Goal: Task Accomplishment & Management: Manage account settings

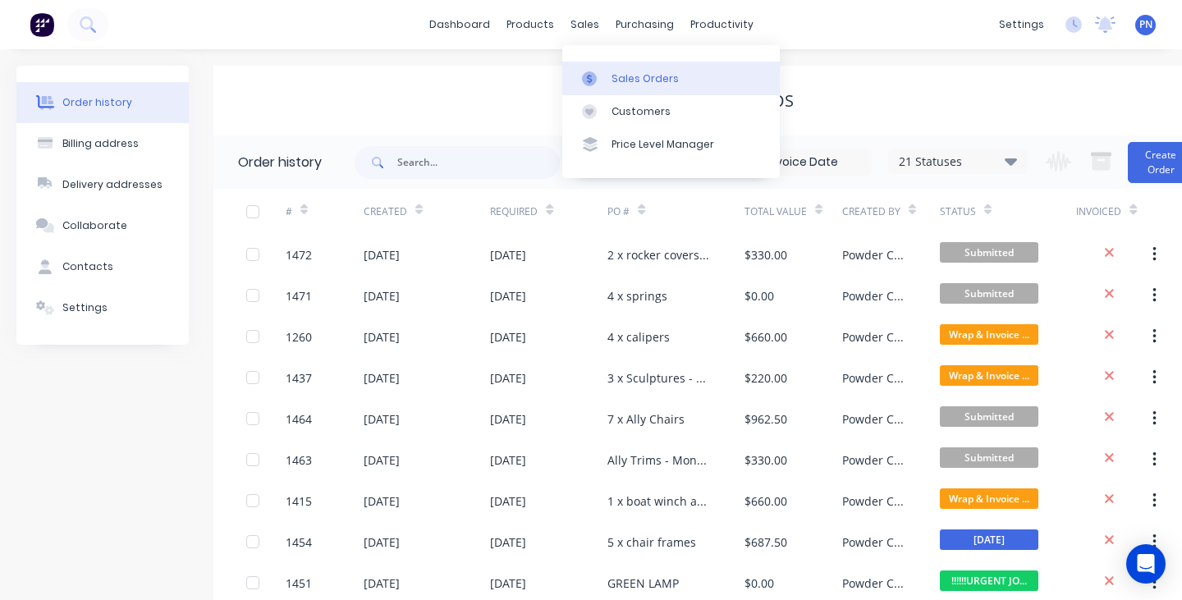
click at [656, 77] on div "Sales Orders" at bounding box center [644, 78] width 67 height 15
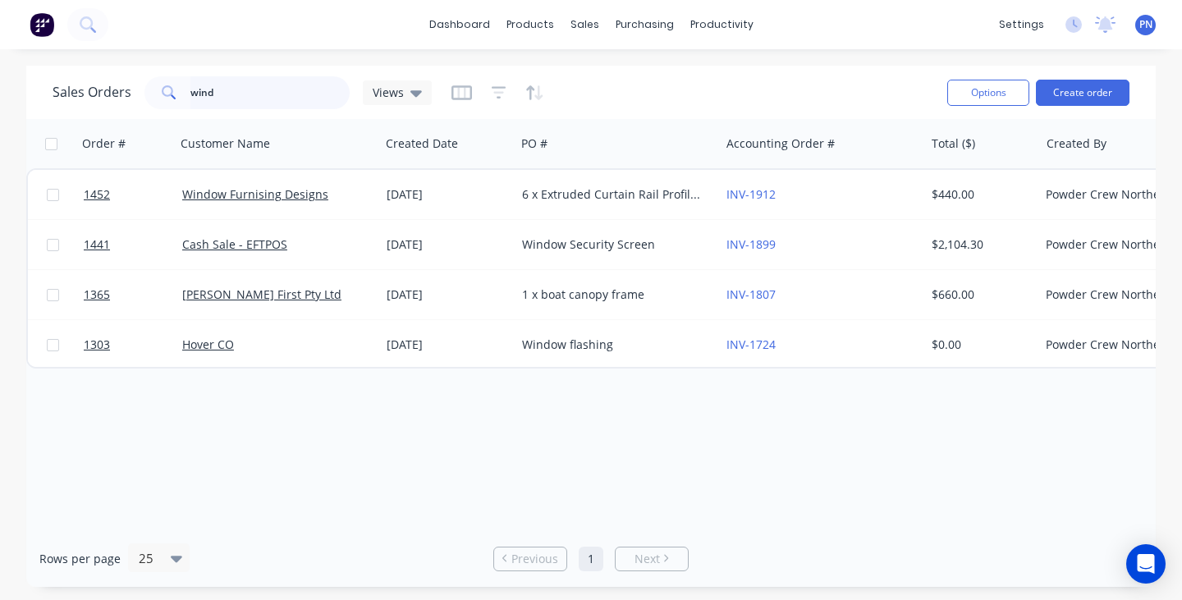
click at [312, 97] on input "wind" at bounding box center [270, 92] width 160 height 33
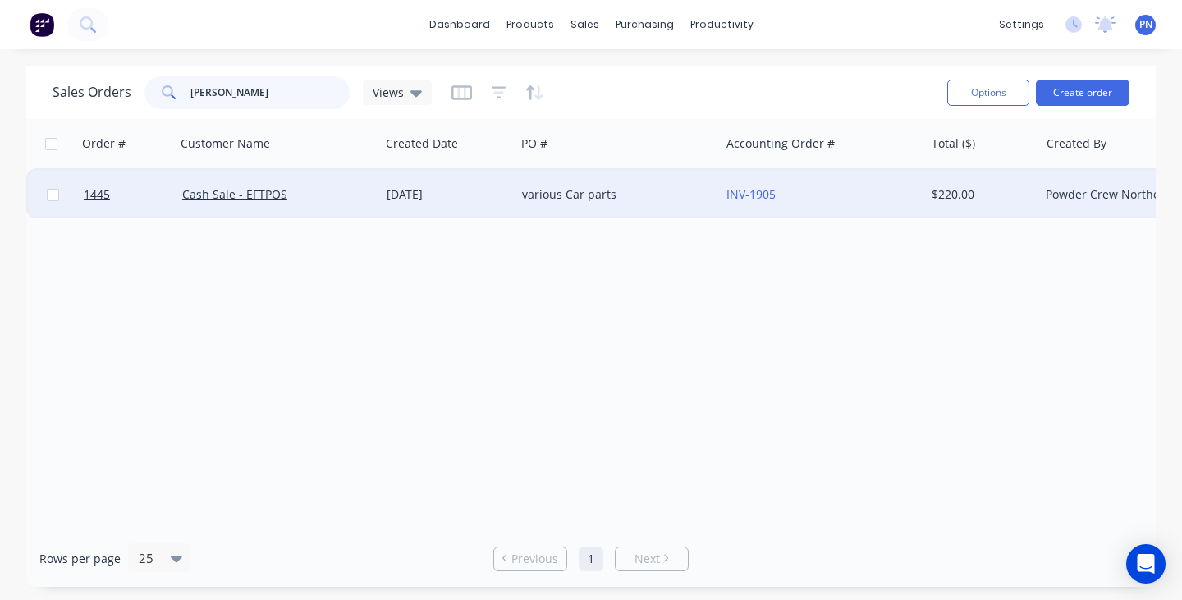
type input "[PERSON_NAME]"
click at [696, 193] on div "various Car parts" at bounding box center [613, 194] width 182 height 16
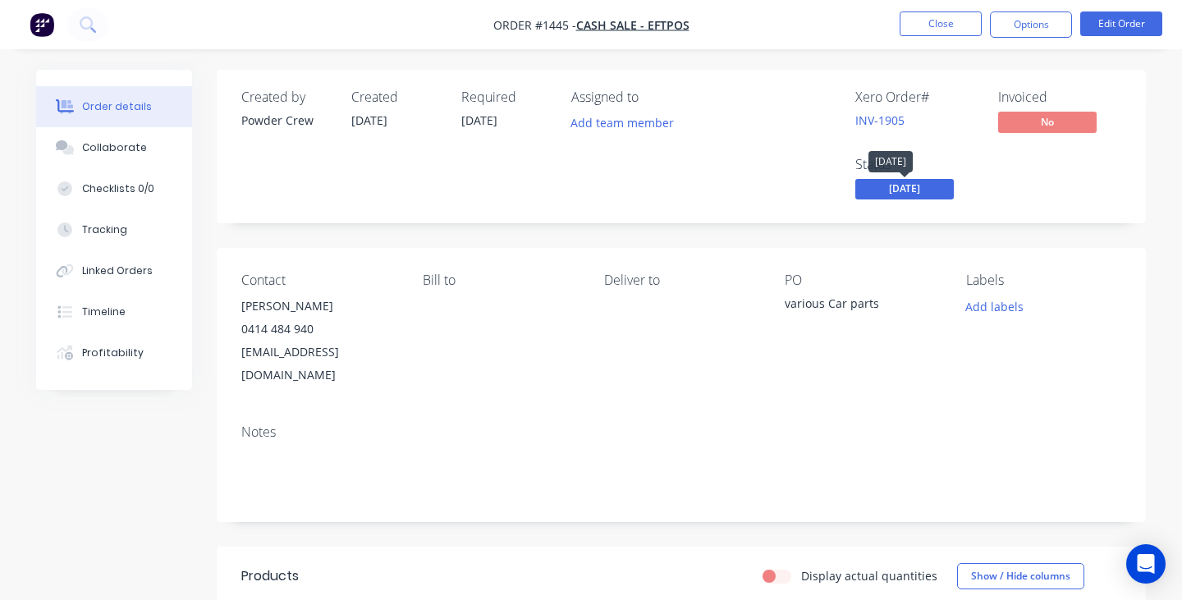
click at [927, 186] on span "[DATE]" at bounding box center [904, 189] width 98 height 21
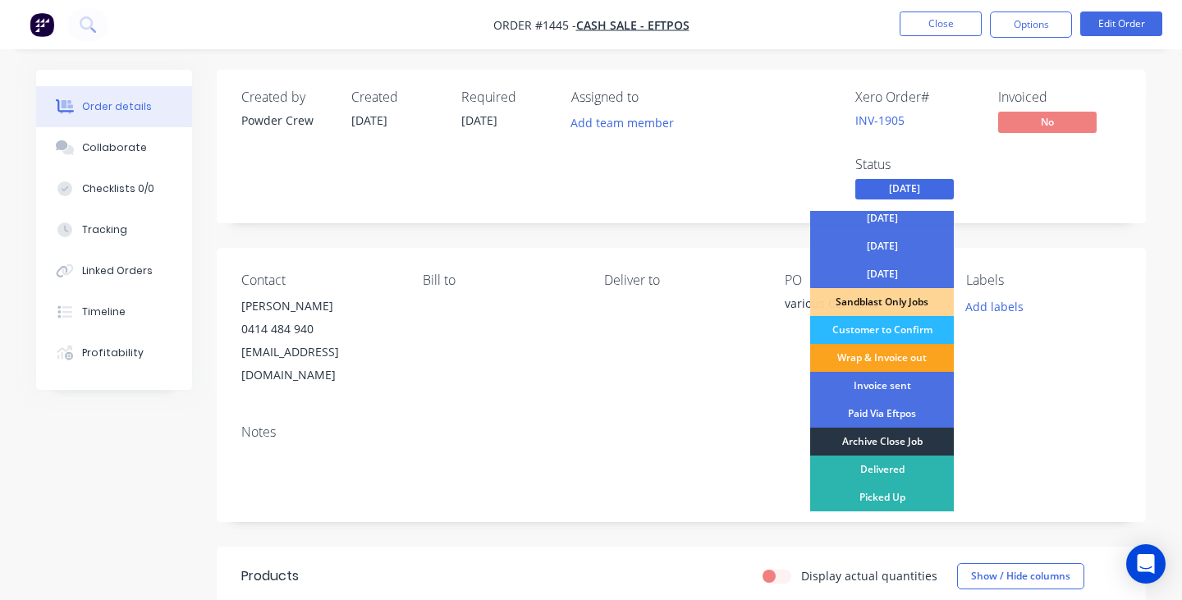
scroll to position [118, 0]
click at [885, 437] on div "Archive Close Job" at bounding box center [882, 441] width 144 height 28
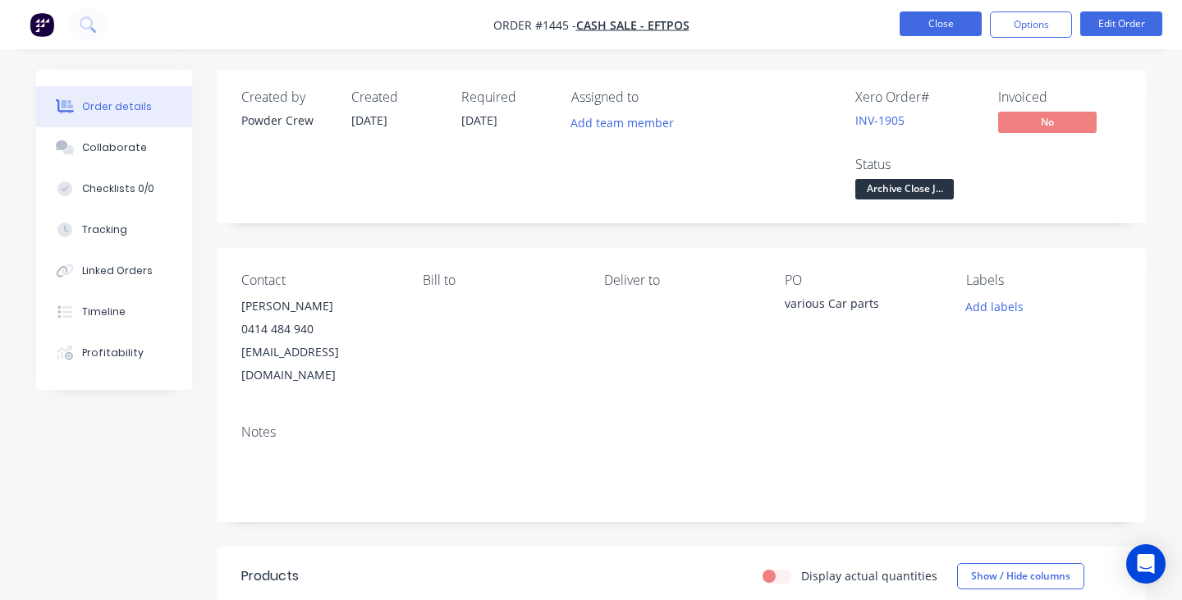
click at [954, 25] on button "Close" at bounding box center [940, 23] width 82 height 25
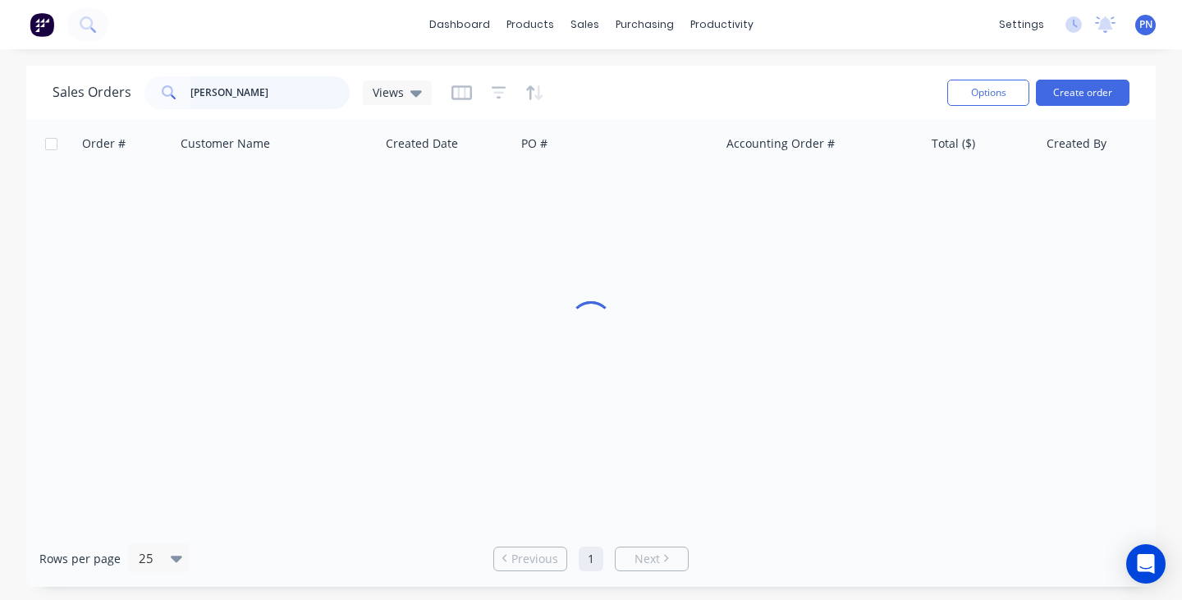
click at [290, 97] on input "[PERSON_NAME]" at bounding box center [270, 92] width 160 height 33
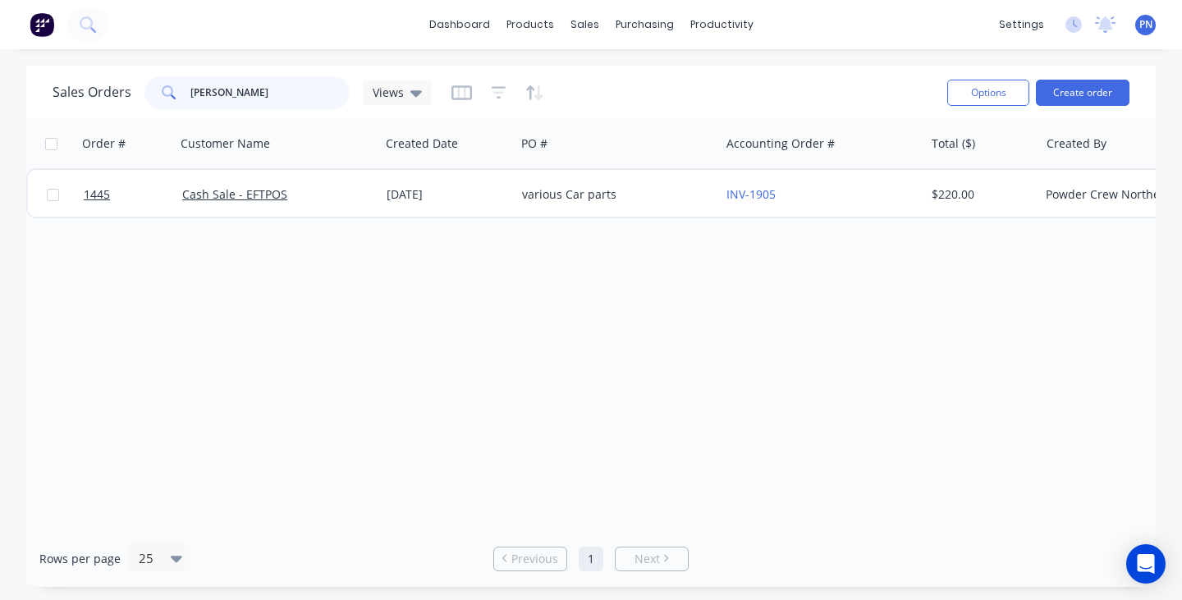
click at [290, 97] on input "[PERSON_NAME]" at bounding box center [270, 92] width 160 height 33
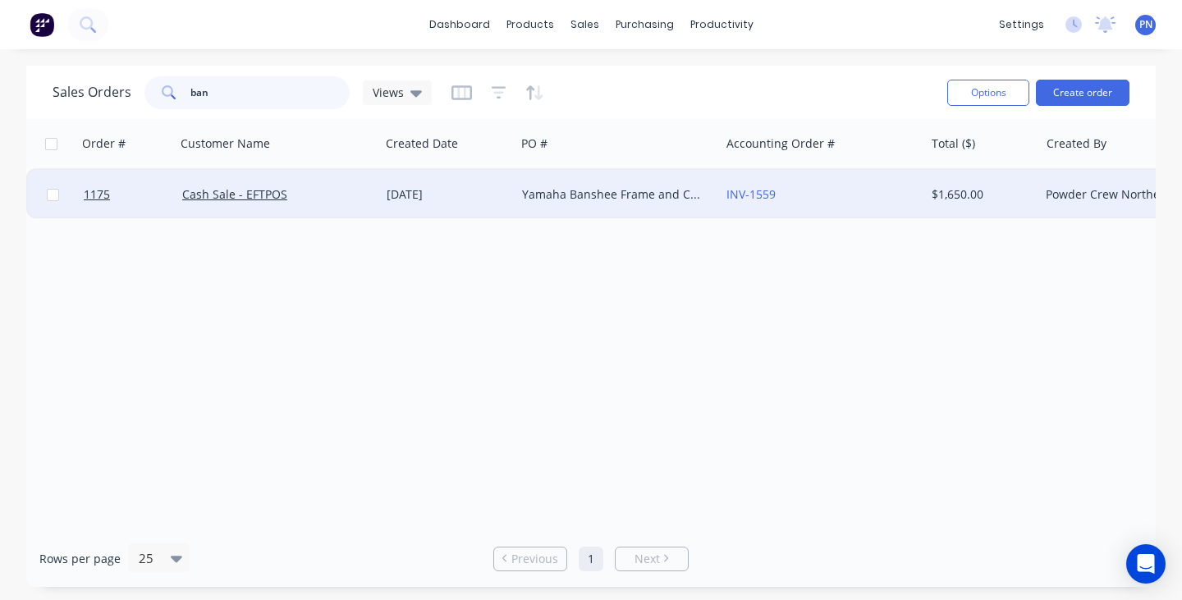
type input "ban"
click at [496, 202] on div "[DATE]" at bounding box center [447, 194] width 122 height 16
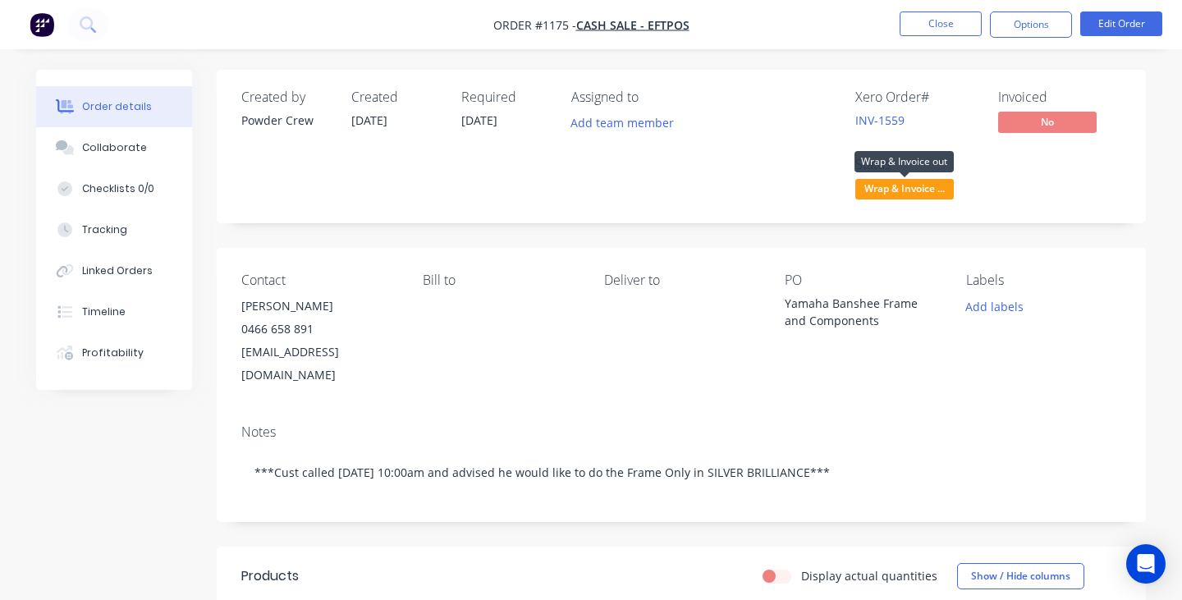
click at [910, 195] on span "Wrap & Invoice ..." at bounding box center [904, 189] width 98 height 21
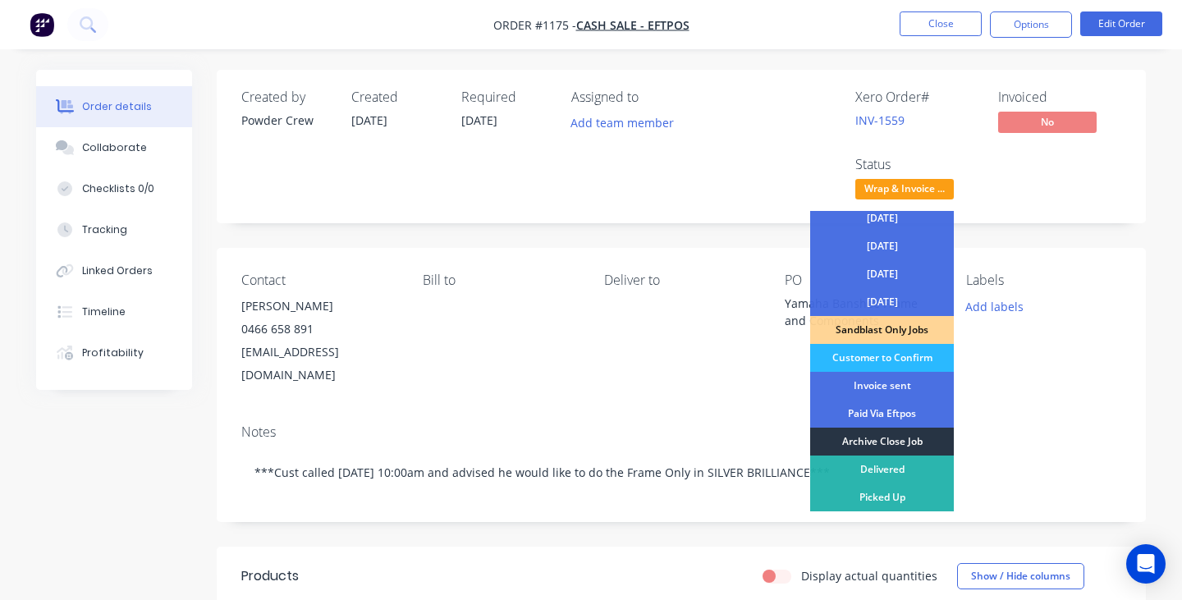
scroll to position [118, 0]
click at [888, 440] on div "Archive Close Job" at bounding box center [882, 441] width 144 height 28
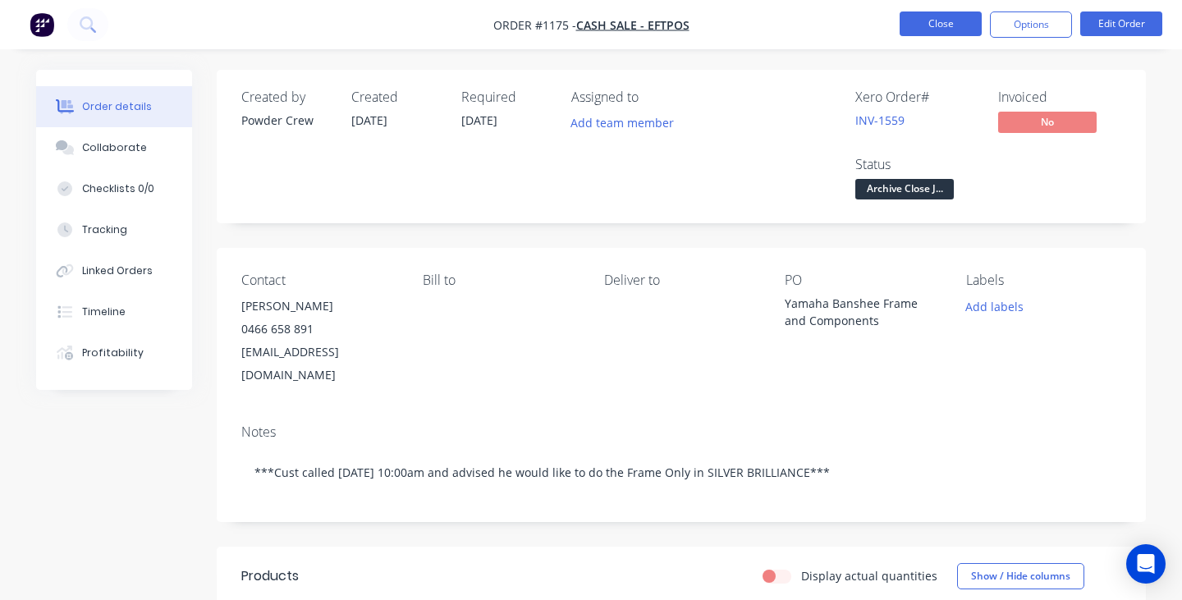
click at [935, 32] on button "Close" at bounding box center [940, 23] width 82 height 25
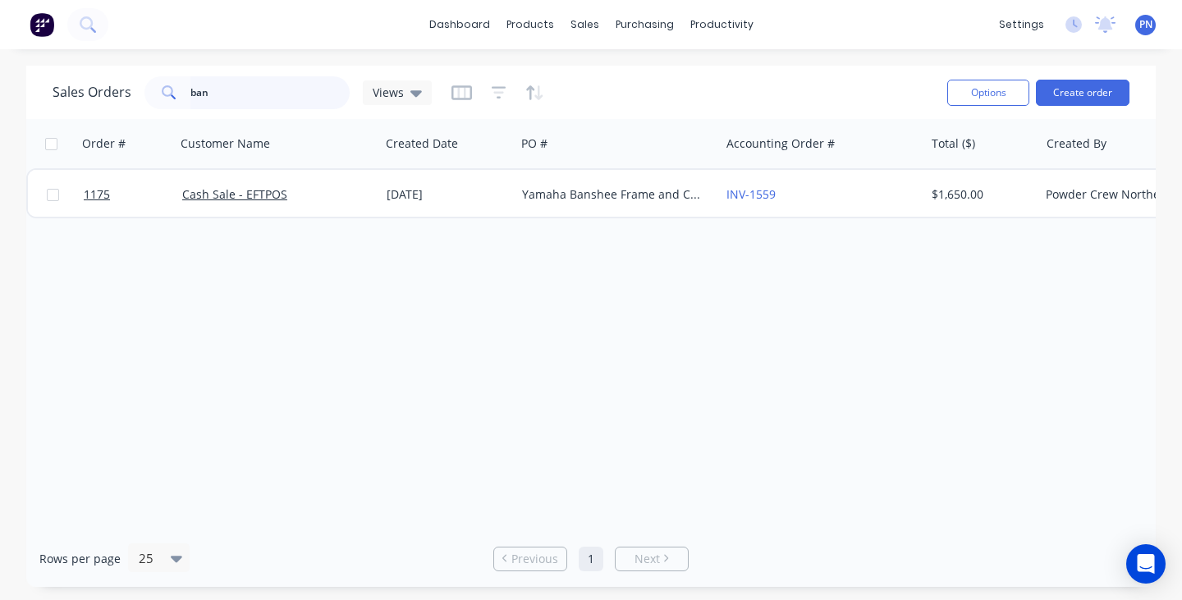
click at [297, 95] on input "ban" at bounding box center [270, 92] width 160 height 33
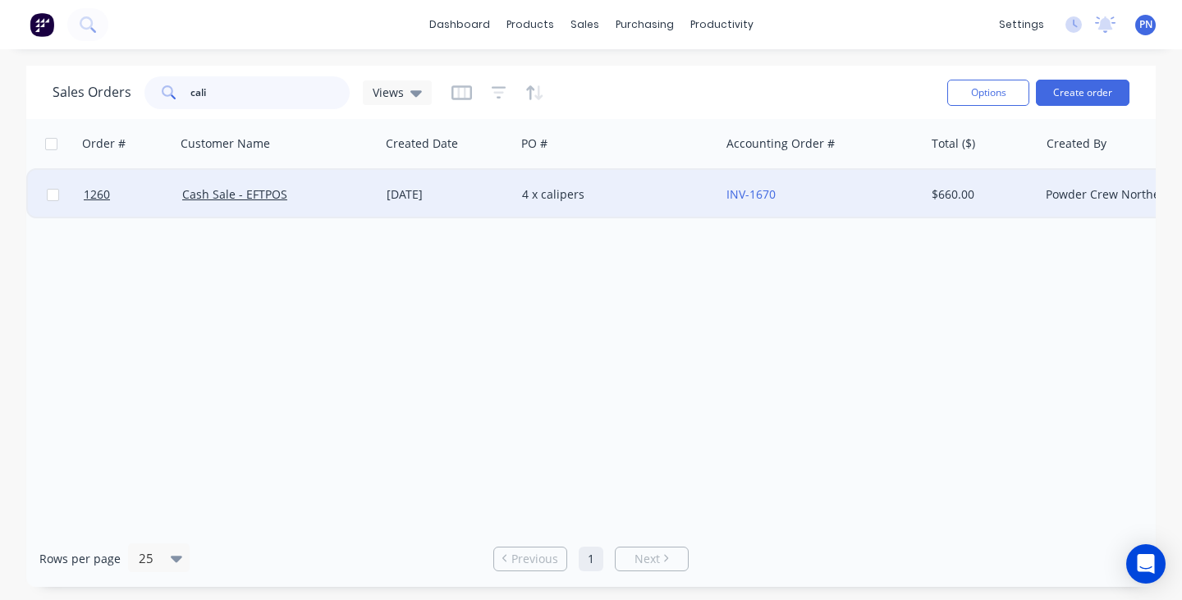
type input "cali"
click at [346, 190] on div "Cash Sale - EFTPOS" at bounding box center [273, 194] width 182 height 16
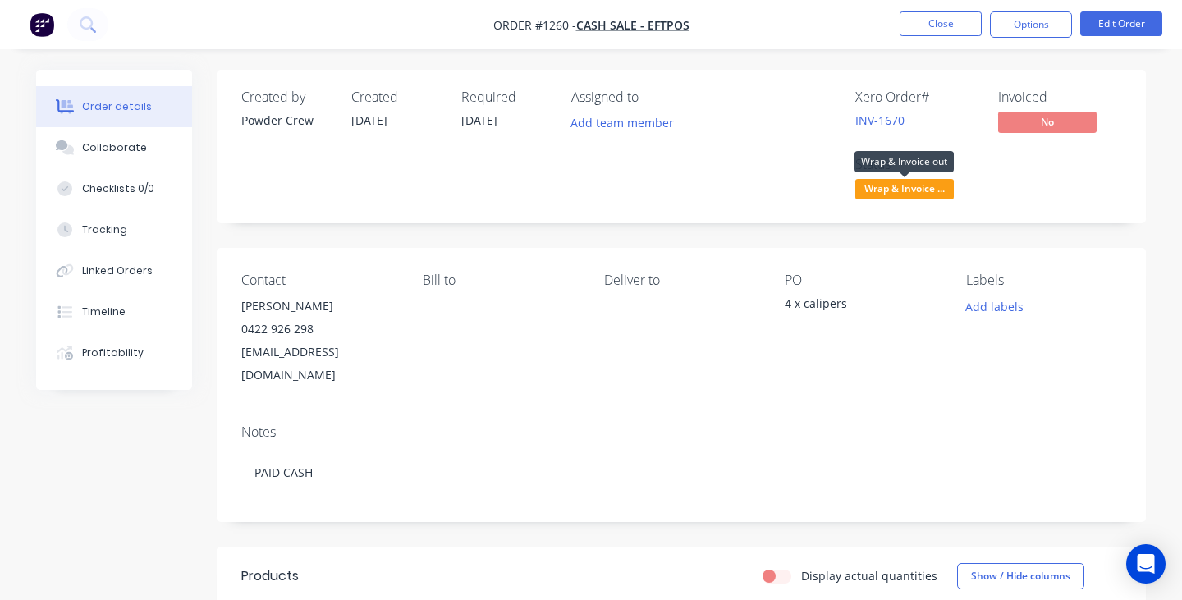
click at [898, 185] on span "Wrap & Invoice ..." at bounding box center [904, 189] width 98 height 21
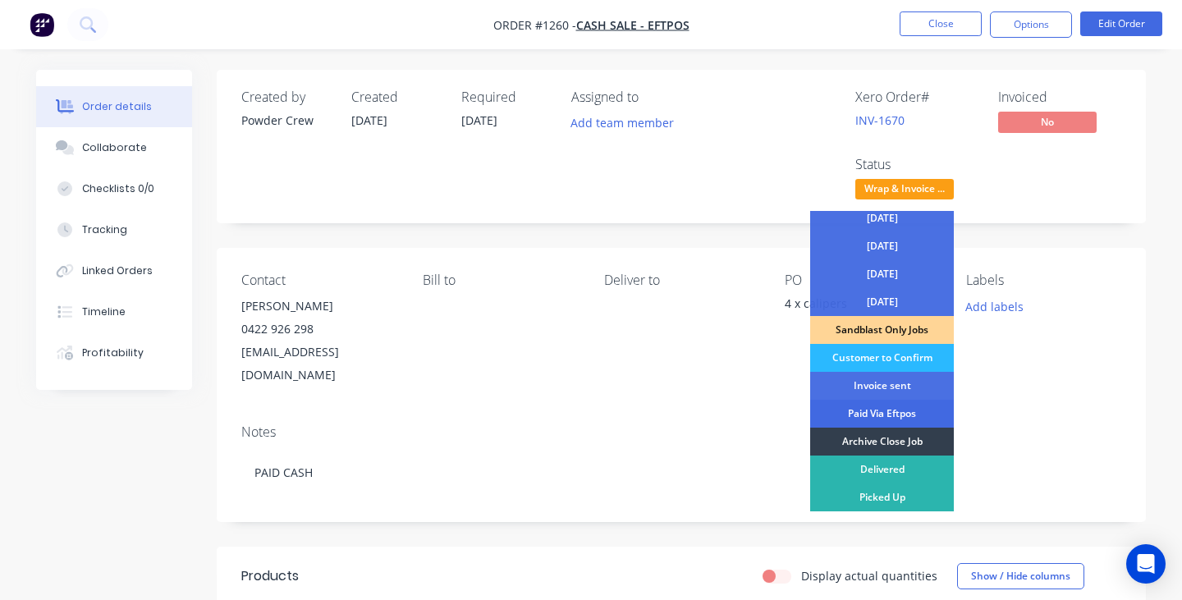
scroll to position [118, 0]
click at [875, 438] on div "Archive Close Job" at bounding box center [882, 441] width 144 height 28
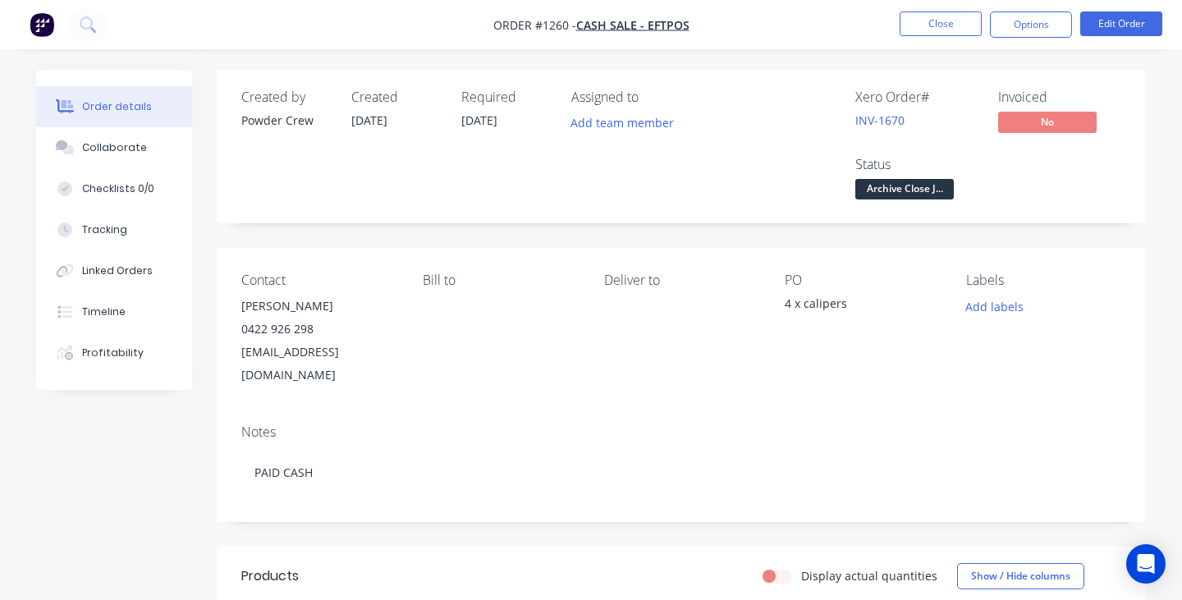
click at [921, 37] on li "Close" at bounding box center [940, 24] width 82 height 26
click at [922, 16] on button "Close" at bounding box center [940, 23] width 82 height 25
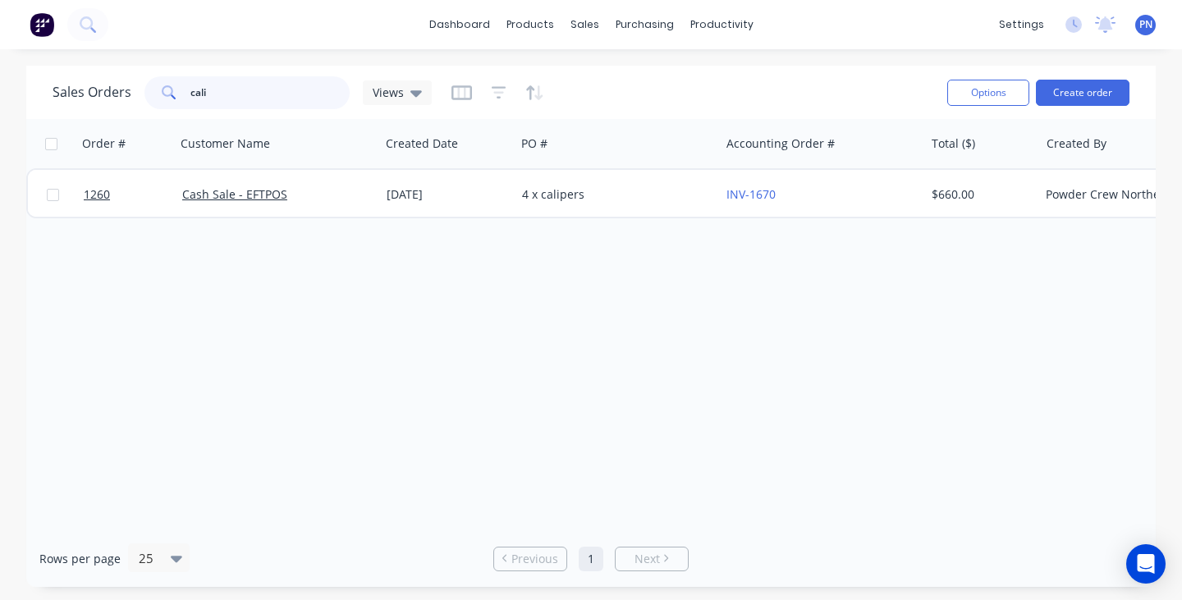
click at [224, 98] on input "cali" at bounding box center [270, 92] width 160 height 33
type input "cash"
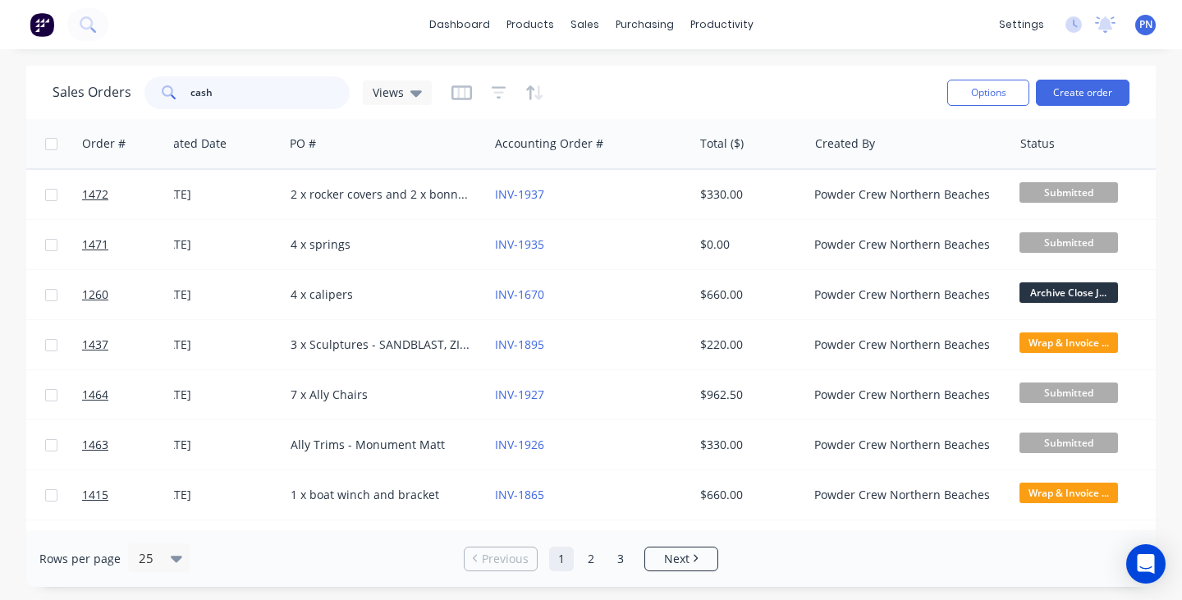
scroll to position [0, 231]
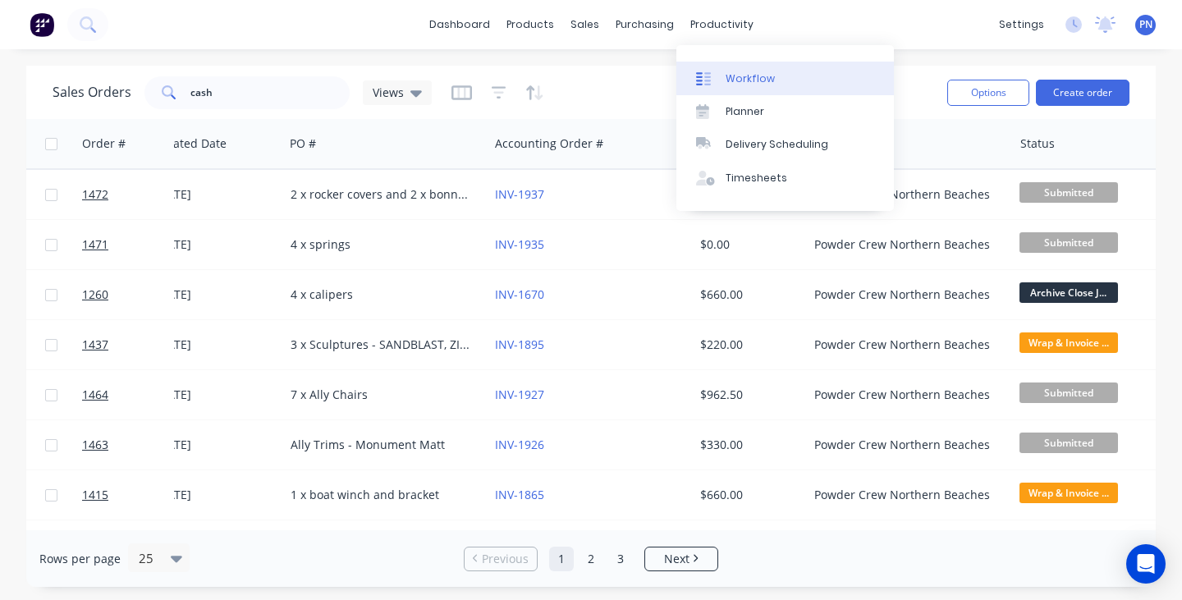
click at [749, 75] on div "Workflow" at bounding box center [749, 78] width 49 height 15
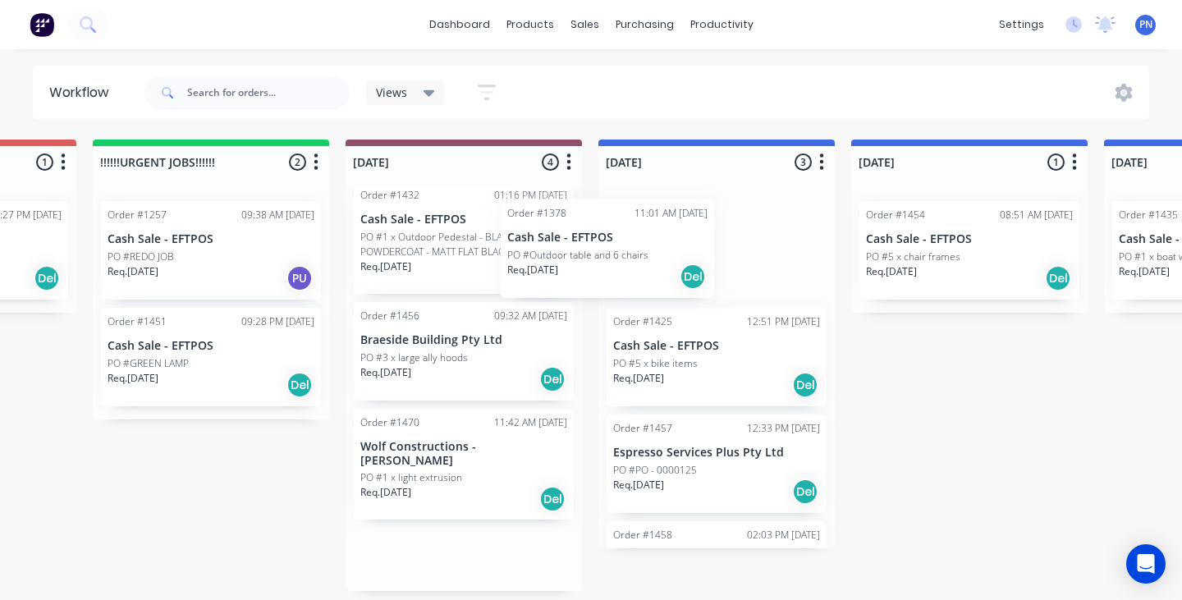
scroll to position [18, 0]
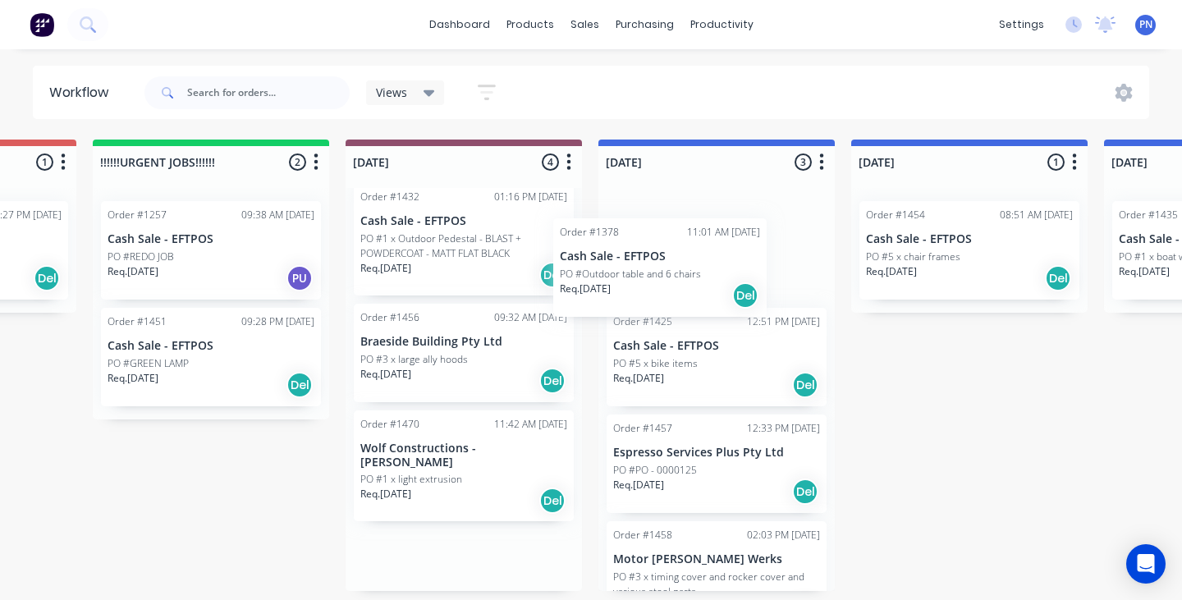
drag, startPoint x: 453, startPoint y: 241, endPoint x: 656, endPoint y: 277, distance: 206.7
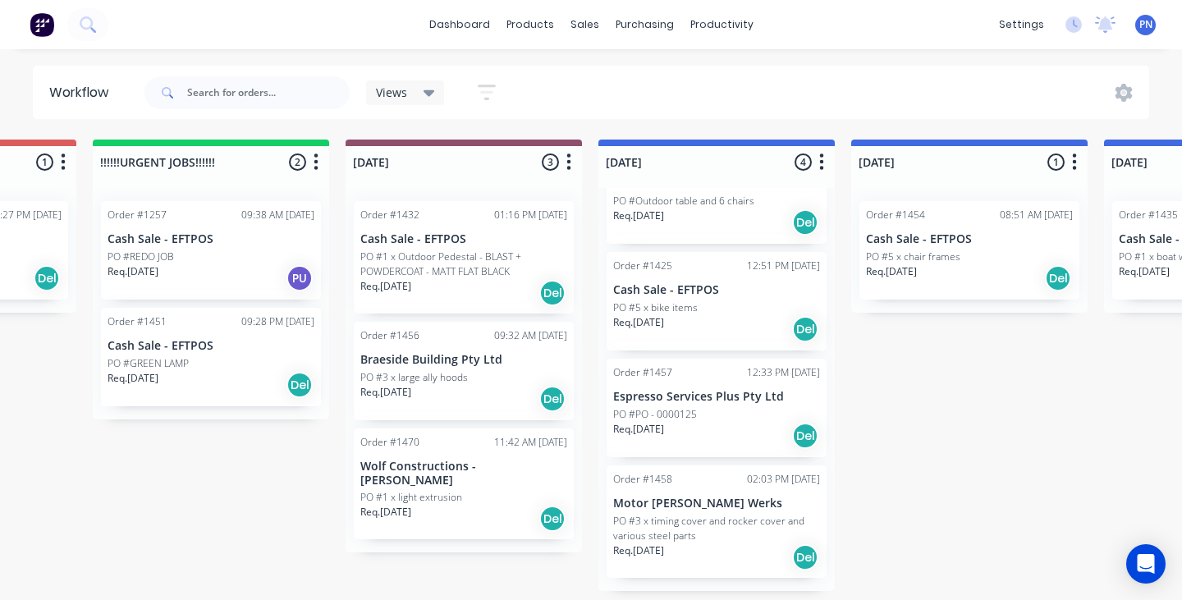
scroll to position [55, 0]
click at [733, 417] on div "PO #PO - 0000125" at bounding box center [716, 415] width 207 height 15
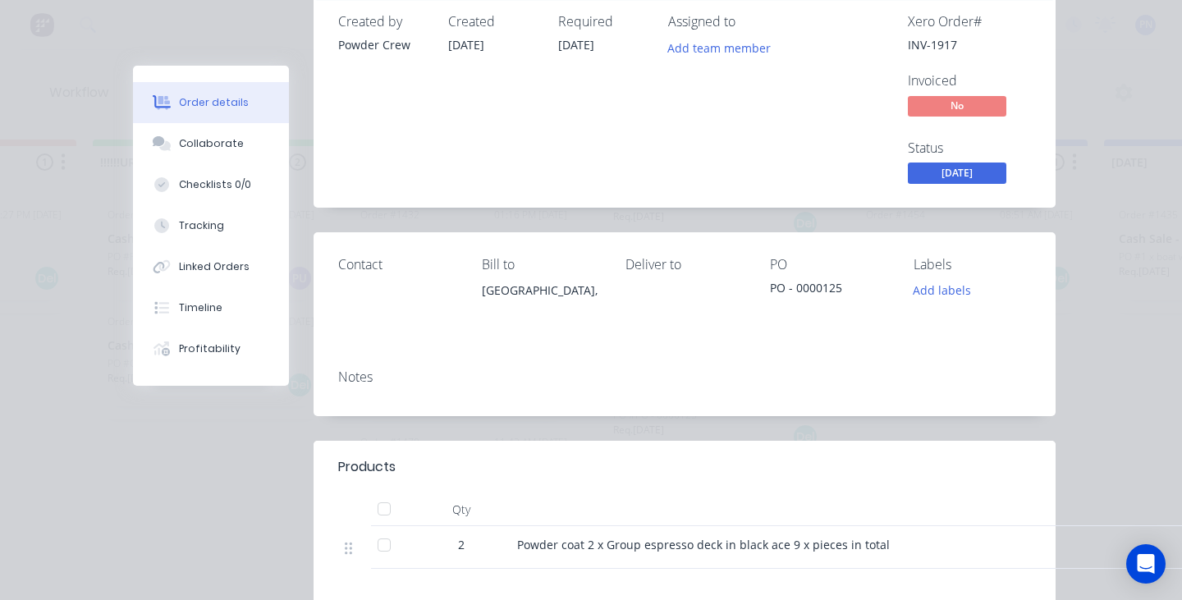
scroll to position [71, 0]
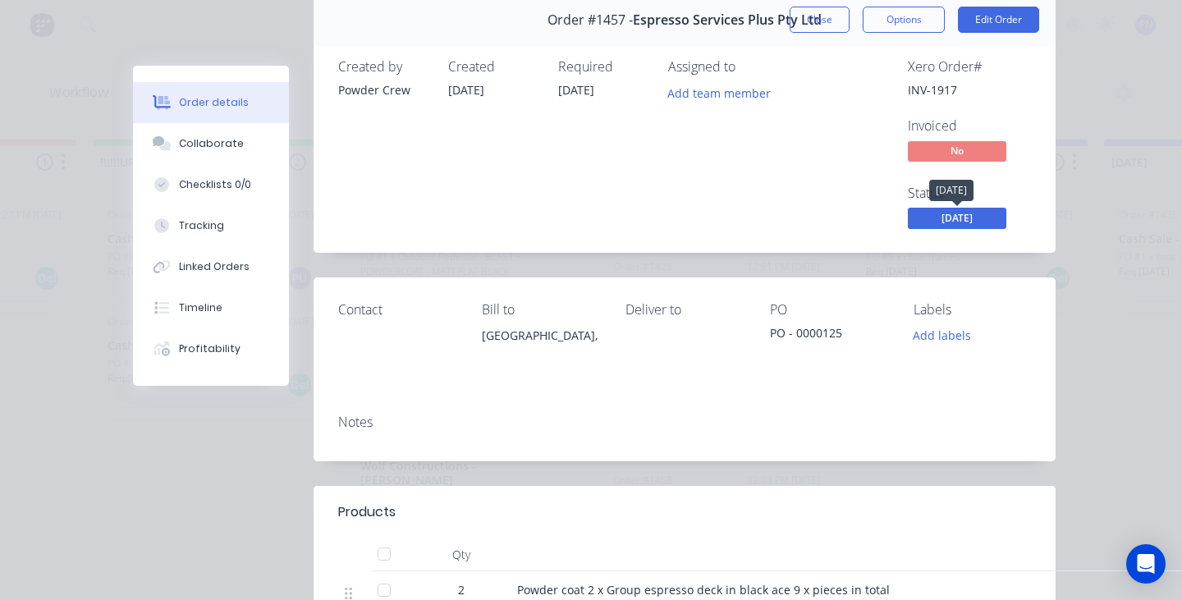
click at [929, 217] on span "[DATE]" at bounding box center [956, 218] width 98 height 21
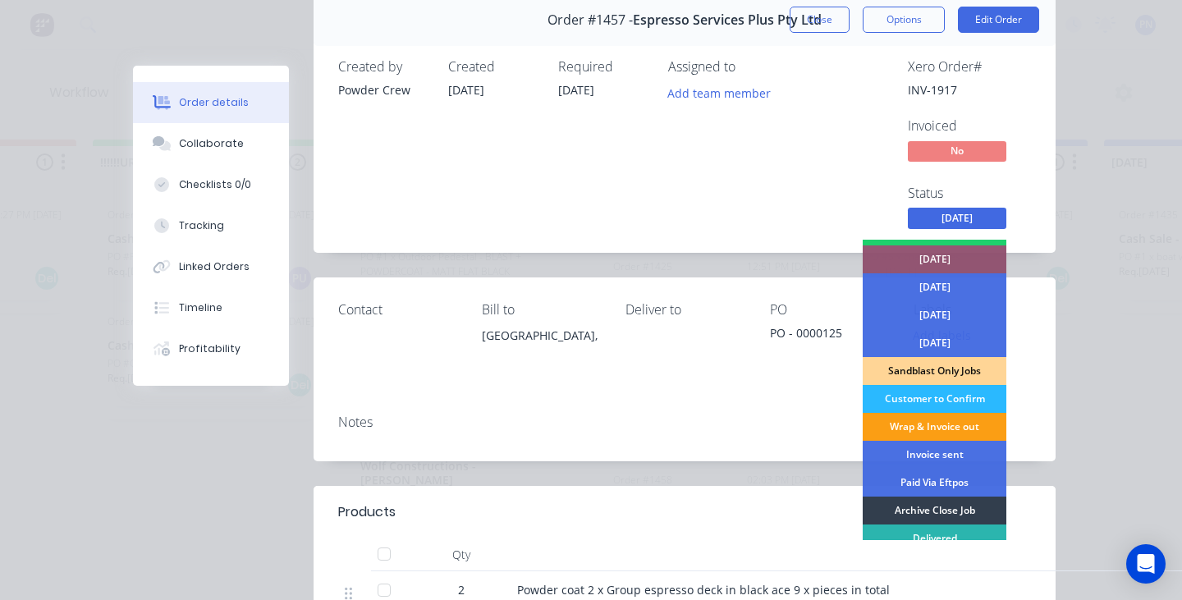
scroll to position [92, 0]
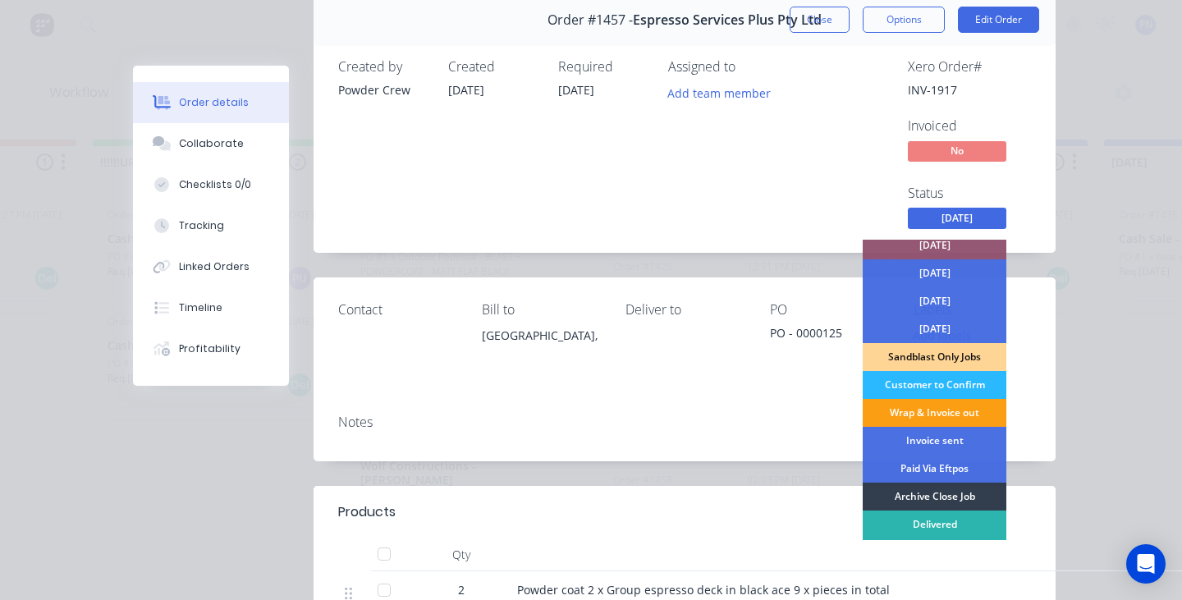
click at [937, 411] on div "Wrap & Invoice out" at bounding box center [934, 413] width 144 height 28
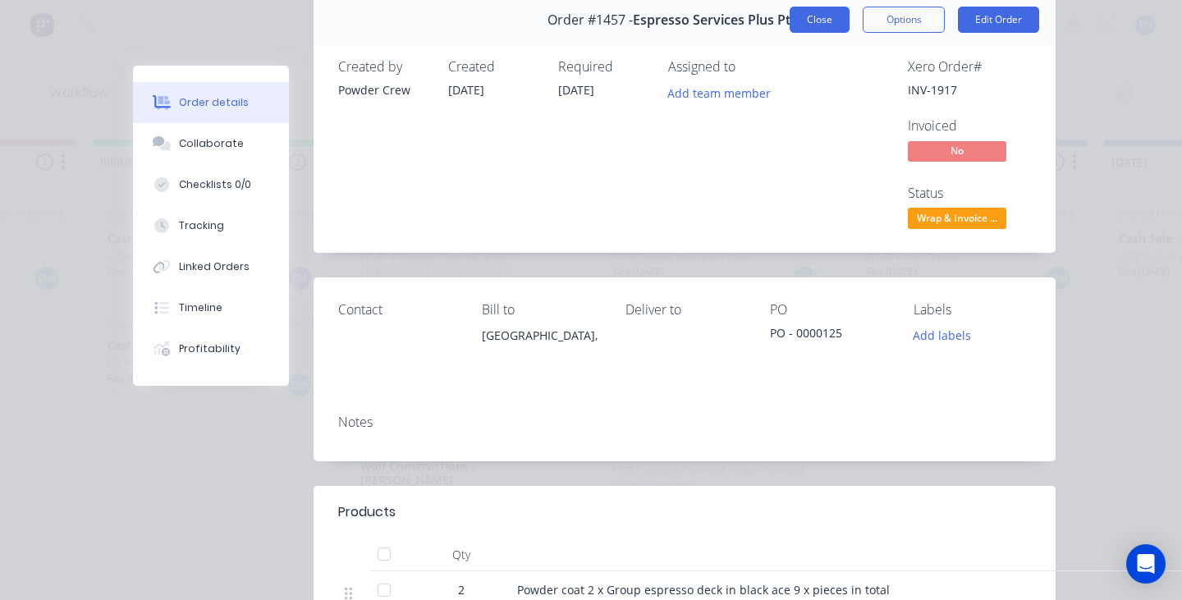
click at [824, 22] on button "Close" at bounding box center [819, 20] width 60 height 26
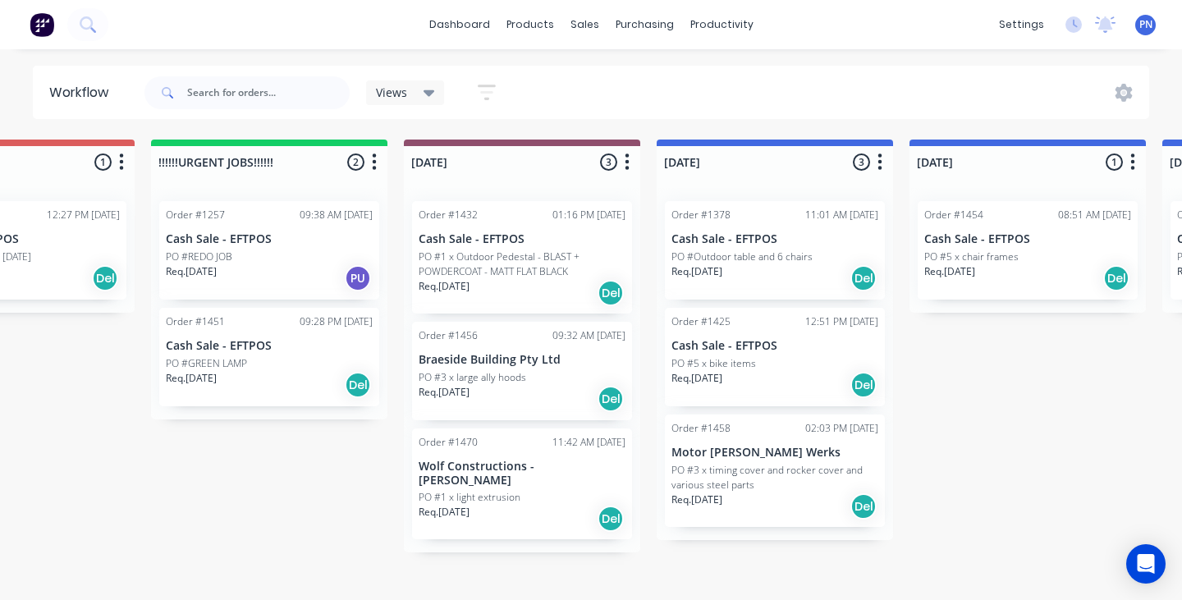
scroll to position [0, 373]
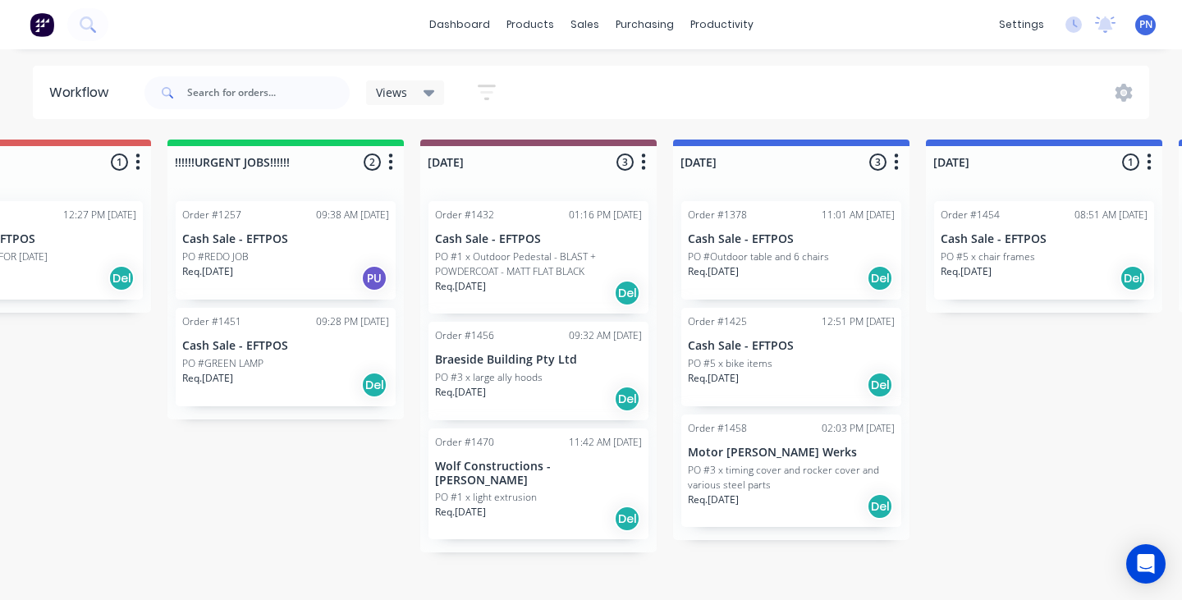
click at [557, 505] on div "Req. [DATE] Del" at bounding box center [538, 519] width 207 height 28
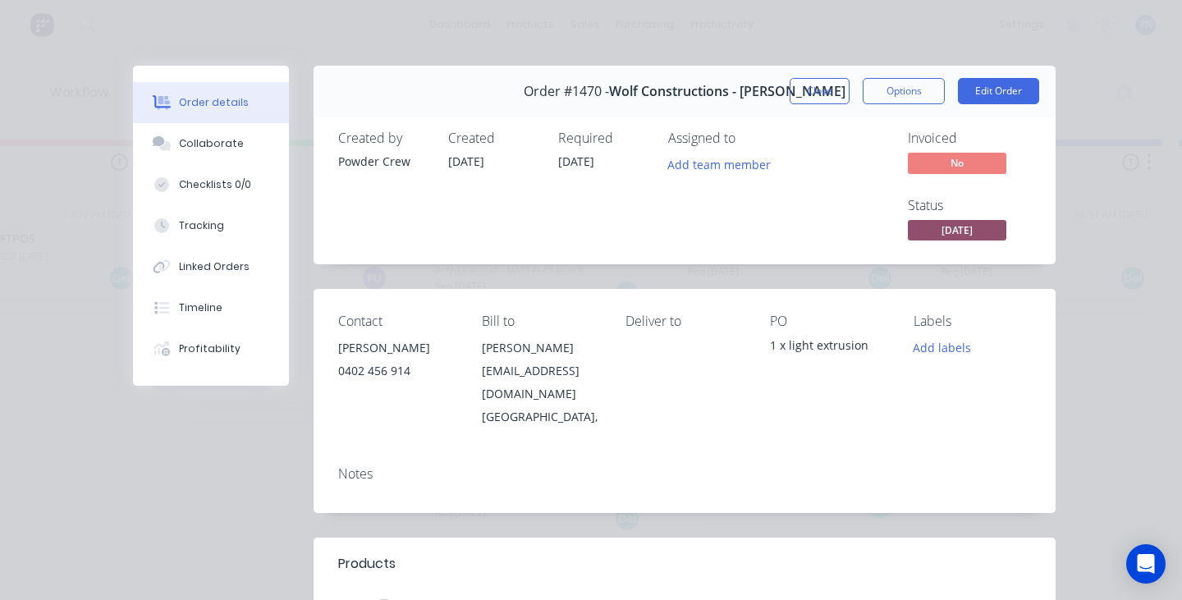
click at [976, 229] on span "[DATE]" at bounding box center [956, 230] width 98 height 21
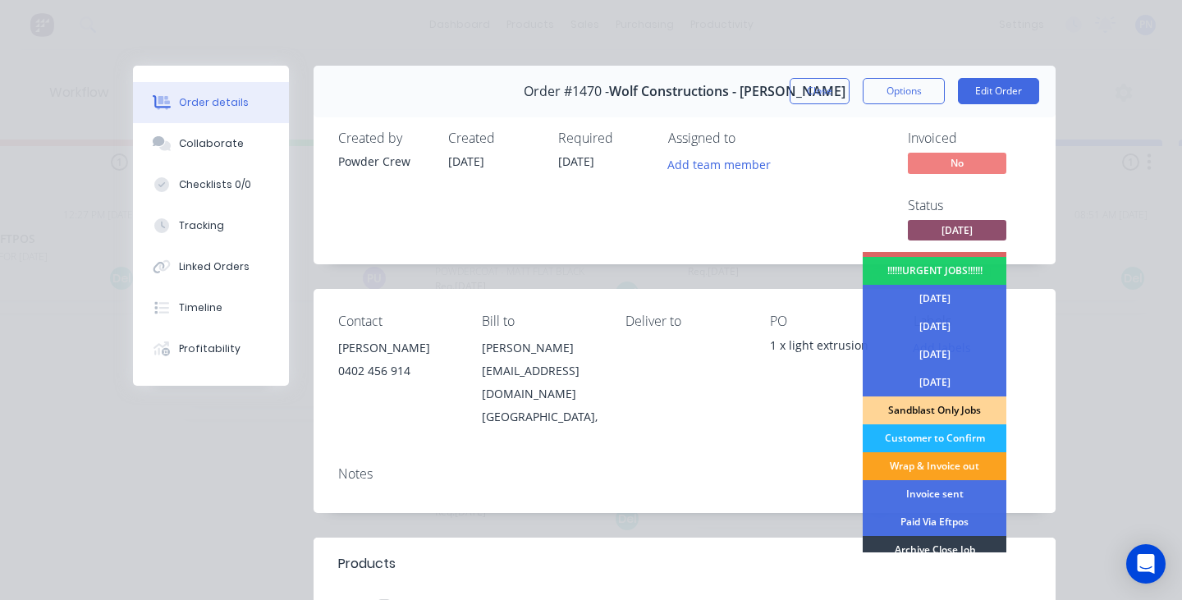
scroll to position [62, 0]
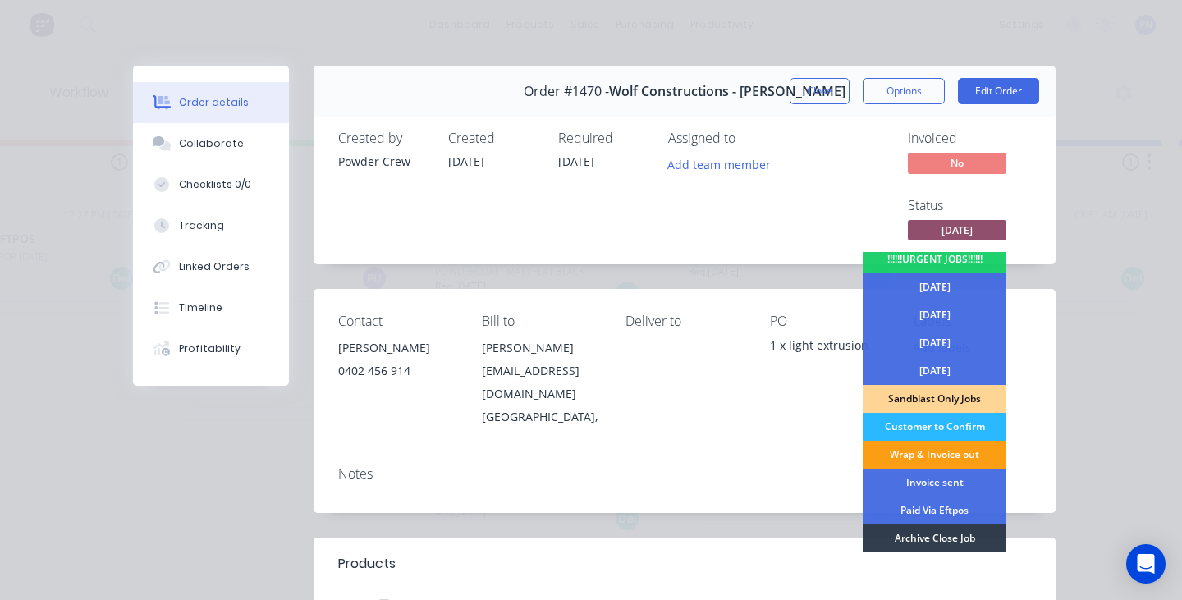
click at [947, 450] on div "Wrap & Invoice out" at bounding box center [934, 455] width 144 height 28
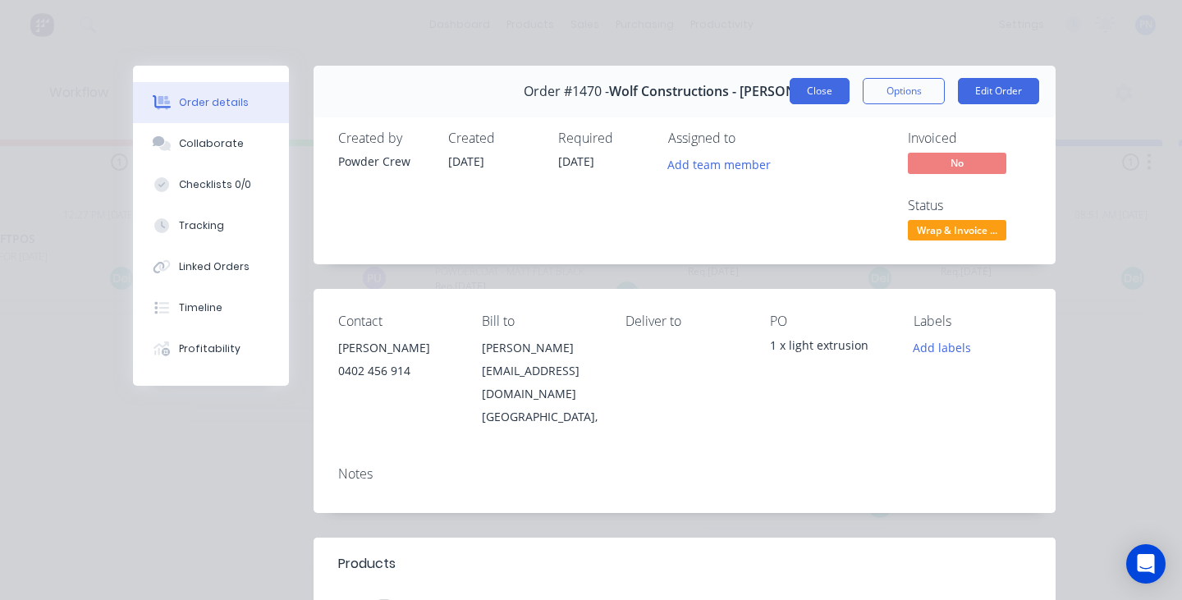
click at [815, 95] on button "Close" at bounding box center [819, 91] width 60 height 26
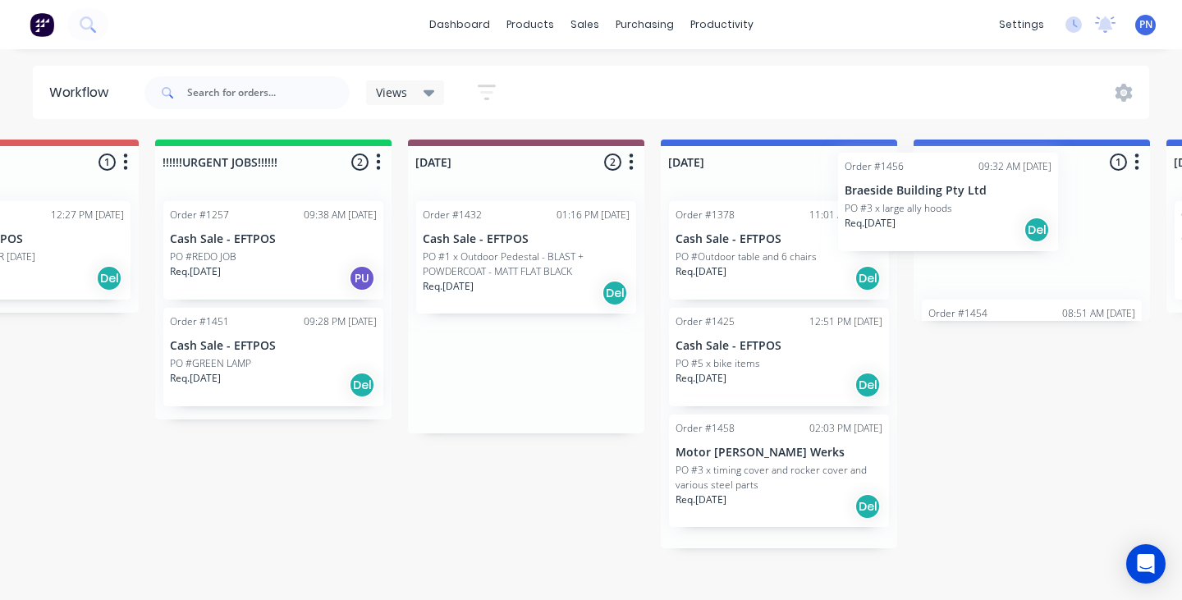
drag, startPoint x: 560, startPoint y: 382, endPoint x: 974, endPoint y: 214, distance: 446.4
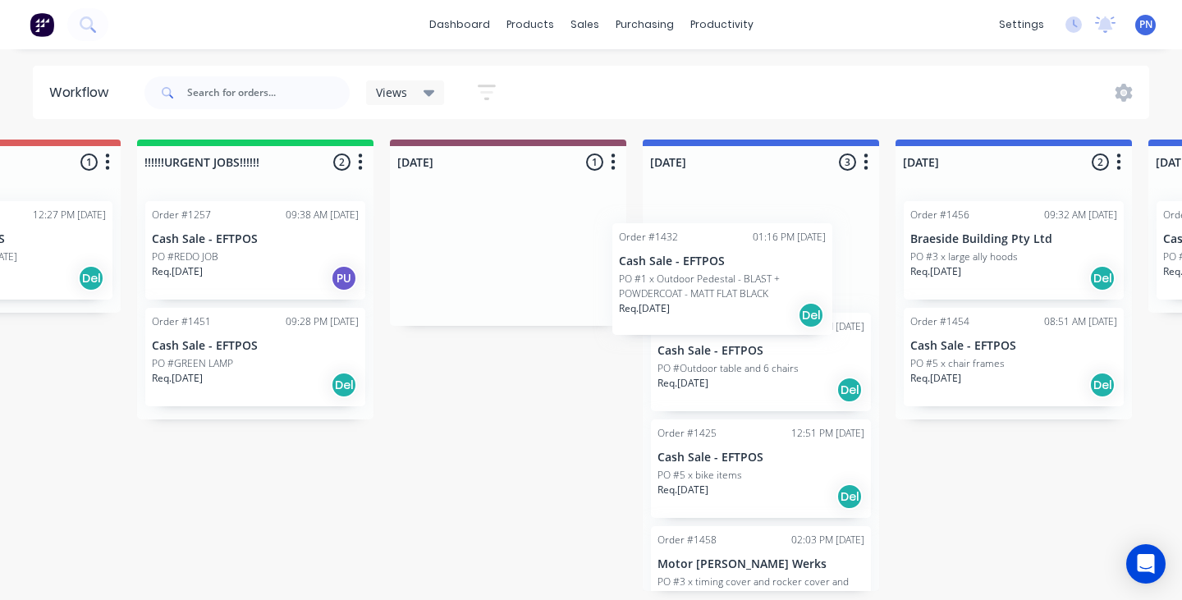
drag, startPoint x: 506, startPoint y: 275, endPoint x: 731, endPoint y: 294, distance: 225.6
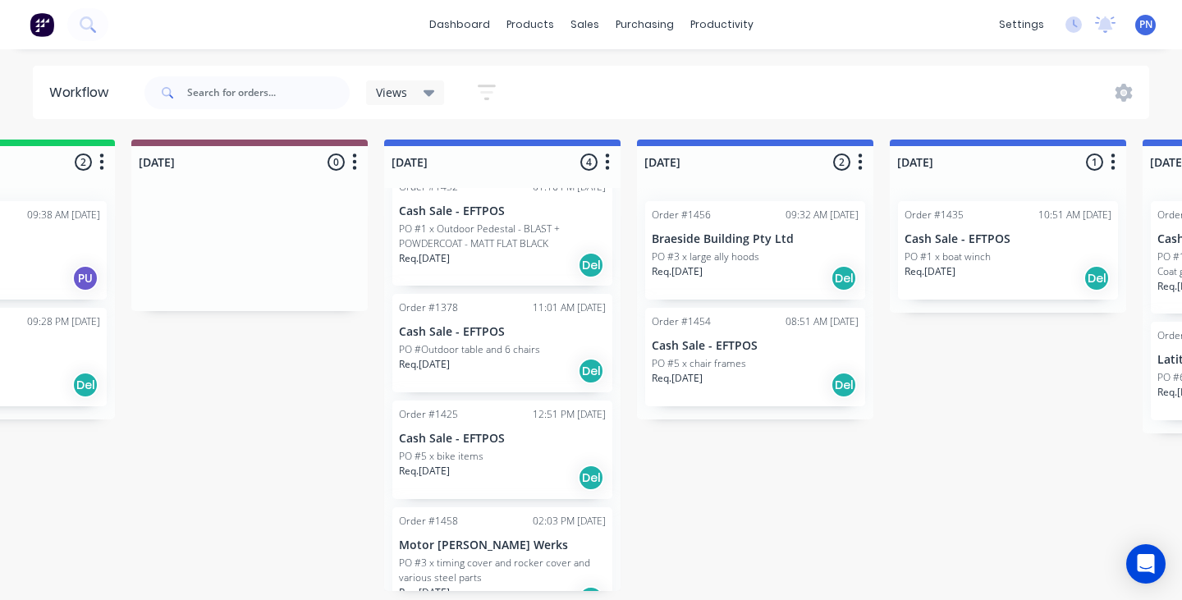
scroll to position [40, 0]
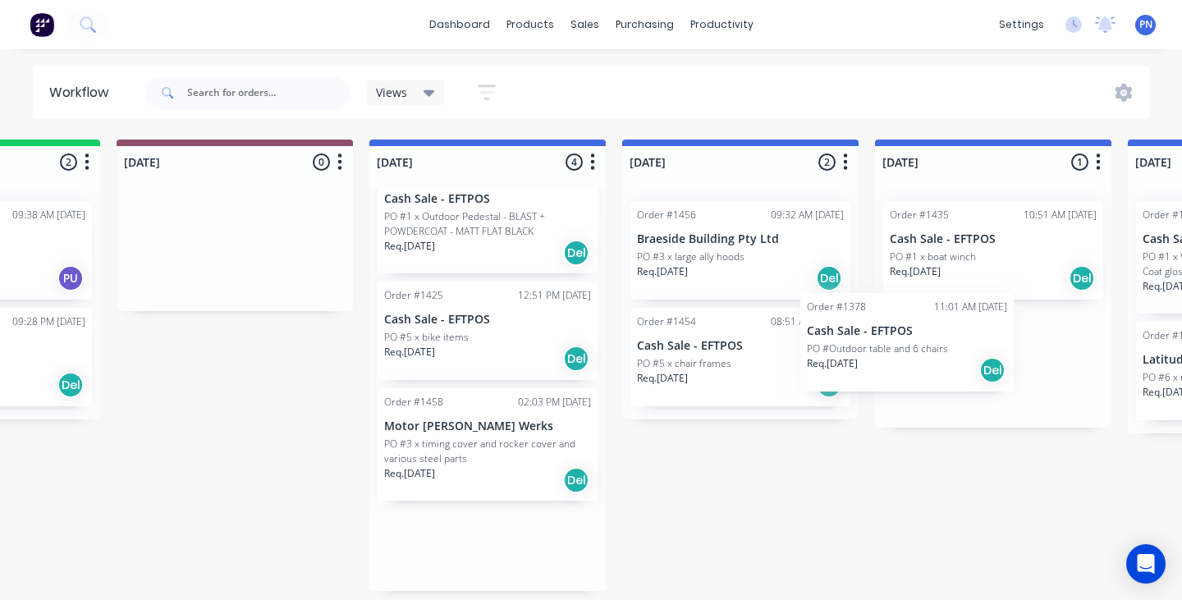
drag, startPoint x: 496, startPoint y: 329, endPoint x: 926, endPoint y: 338, distance: 429.2
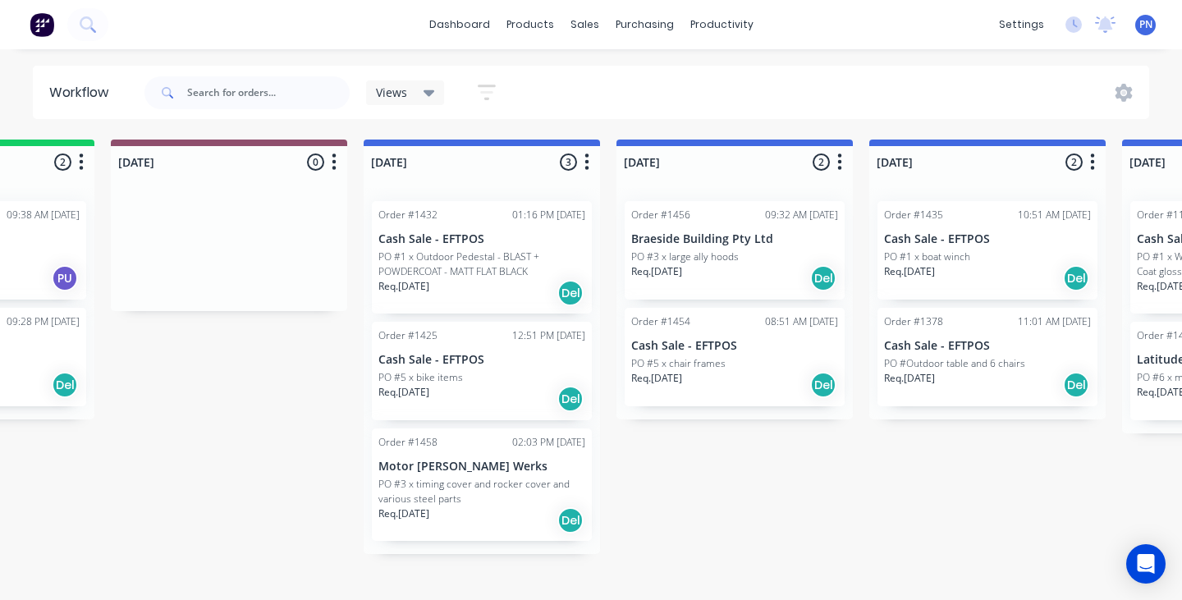
scroll to position [0, 0]
click at [508, 396] on div "Req. [DATE] Del" at bounding box center [481, 399] width 207 height 28
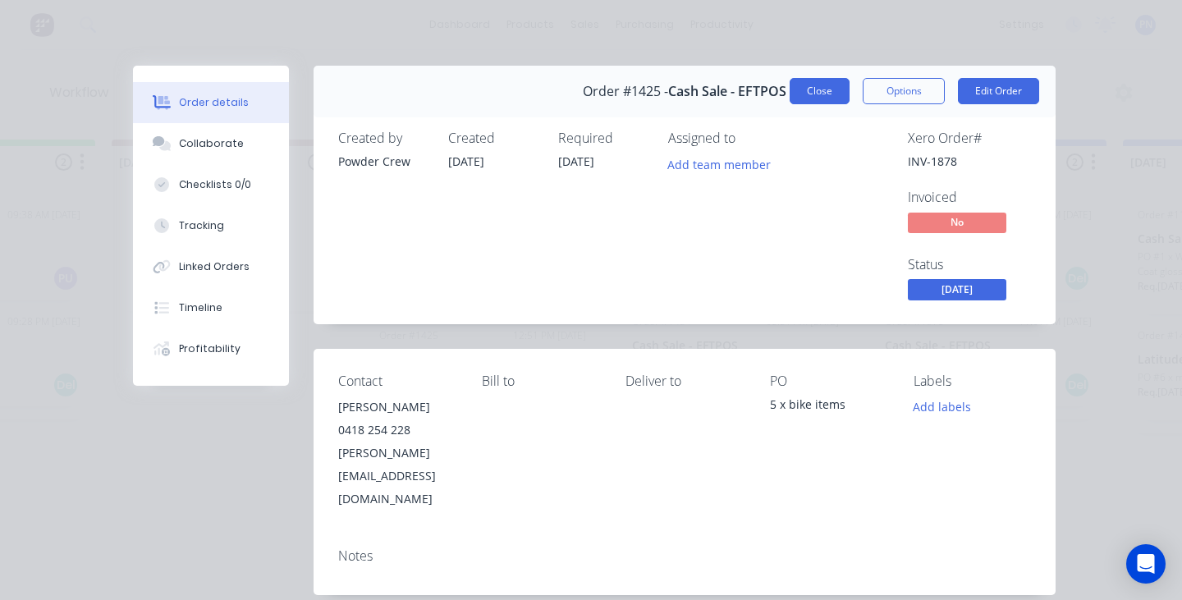
click at [807, 92] on button "Close" at bounding box center [819, 91] width 60 height 26
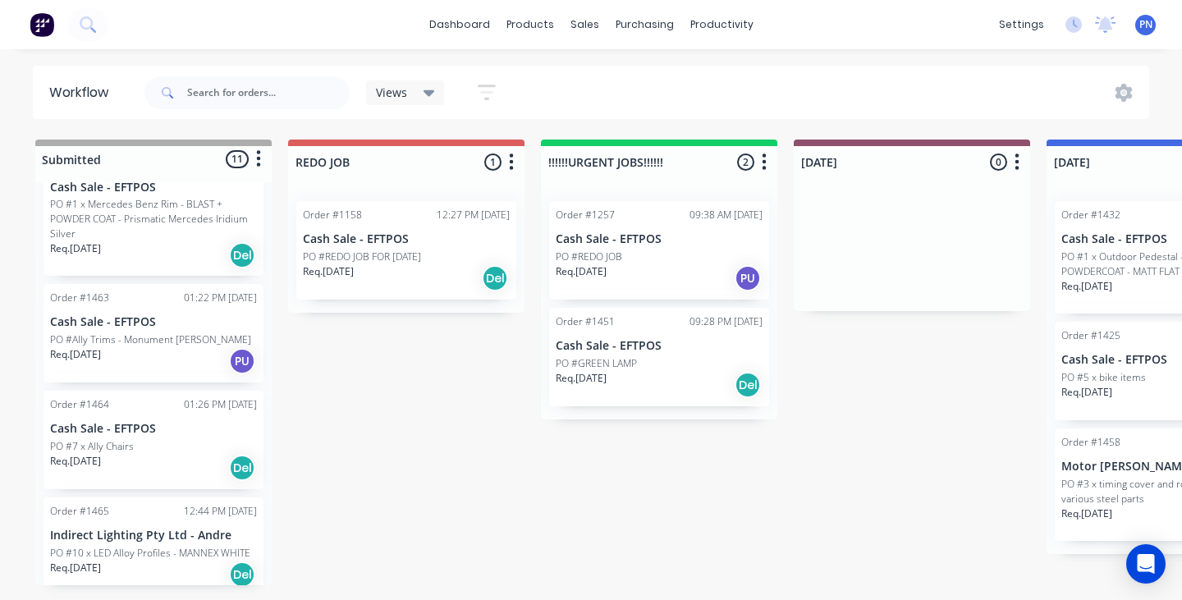
scroll to position [167, 0]
click at [187, 346] on div "Req. [DATE] PU" at bounding box center [153, 360] width 207 height 28
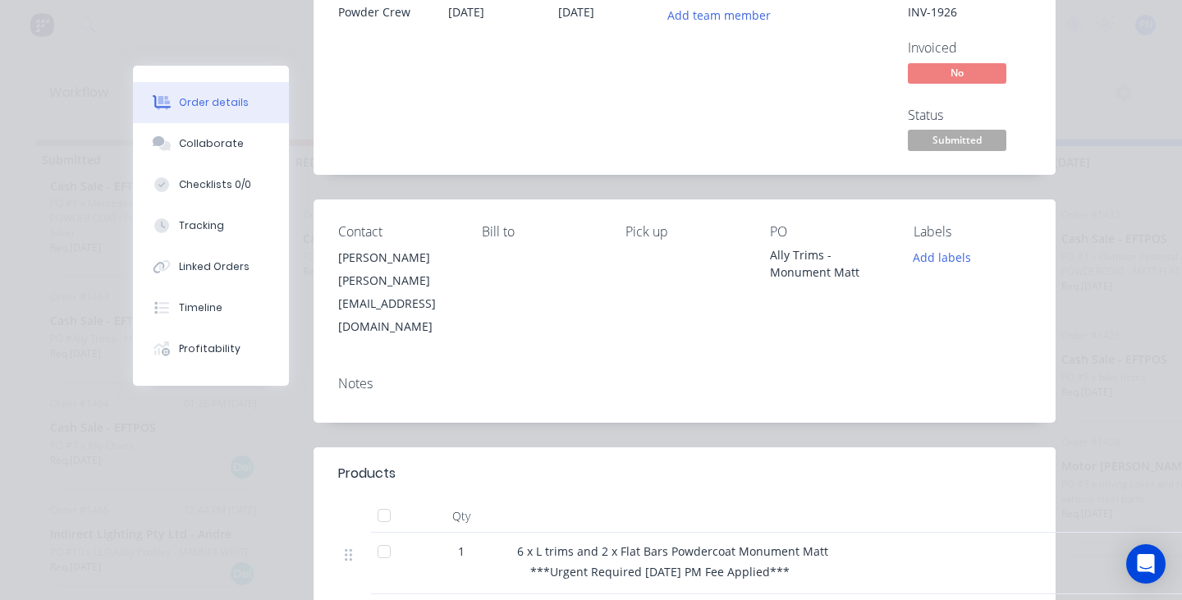
scroll to position [148, 0]
click at [982, 144] on span "Submitted" at bounding box center [956, 141] width 98 height 21
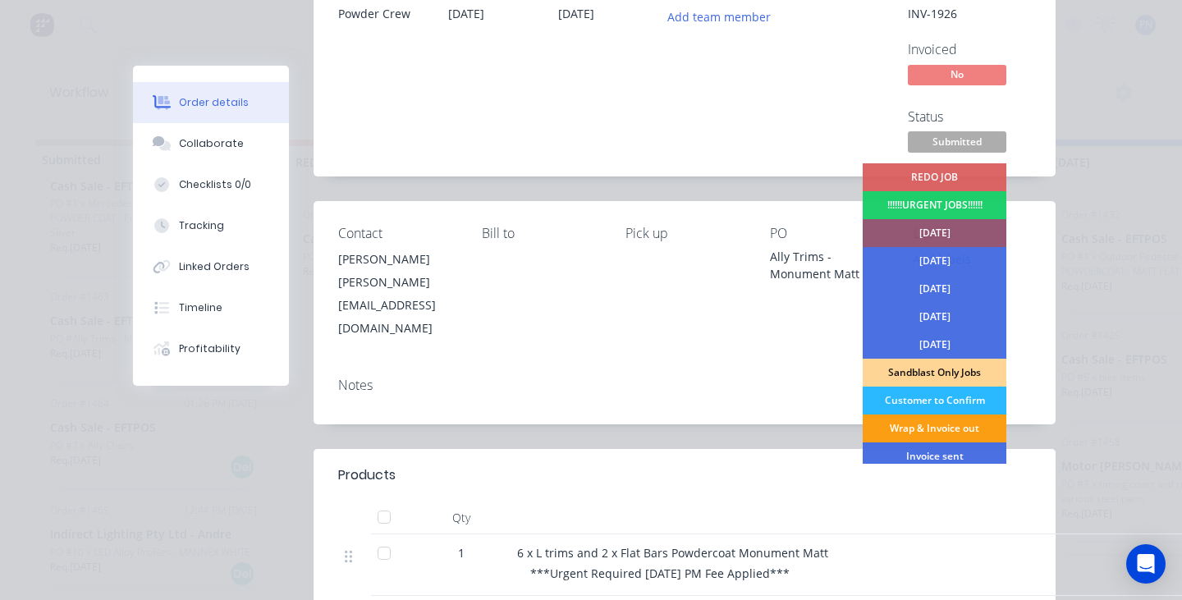
click at [944, 432] on div "Wrap & Invoice out" at bounding box center [934, 428] width 144 height 28
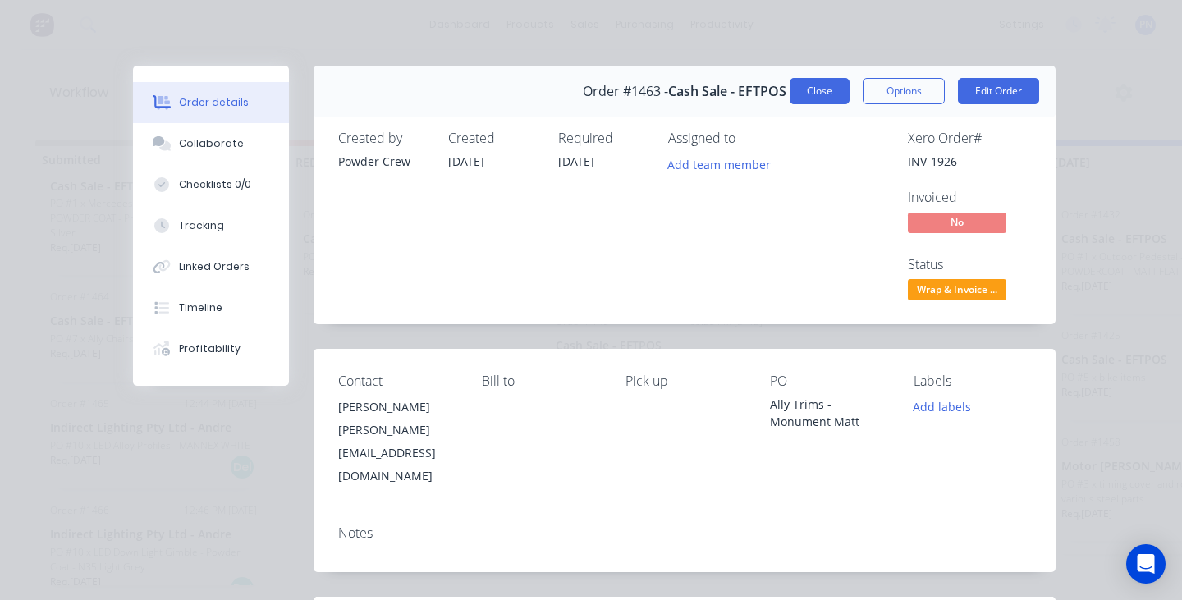
scroll to position [0, 0]
click at [819, 91] on button "Close" at bounding box center [819, 91] width 60 height 26
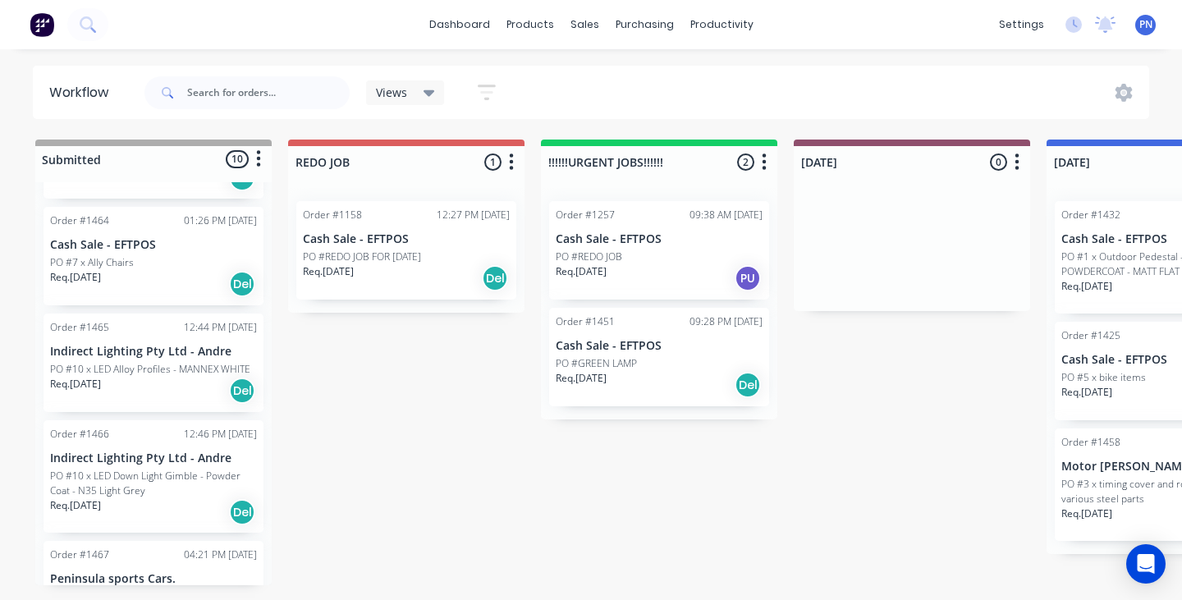
scroll to position [242, 0]
click at [178, 388] on div "Req. [DATE] Del" at bounding box center [153, 391] width 207 height 28
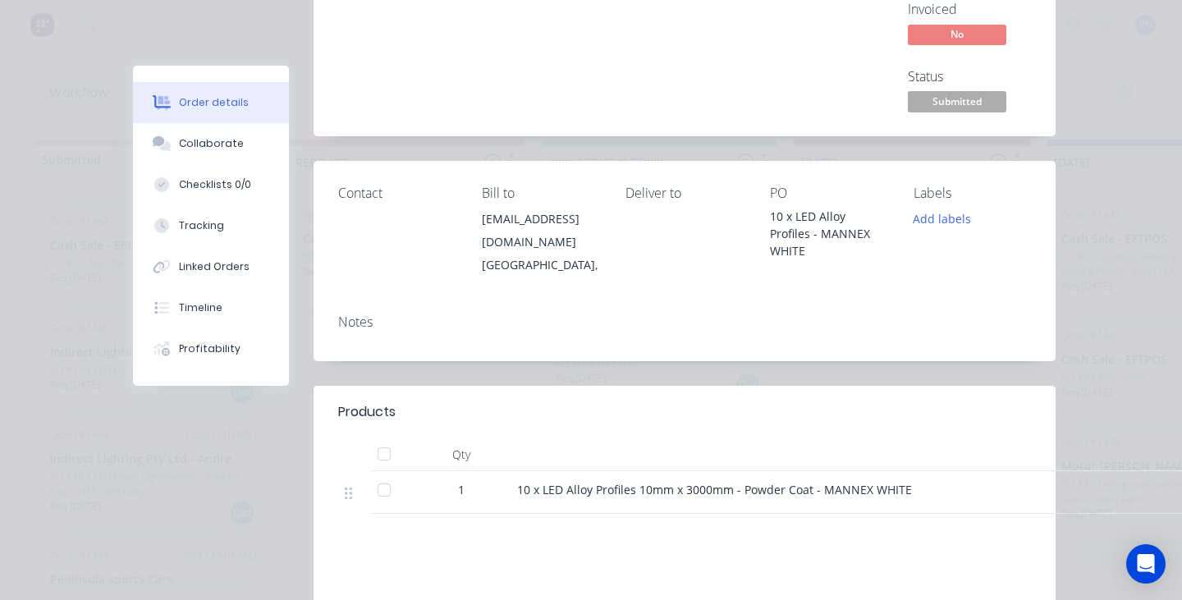
scroll to position [122, 0]
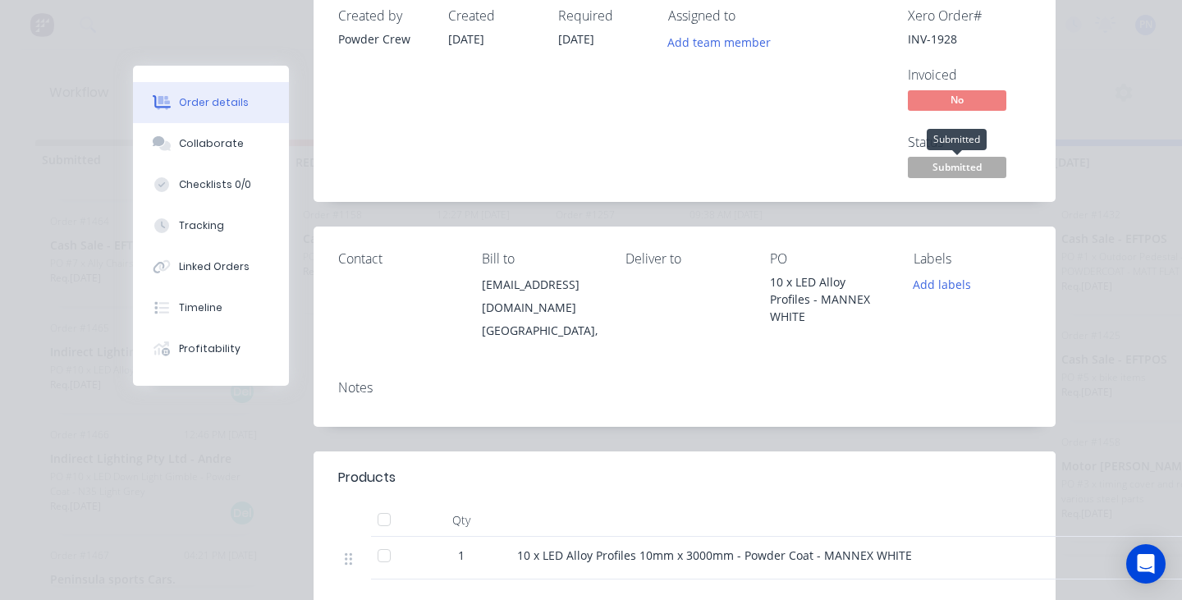
click at [927, 167] on span "Submitted" at bounding box center [956, 167] width 98 height 21
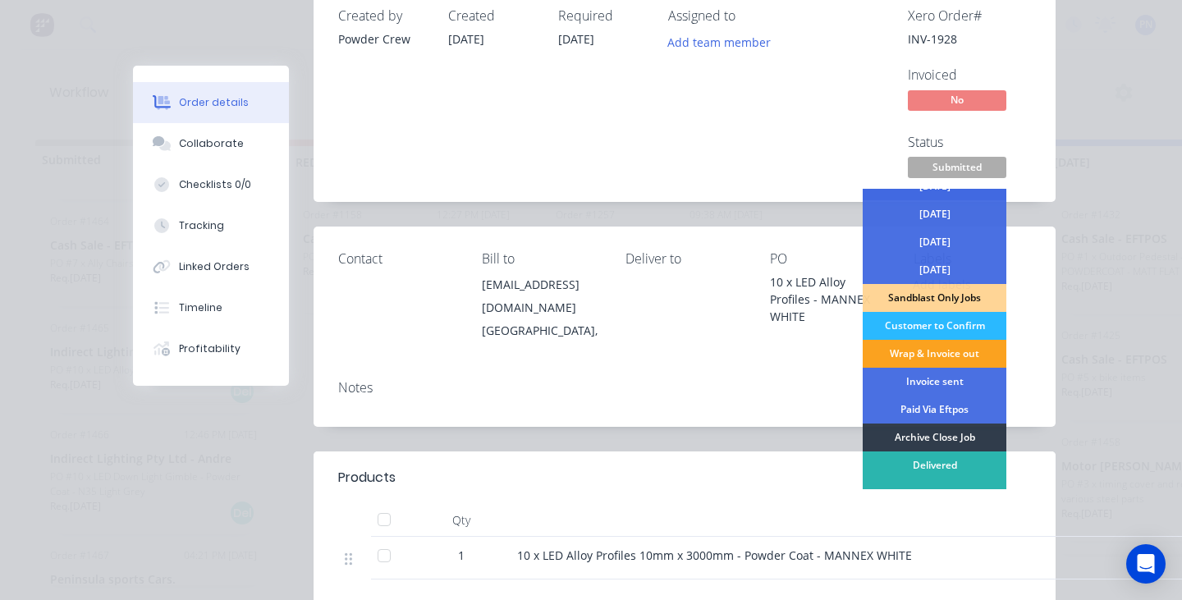
scroll to position [117, 0]
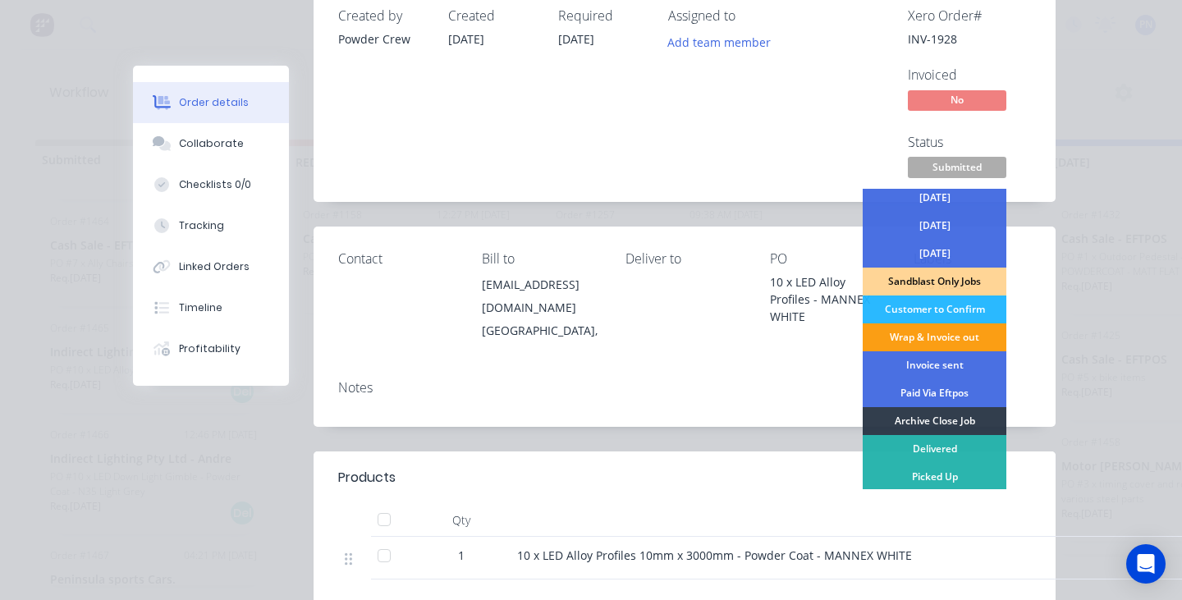
click at [925, 333] on div "Wrap & Invoice out" at bounding box center [934, 337] width 144 height 28
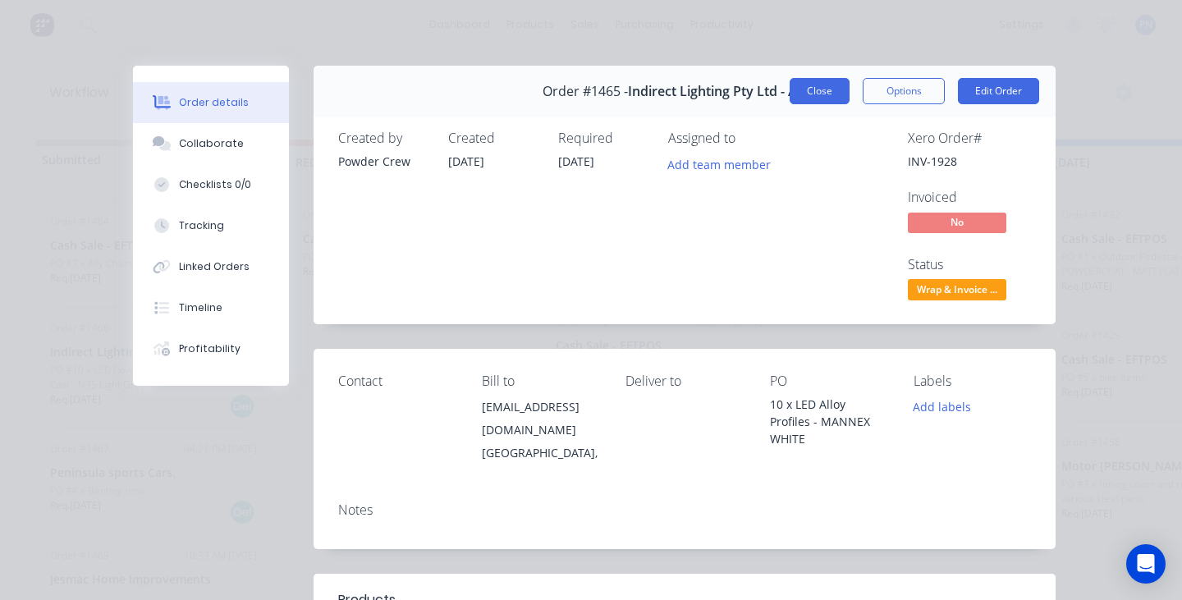
scroll to position [0, 0]
click at [823, 96] on button "Close" at bounding box center [819, 91] width 60 height 26
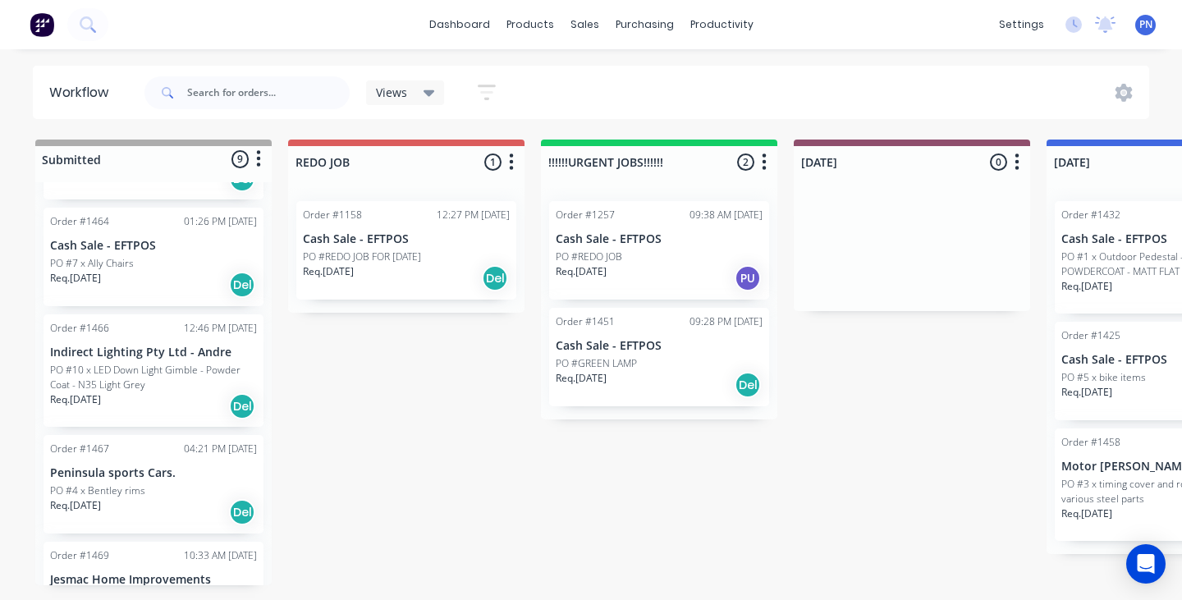
click at [196, 396] on div "Req. [DATE] Del" at bounding box center [153, 406] width 207 height 28
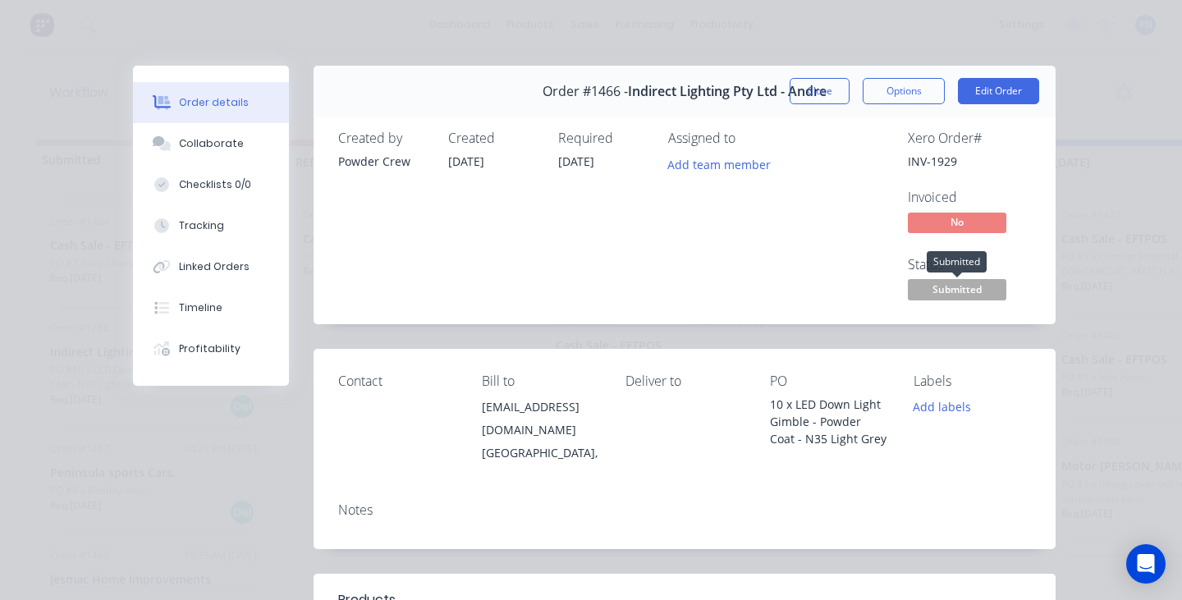
click at [954, 280] on span "Submitted" at bounding box center [956, 289] width 98 height 21
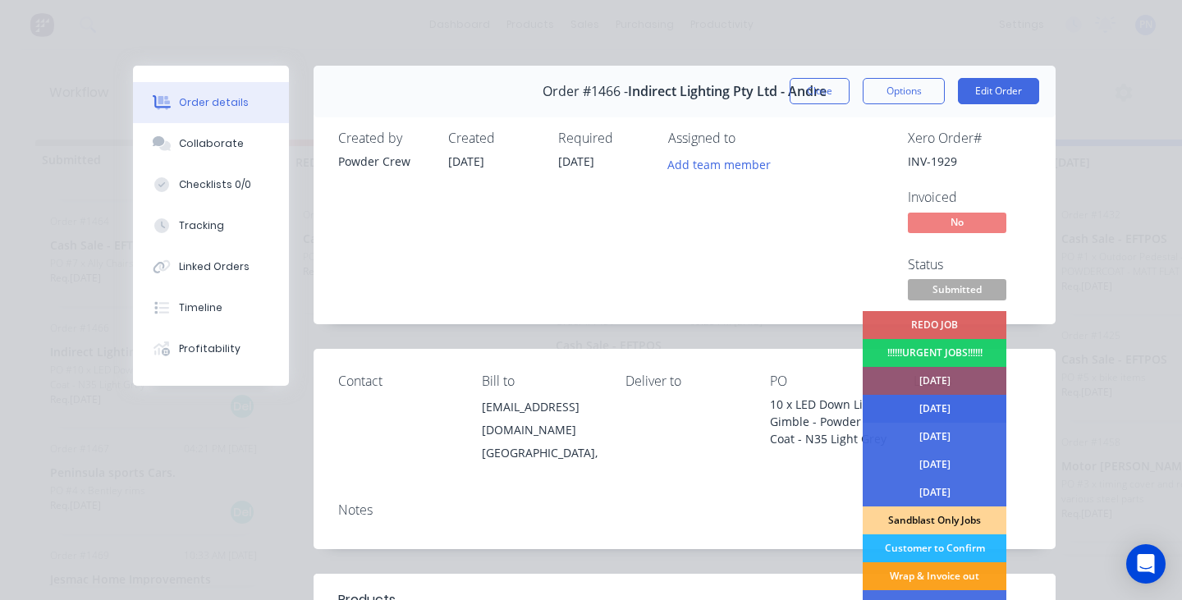
click at [943, 402] on div "[DATE]" at bounding box center [934, 409] width 144 height 28
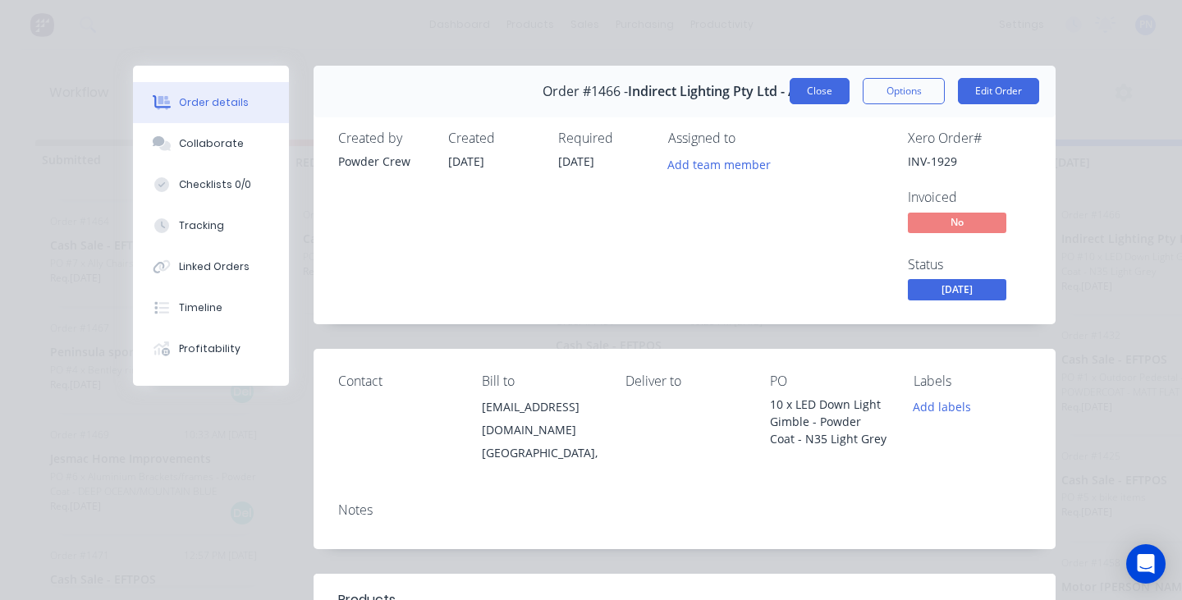
click at [825, 92] on button "Close" at bounding box center [819, 91] width 60 height 26
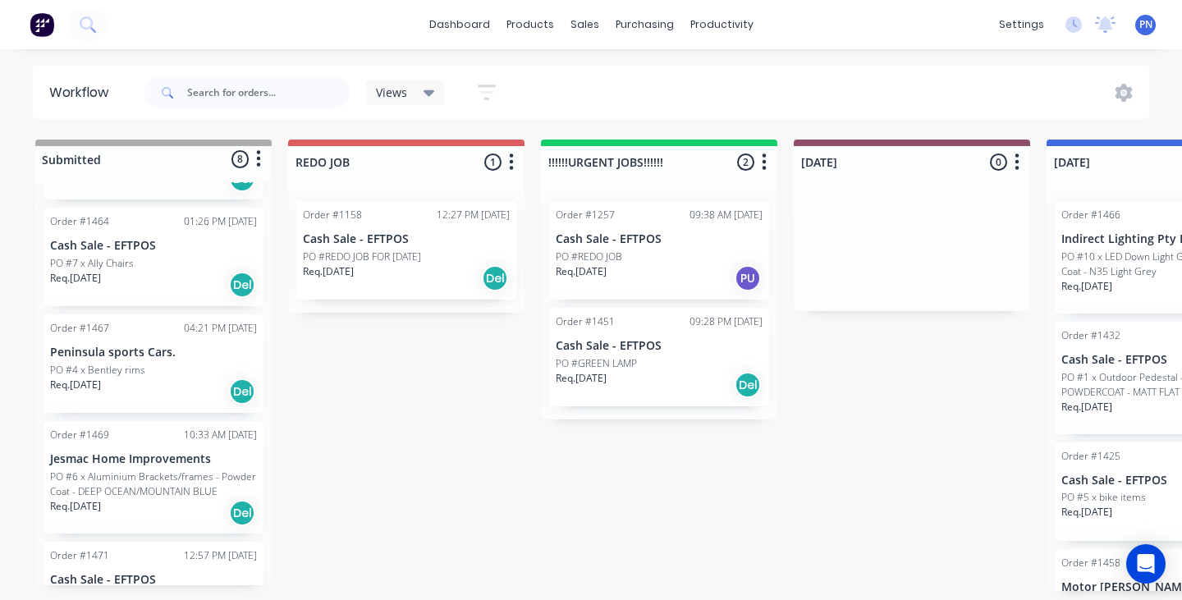
click at [175, 382] on div "Req. [DATE] Del" at bounding box center [153, 391] width 207 height 28
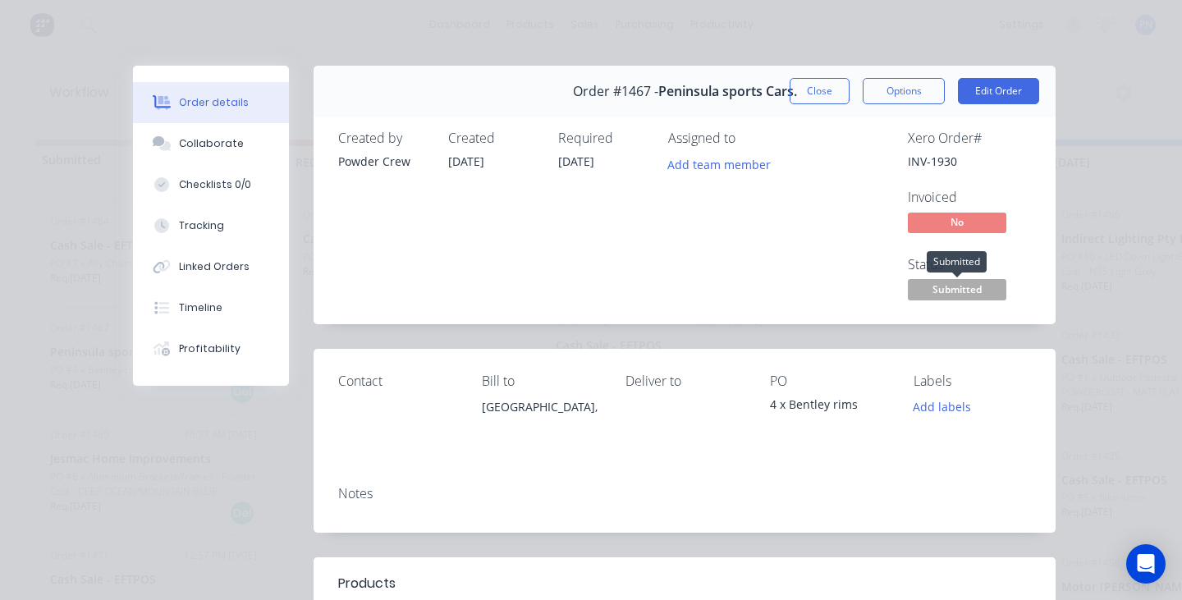
click at [982, 288] on span "Submitted" at bounding box center [956, 289] width 98 height 21
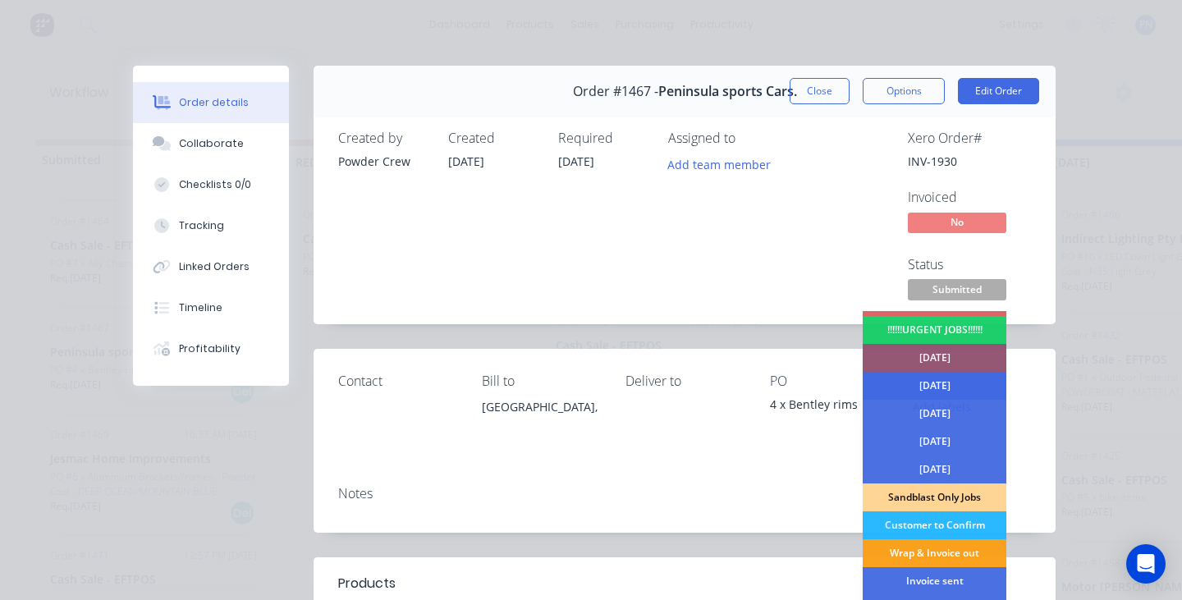
scroll to position [24, 0]
click at [958, 380] on div "[DATE]" at bounding box center [934, 385] width 144 height 28
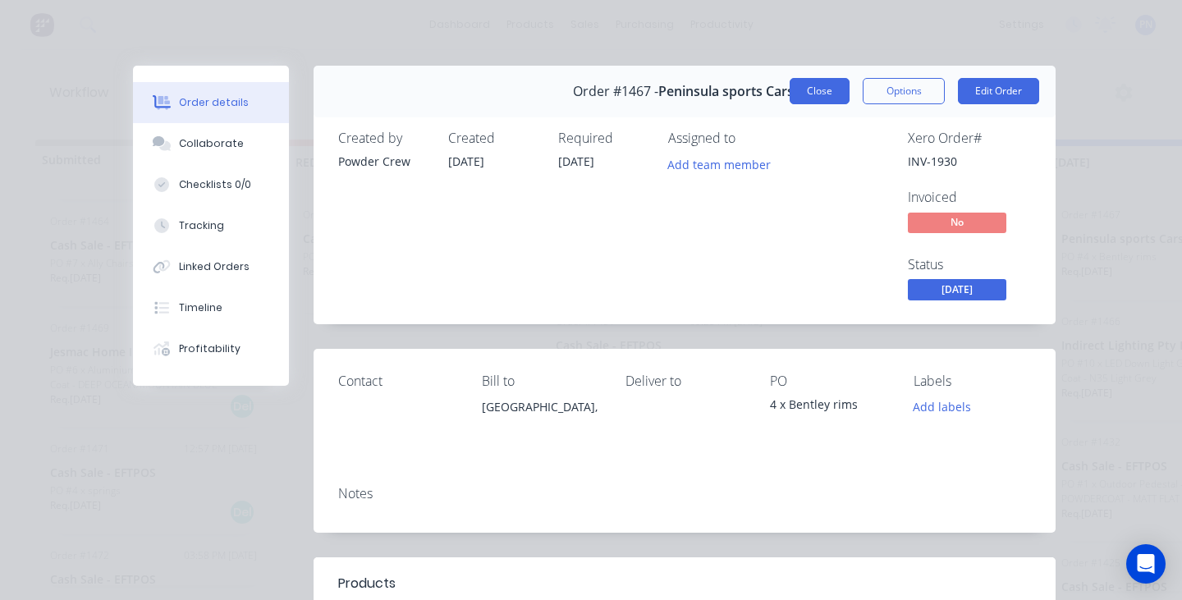
click at [829, 89] on button "Close" at bounding box center [819, 91] width 60 height 26
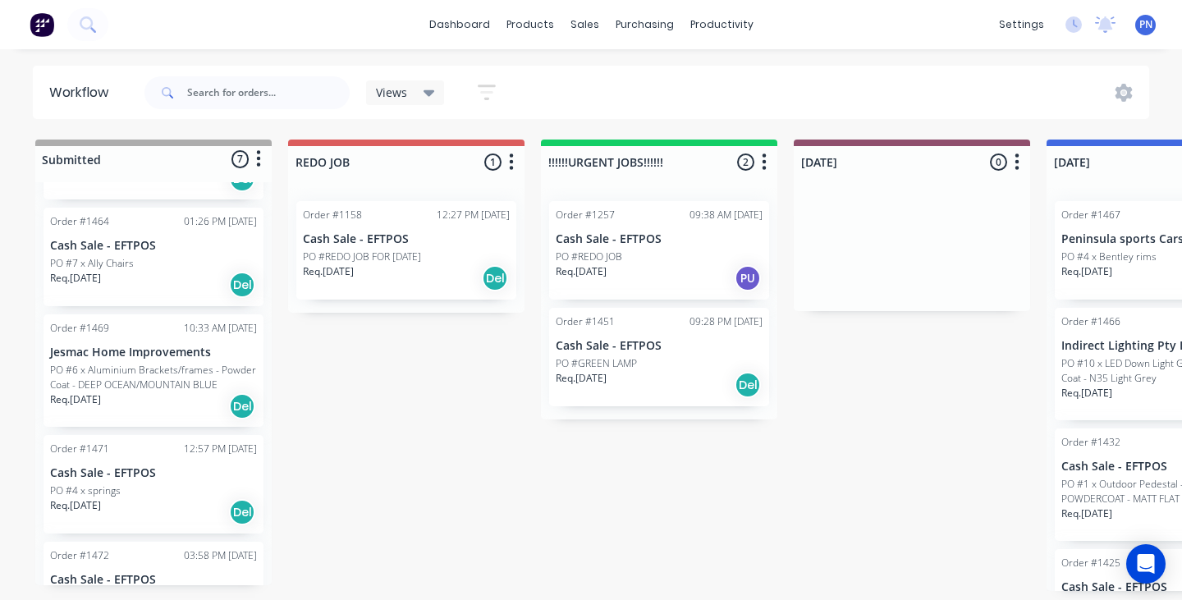
click at [186, 401] on div "Req. [DATE] Del" at bounding box center [153, 406] width 207 height 28
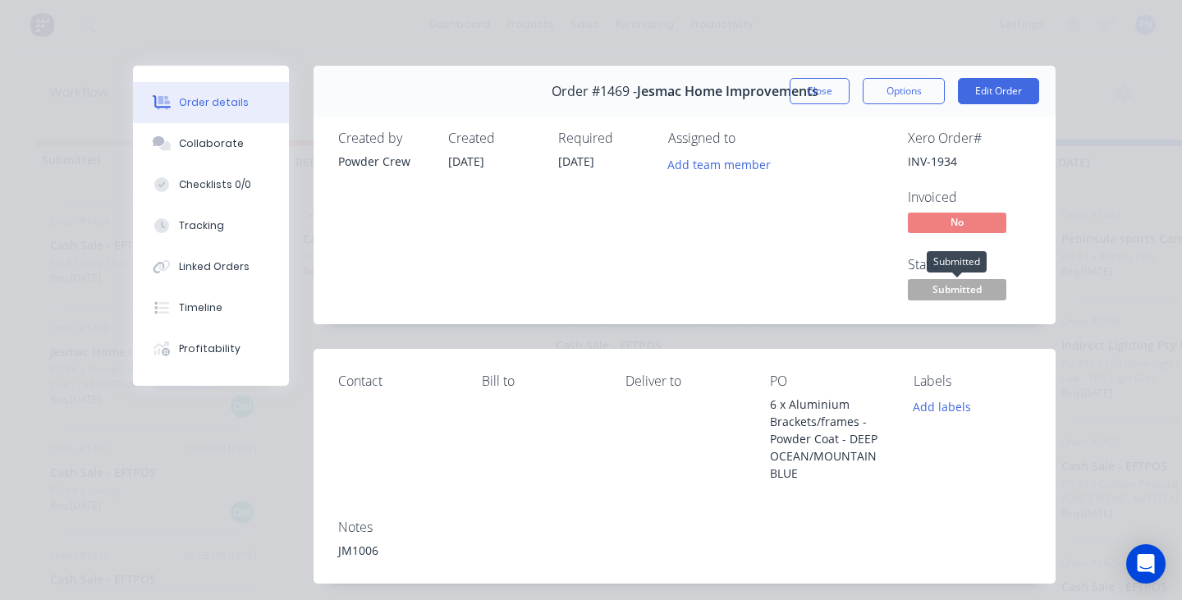
click at [984, 295] on span "Submitted" at bounding box center [956, 289] width 98 height 21
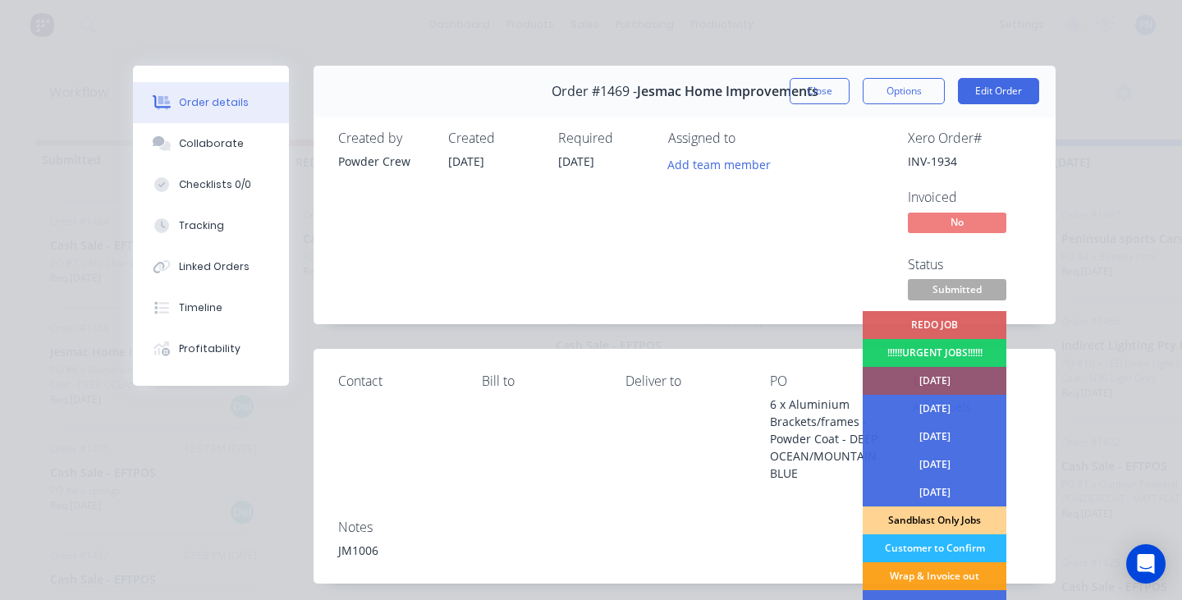
scroll to position [30, 0]
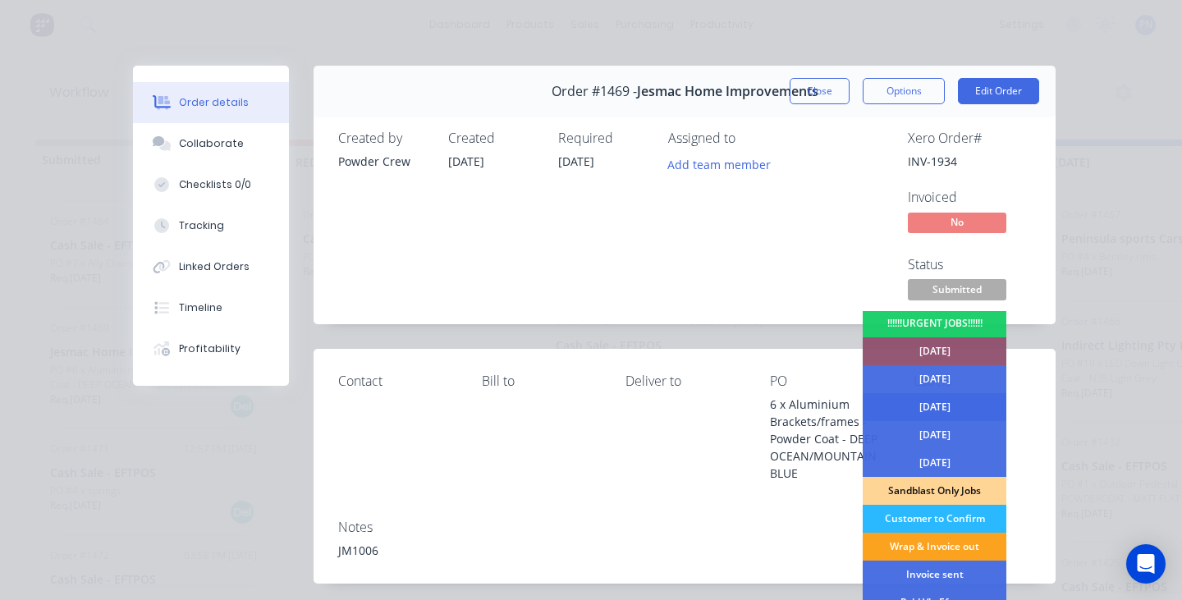
click at [956, 401] on div "[DATE]" at bounding box center [934, 407] width 144 height 28
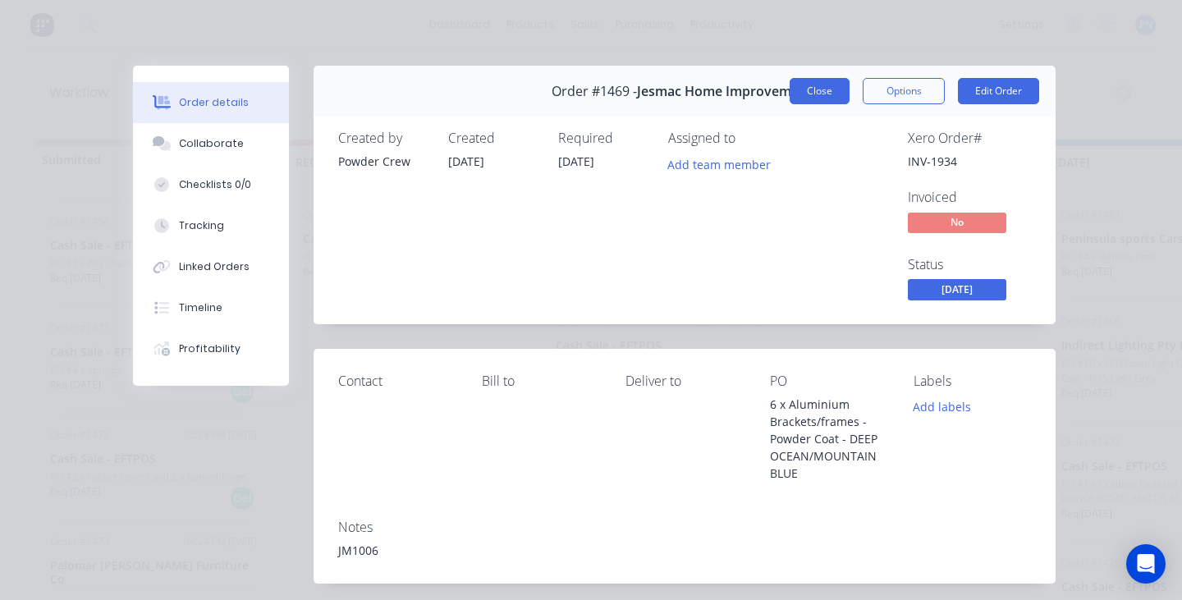
click at [822, 89] on button "Close" at bounding box center [819, 91] width 60 height 26
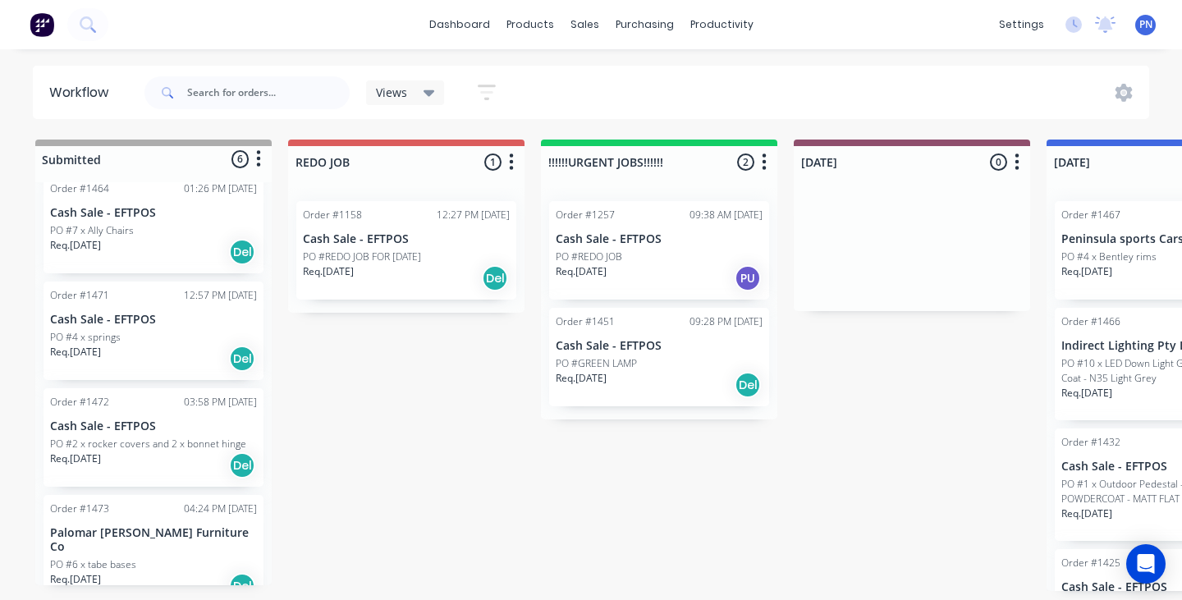
scroll to position [280, 0]
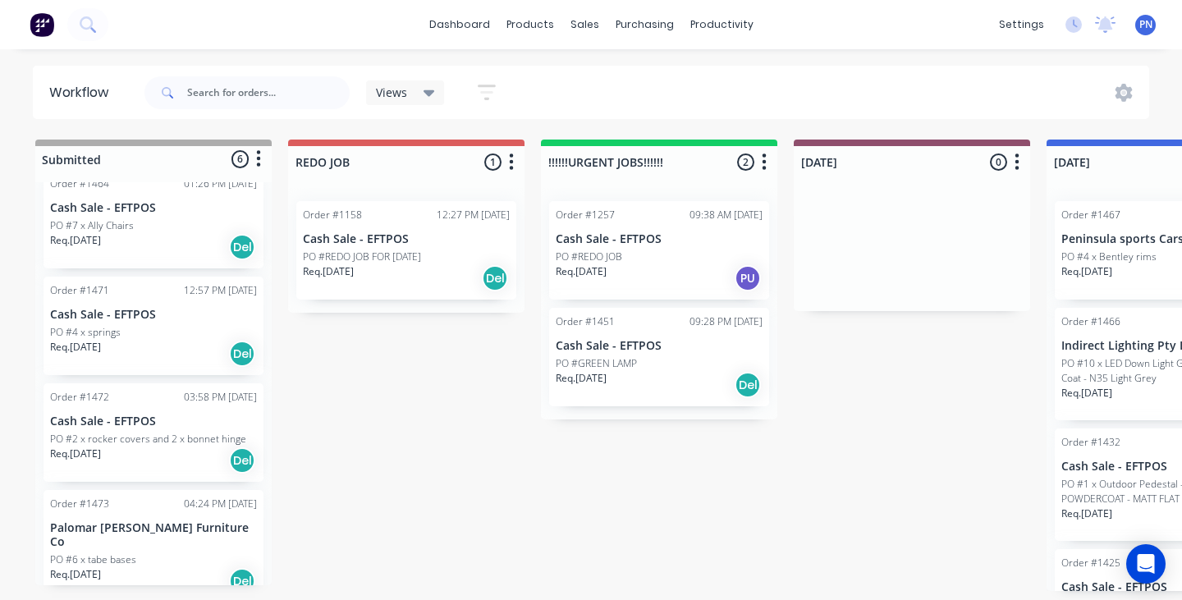
click at [189, 340] on div "Req. [DATE] Del" at bounding box center [153, 354] width 207 height 28
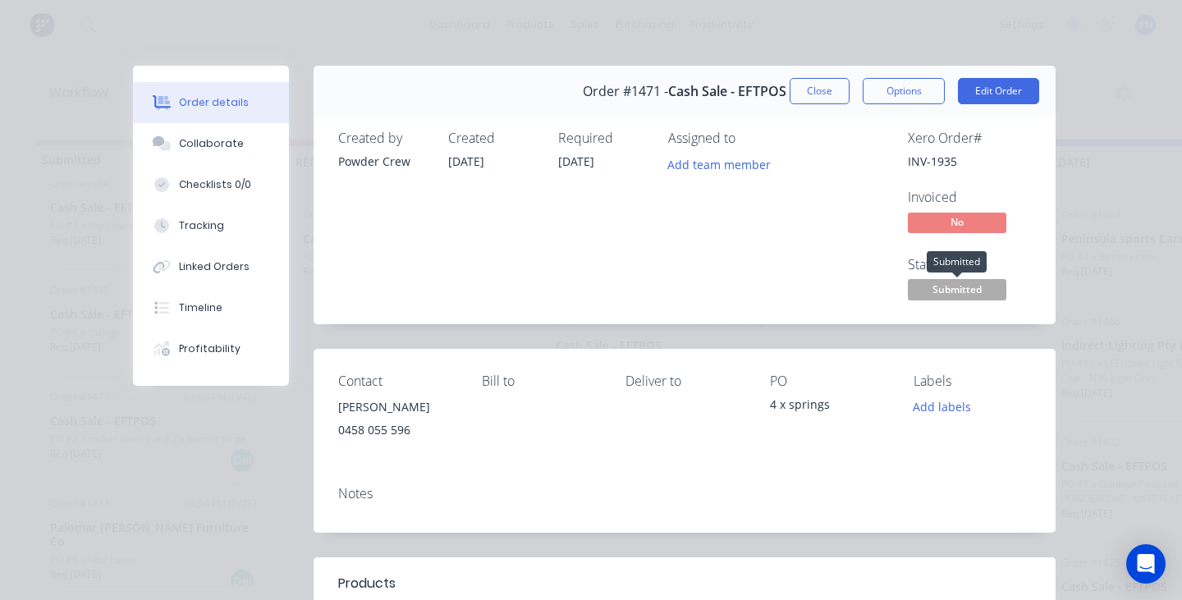
click at [956, 281] on span "Submitted" at bounding box center [956, 289] width 98 height 21
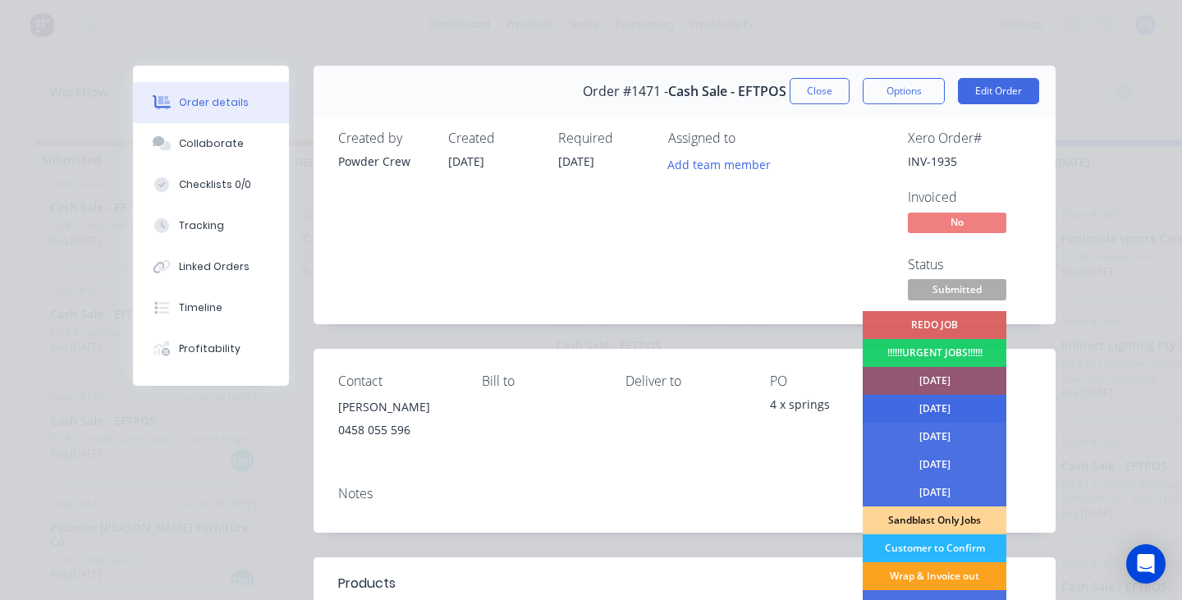
click at [940, 406] on div "[DATE]" at bounding box center [934, 409] width 144 height 28
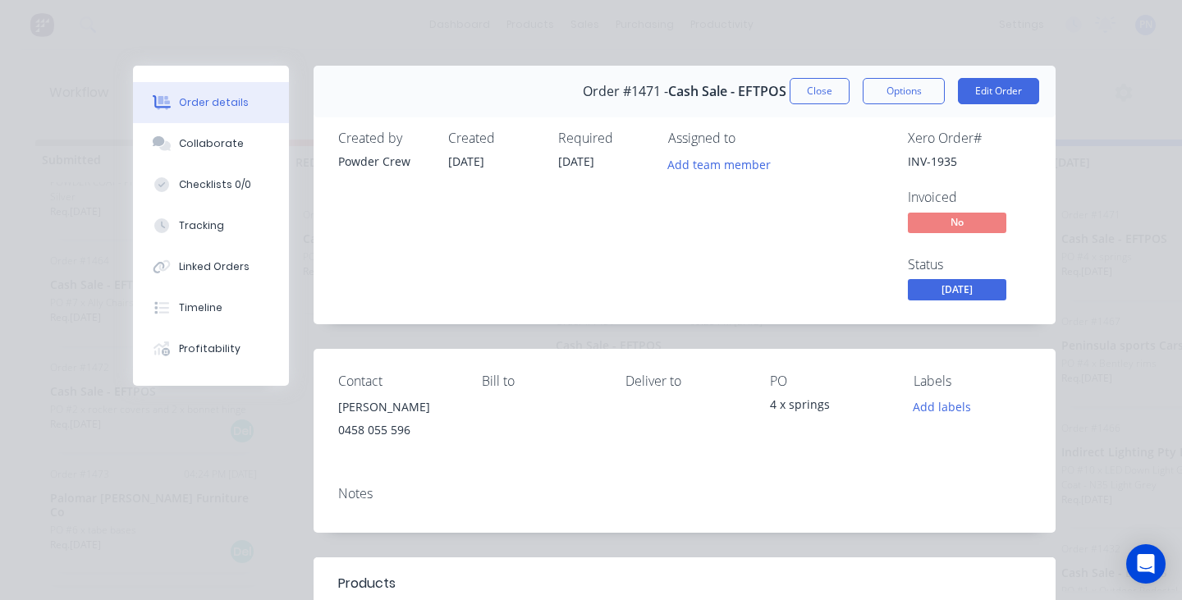
scroll to position [176, 0]
click at [816, 98] on button "Close" at bounding box center [819, 91] width 60 height 26
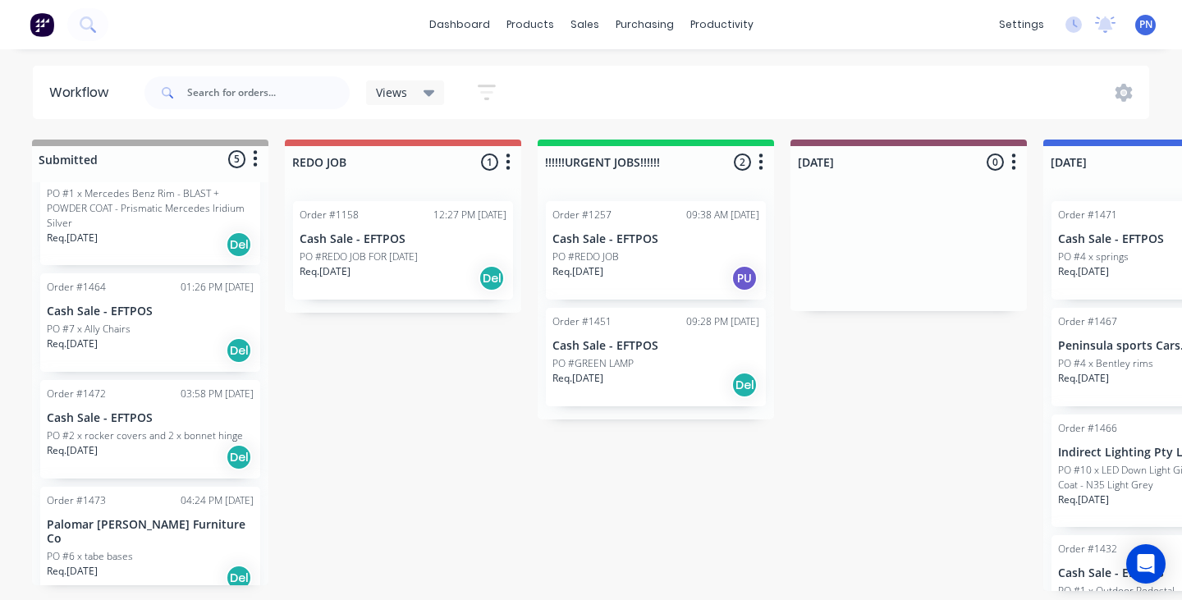
scroll to position [0, 5]
click at [190, 449] on div "Req. [DATE] Del" at bounding box center [148, 457] width 207 height 28
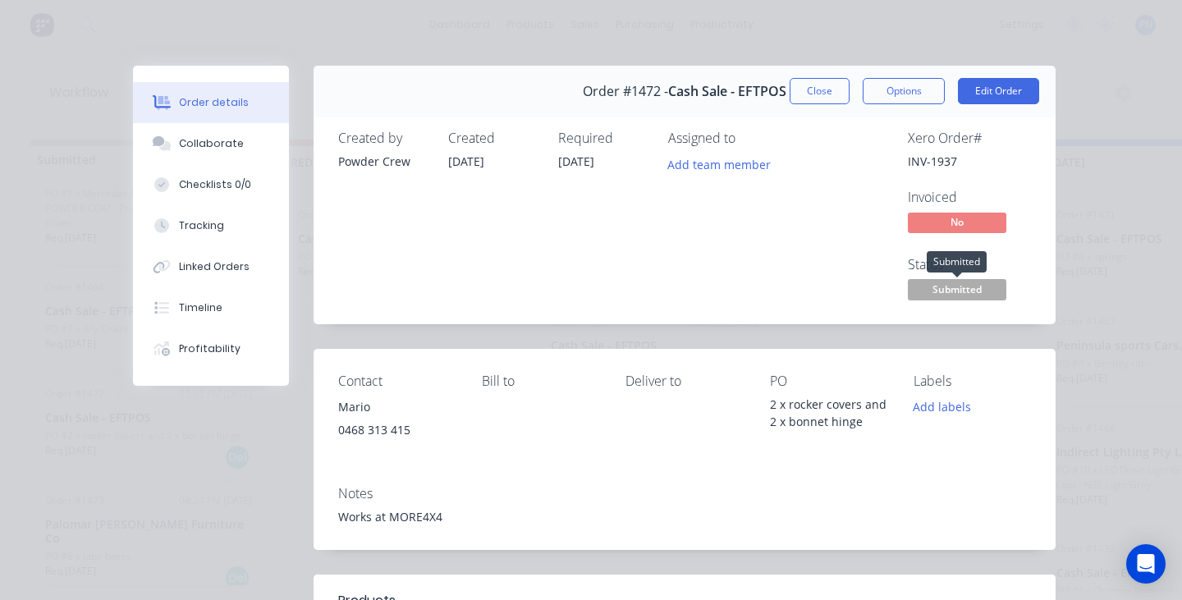
click at [951, 283] on span "Submitted" at bounding box center [956, 289] width 98 height 21
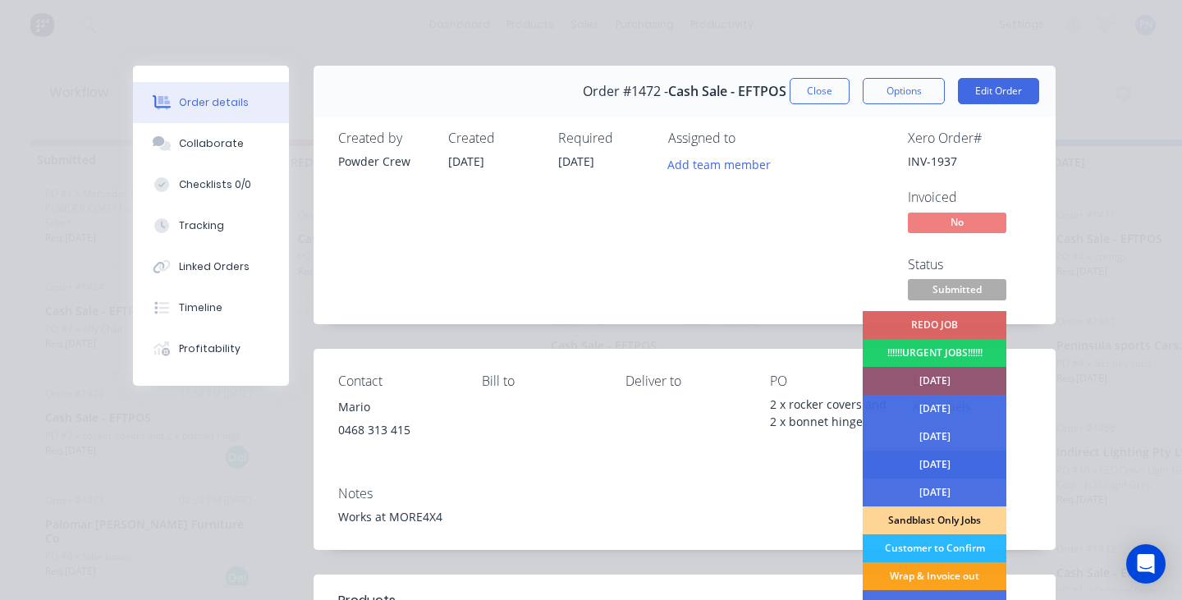
click at [941, 458] on div "[DATE]" at bounding box center [934, 464] width 144 height 28
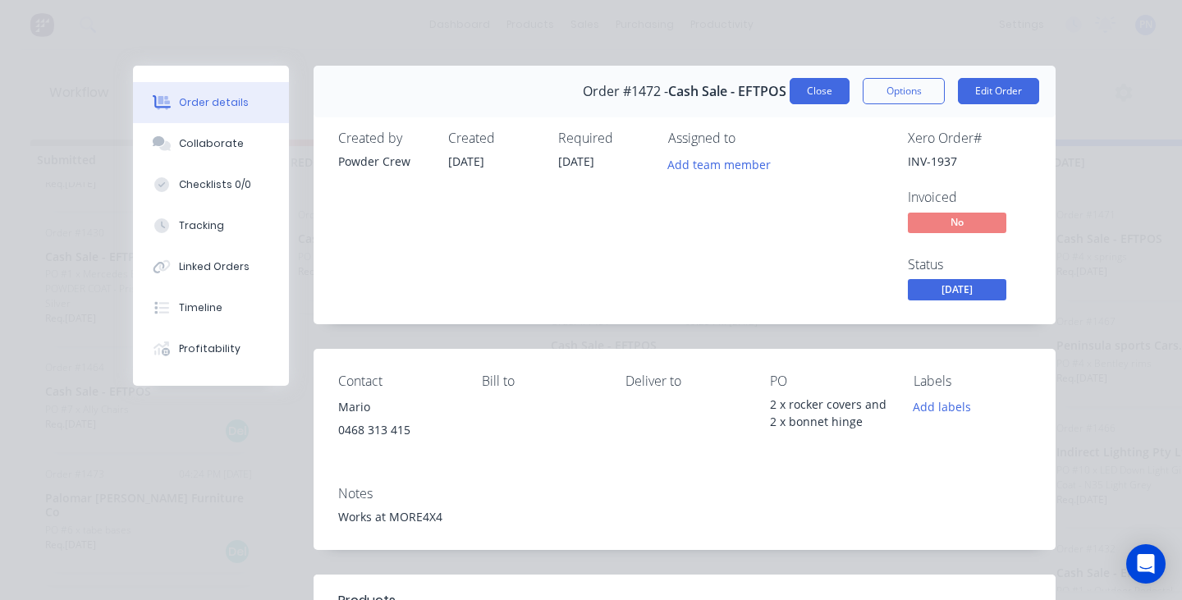
click at [800, 88] on button "Close" at bounding box center [819, 91] width 60 height 26
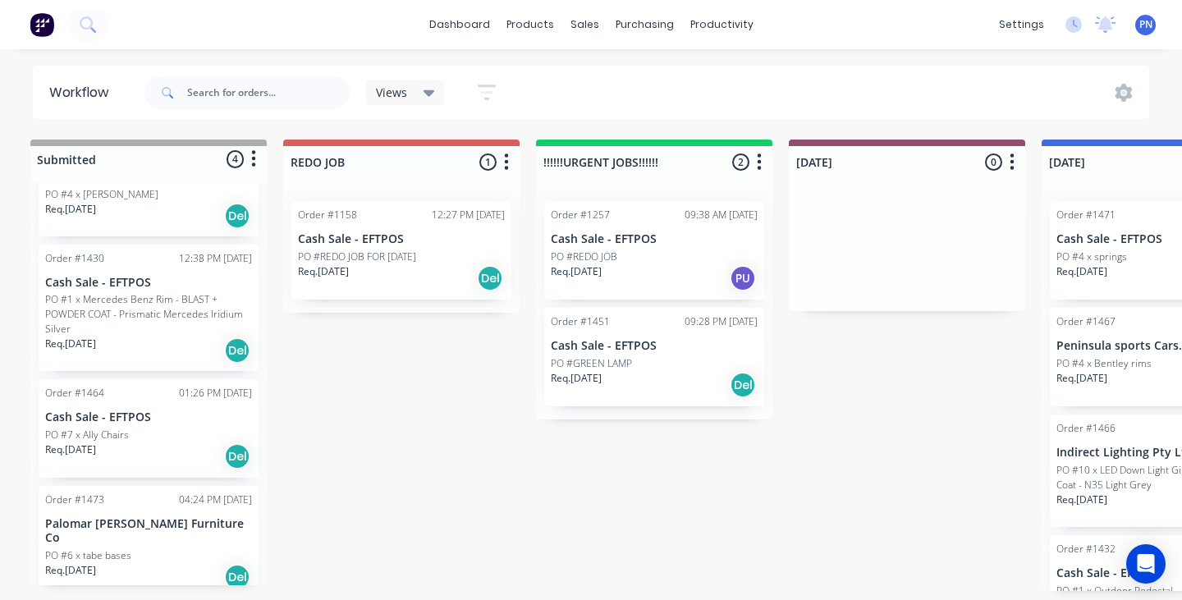
scroll to position [70, 0]
click at [196, 564] on div "Req. [DATE] Del" at bounding box center [148, 578] width 207 height 28
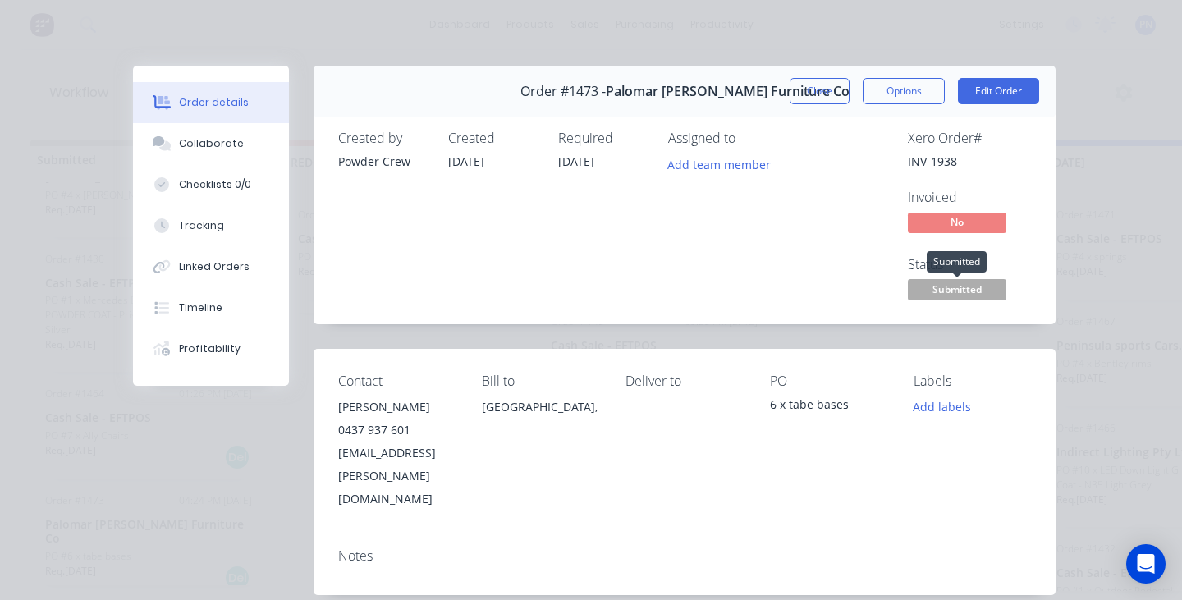
click at [931, 283] on span "Submitted" at bounding box center [956, 289] width 98 height 21
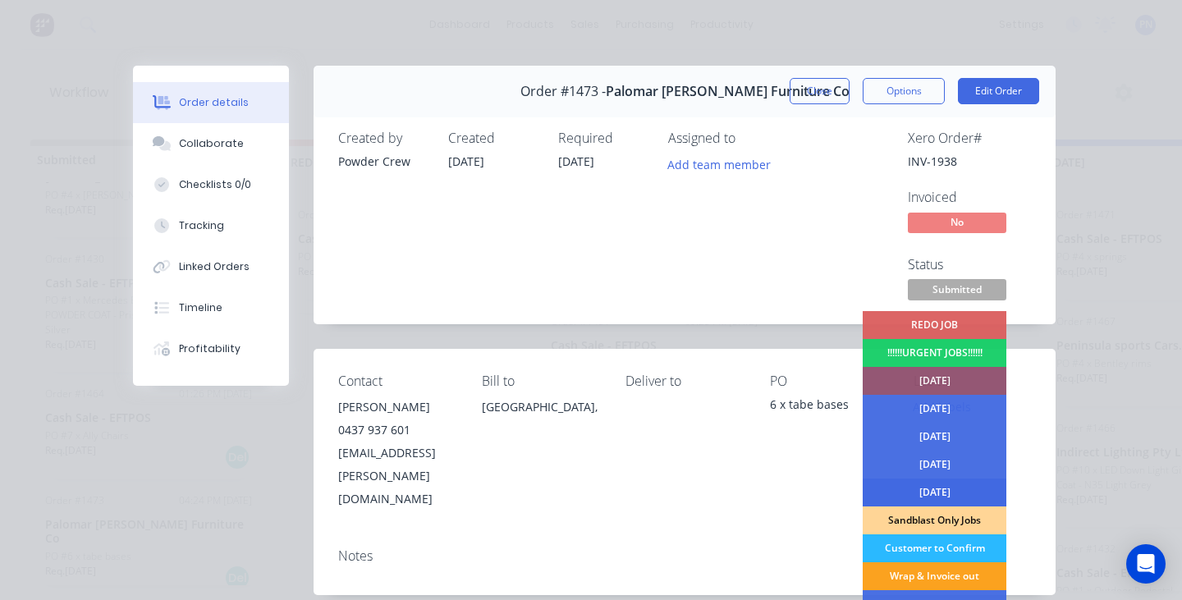
click at [929, 492] on div "[DATE]" at bounding box center [934, 492] width 144 height 28
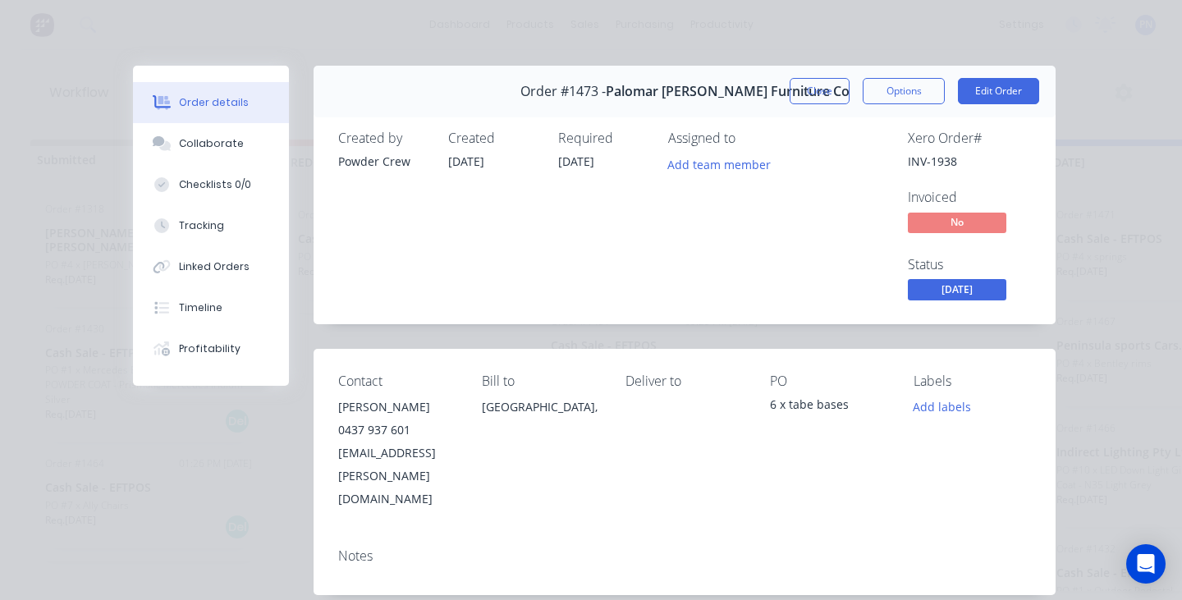
scroll to position [0, 0]
click at [829, 98] on button "Close" at bounding box center [819, 91] width 60 height 26
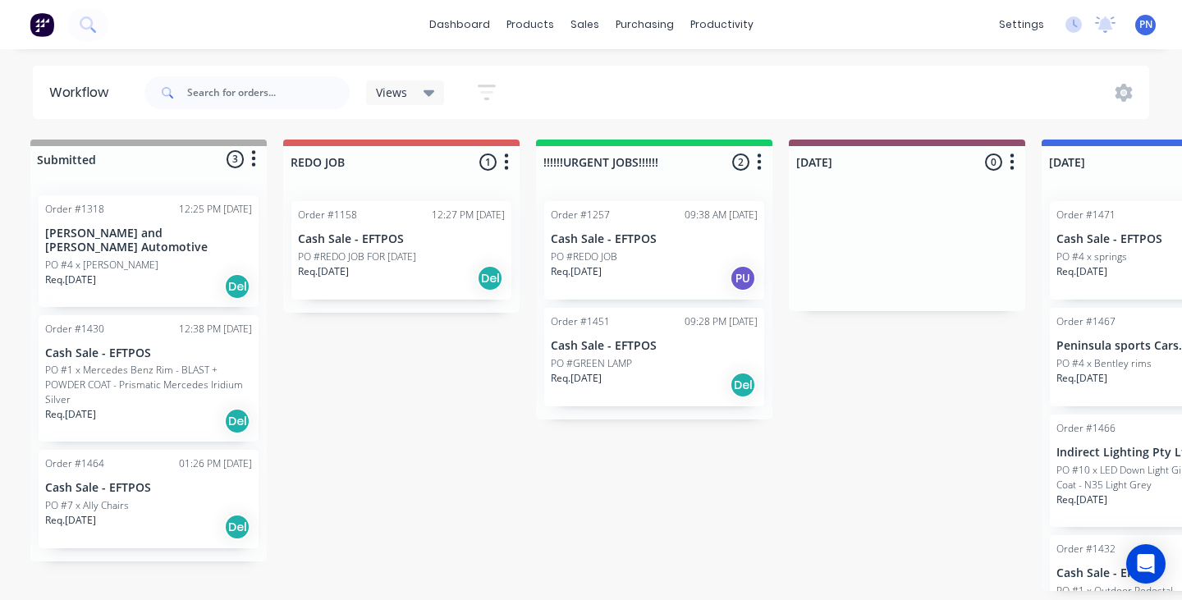
click at [181, 498] on div "PO #7 x Ally Chairs" at bounding box center [148, 505] width 207 height 15
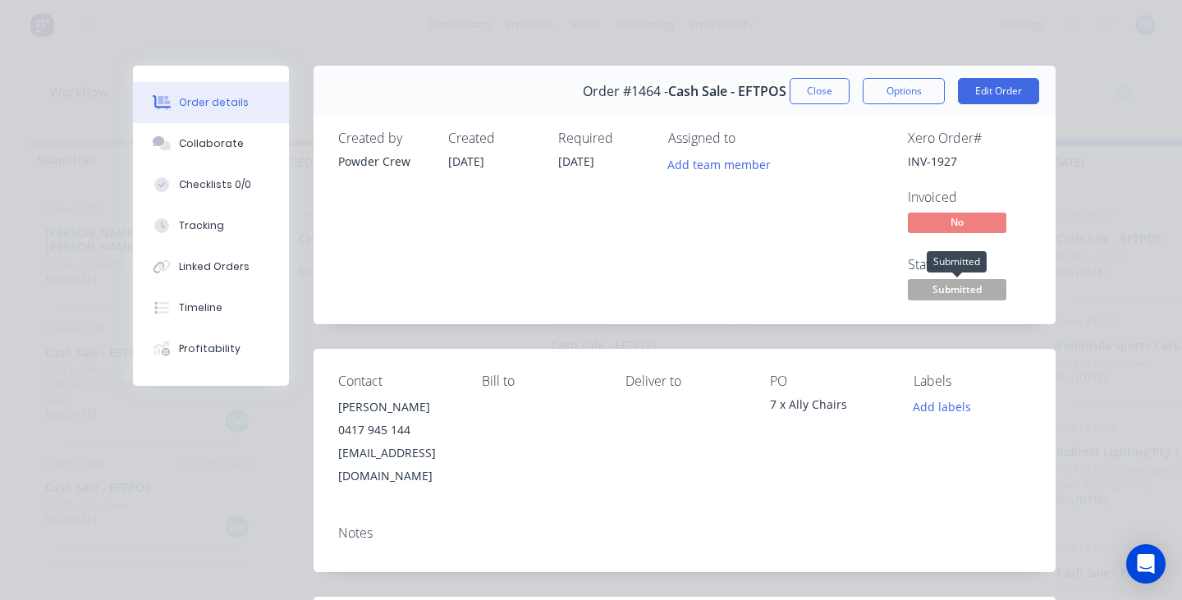
click at [949, 291] on span "Submitted" at bounding box center [956, 289] width 98 height 21
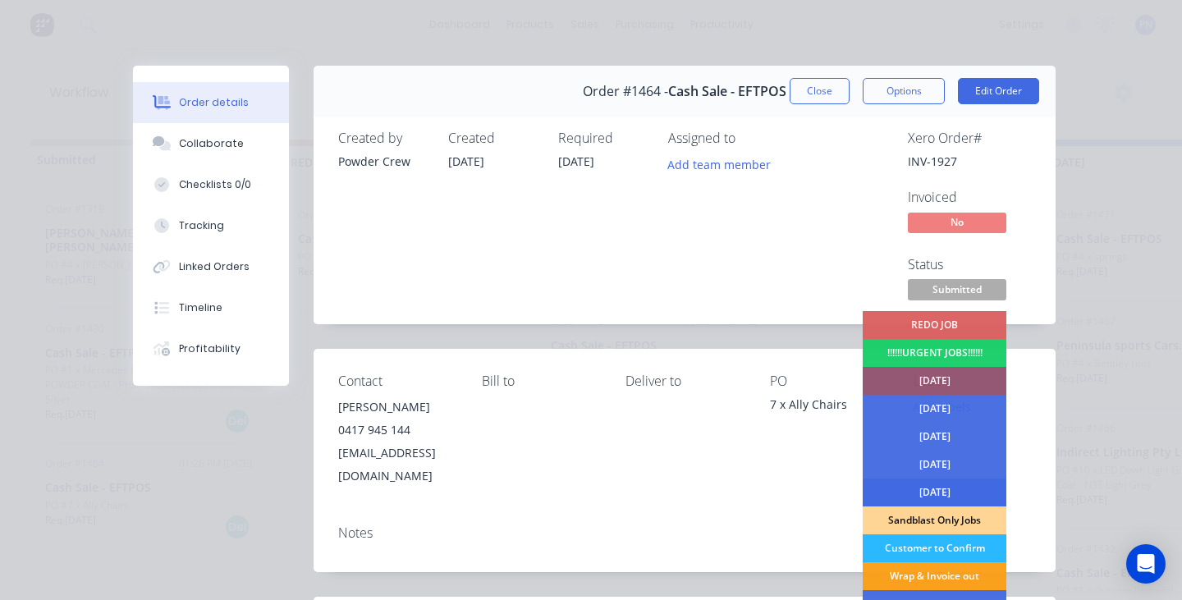
click at [948, 491] on div "[DATE]" at bounding box center [934, 492] width 144 height 28
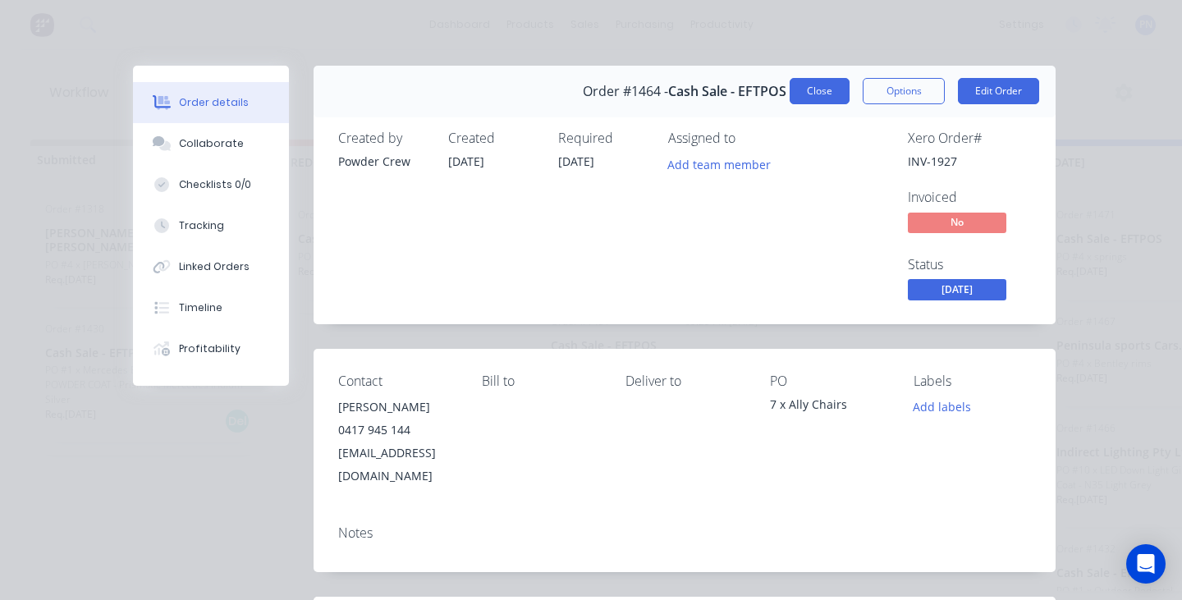
click at [818, 91] on button "Close" at bounding box center [819, 91] width 60 height 26
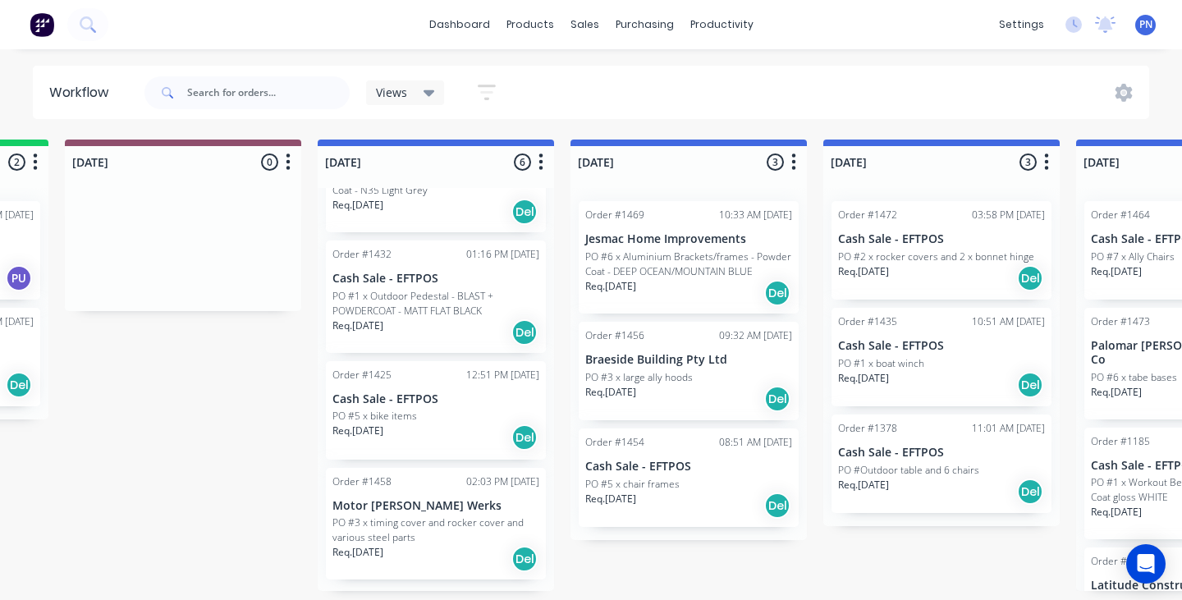
scroll to position [0, 729]
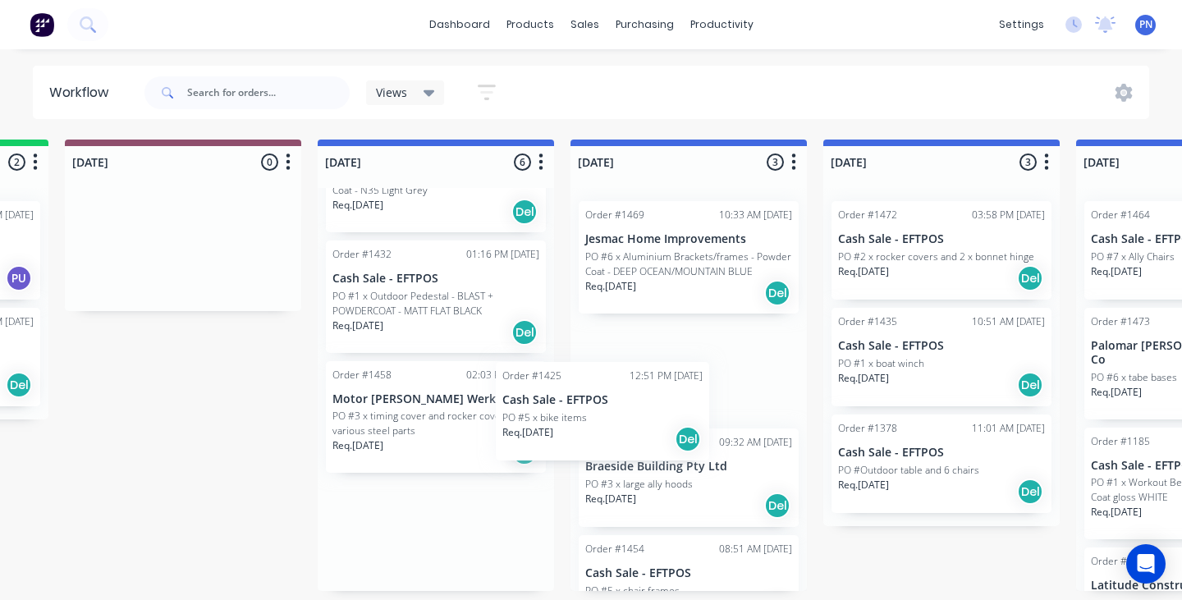
drag, startPoint x: 482, startPoint y: 420, endPoint x: 656, endPoint y: 417, distance: 174.8
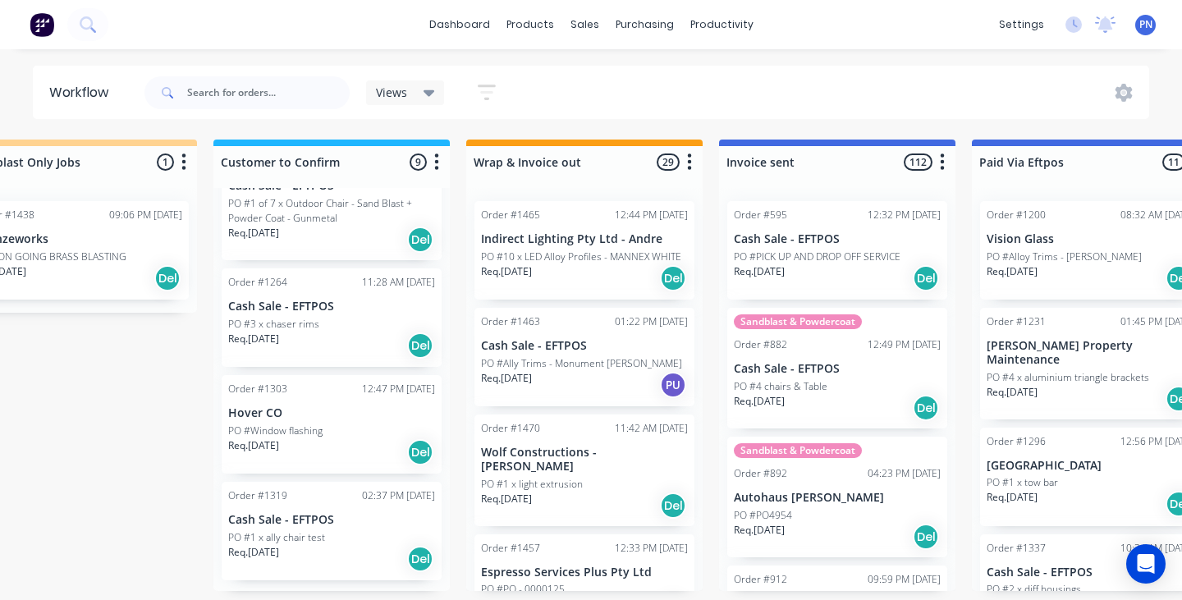
scroll to position [0, 2127]
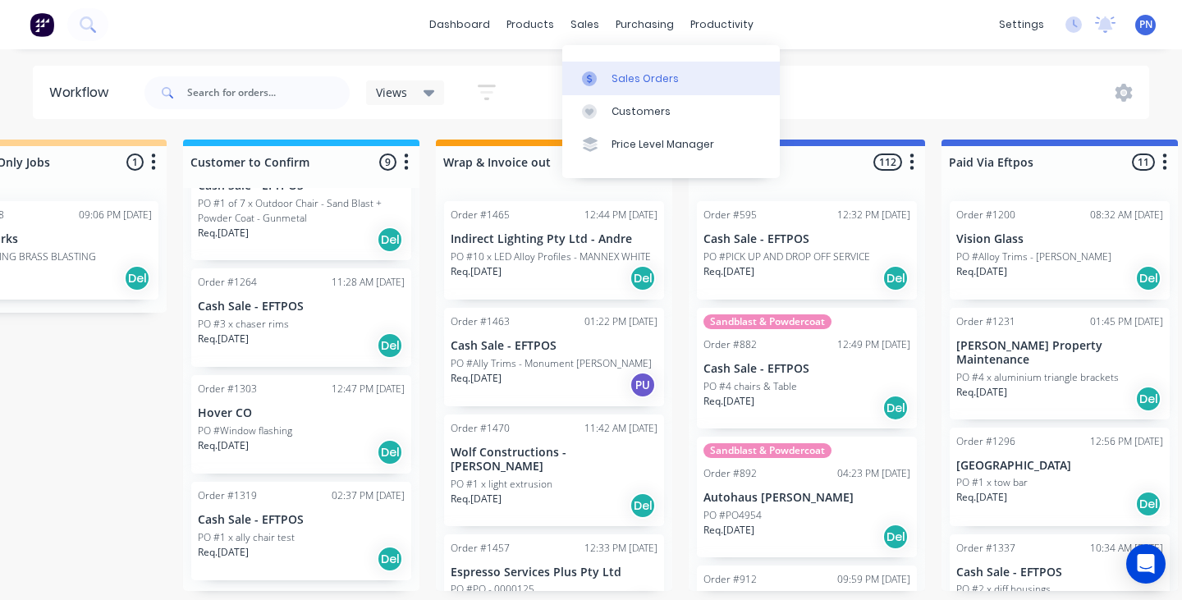
click at [619, 72] on div "Sales Orders" at bounding box center [644, 78] width 67 height 15
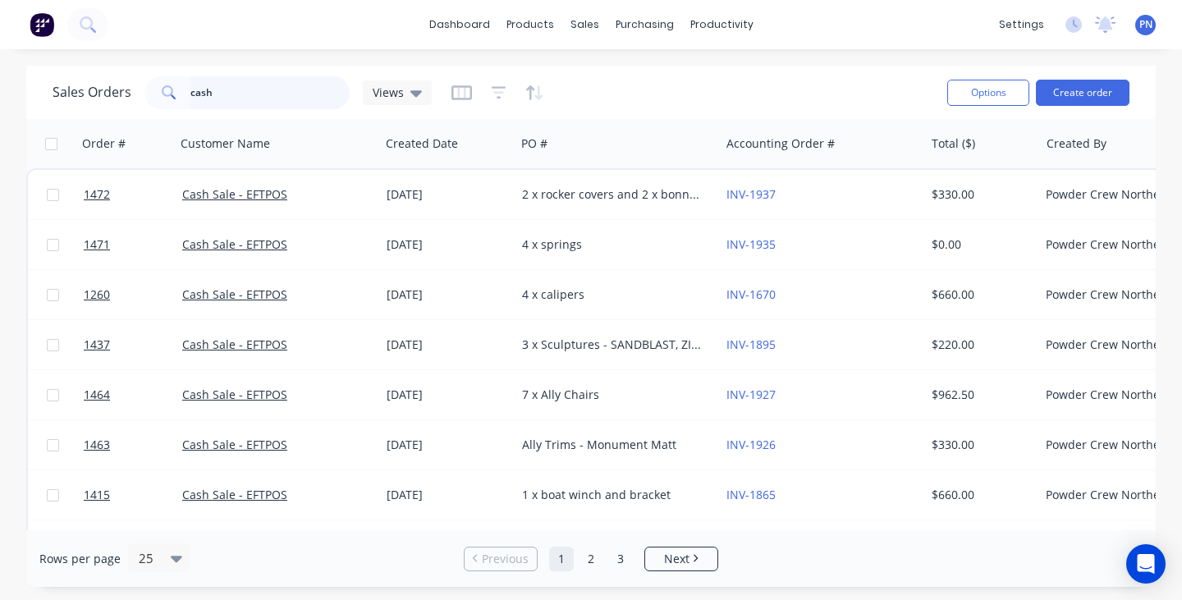
click at [232, 94] on input "cash" at bounding box center [270, 92] width 160 height 33
paste input "[EMAIL_ADDRESS][DOMAIN_NAME]"
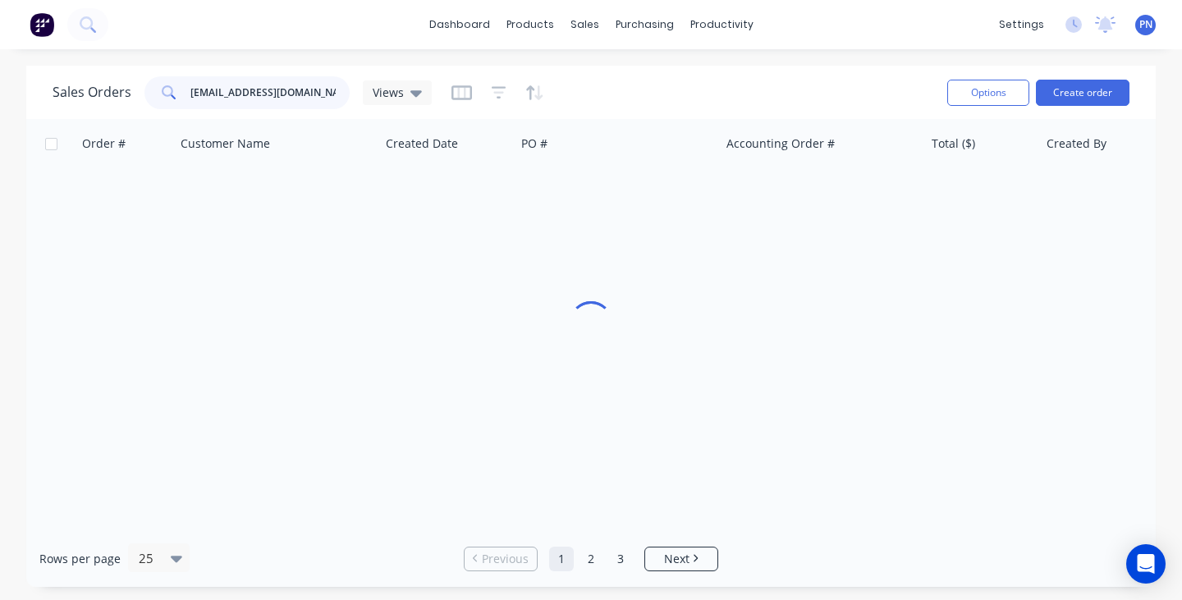
type input "[EMAIL_ADDRESS][DOMAIN_NAME]"
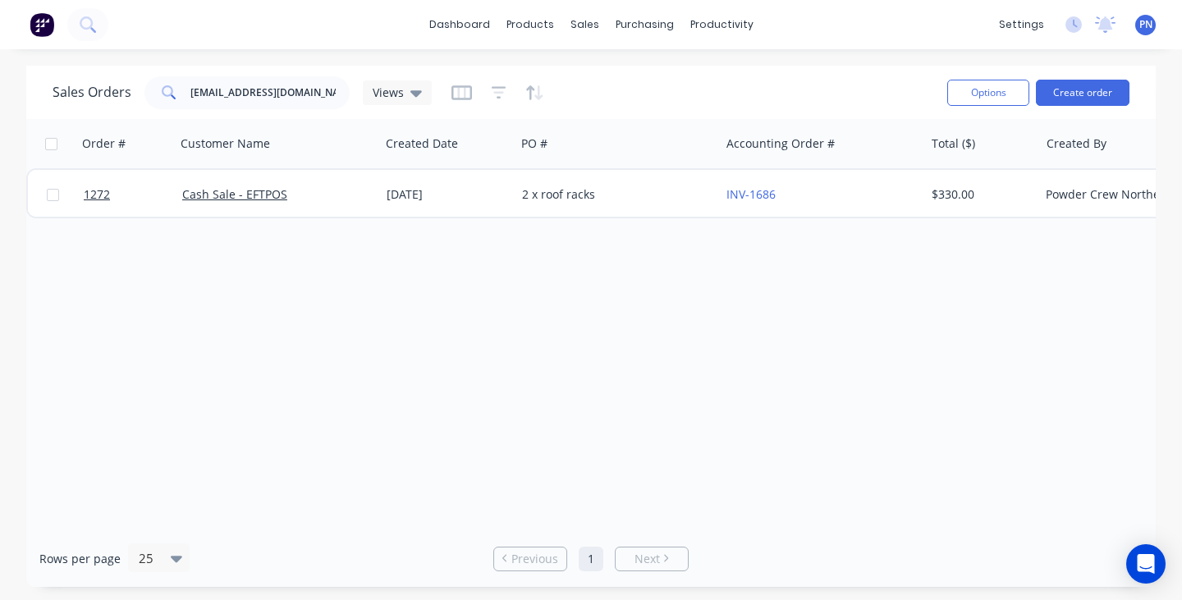
click at [336, 64] on div "dashboard products sales purchasing productivity dashboard products Product Cat…" at bounding box center [591, 300] width 1182 height 600
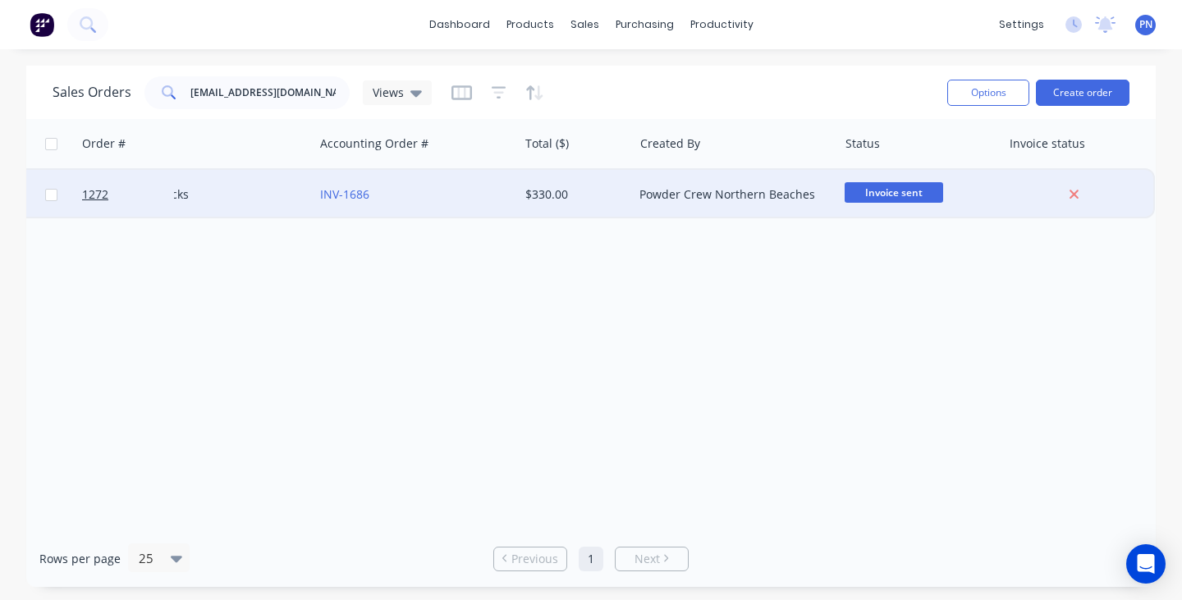
scroll to position [0, 405]
click at [490, 202] on div "INV-1686" at bounding box center [412, 194] width 182 height 16
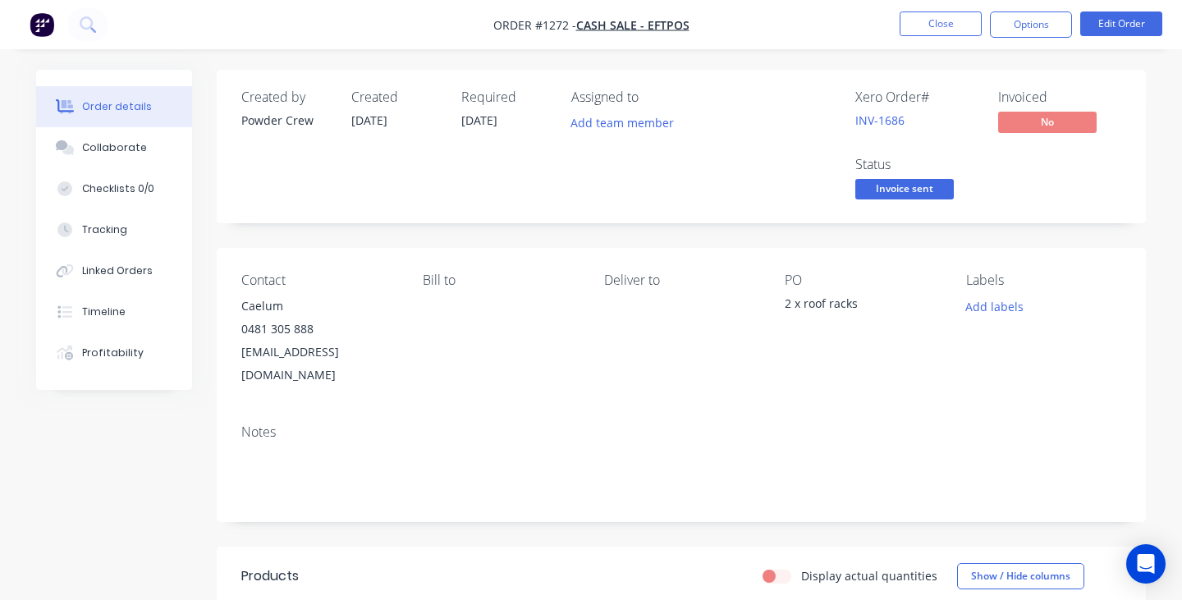
click at [902, 193] on span "Invoice sent" at bounding box center [904, 189] width 98 height 21
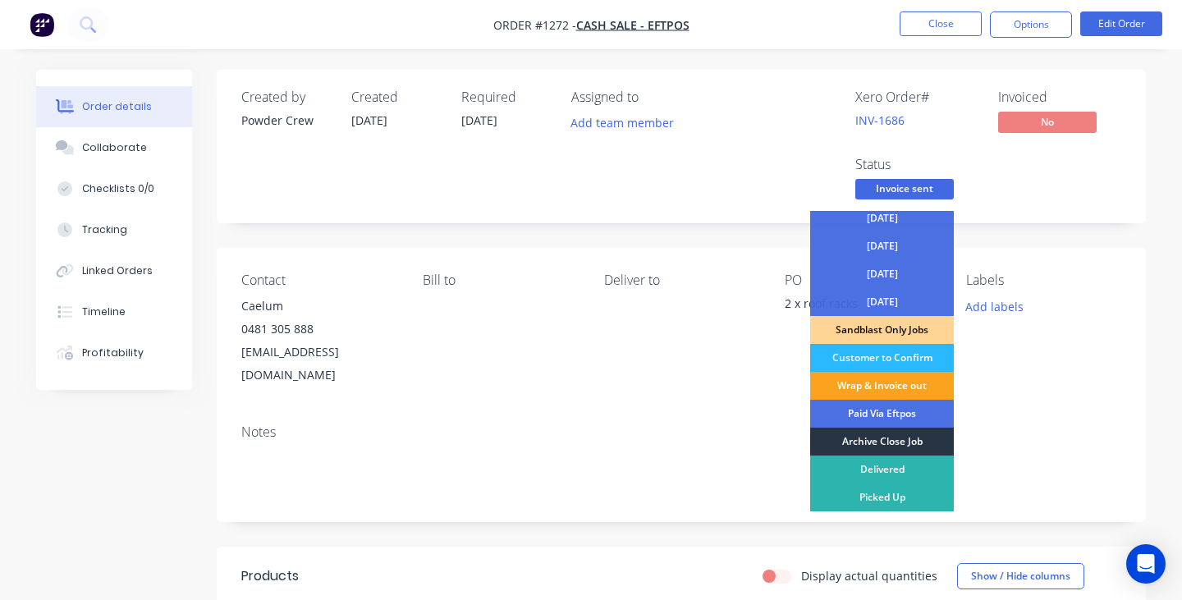
scroll to position [118, 0]
click at [880, 438] on div "Archive Close Job" at bounding box center [882, 441] width 144 height 28
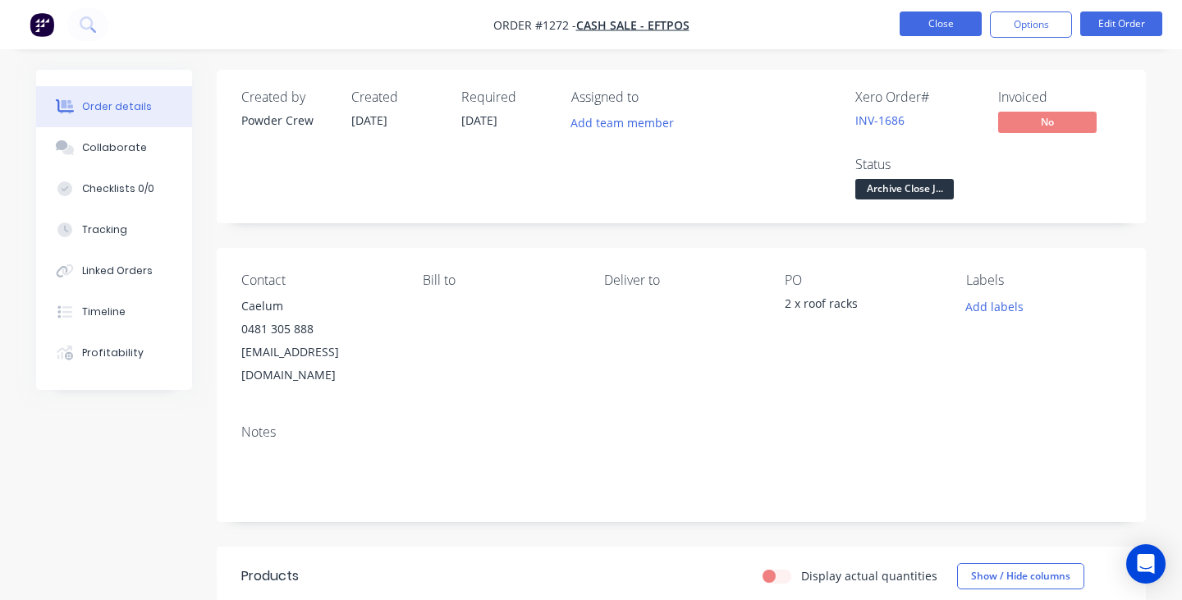
click at [951, 24] on button "Close" at bounding box center [940, 23] width 82 height 25
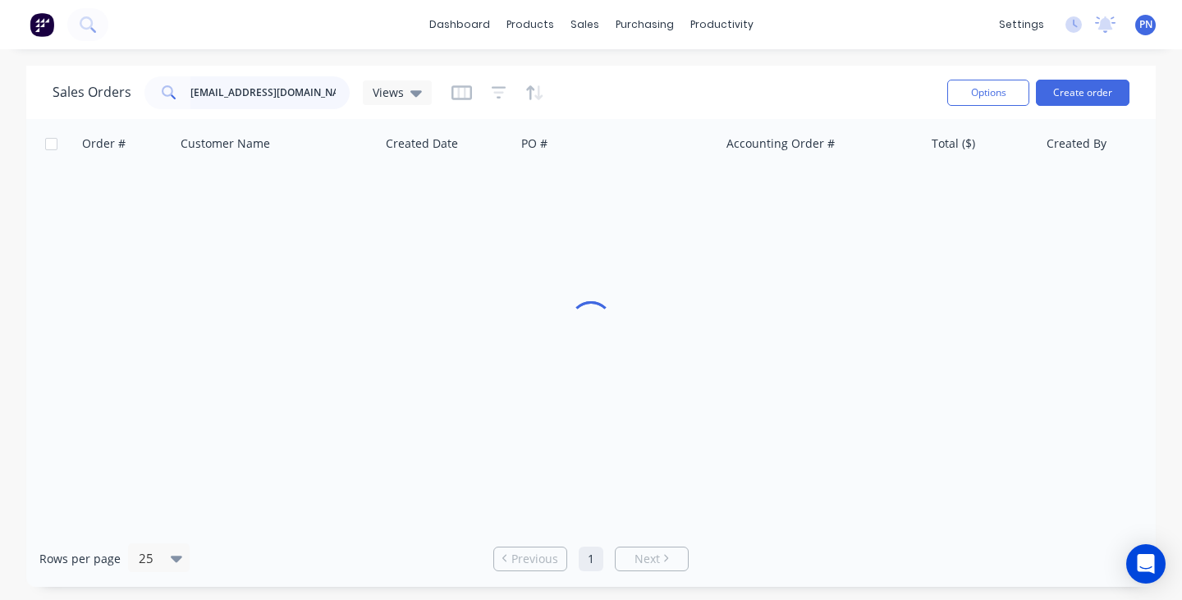
click at [304, 94] on input "[EMAIL_ADDRESS][DOMAIN_NAME]" at bounding box center [270, 92] width 160 height 33
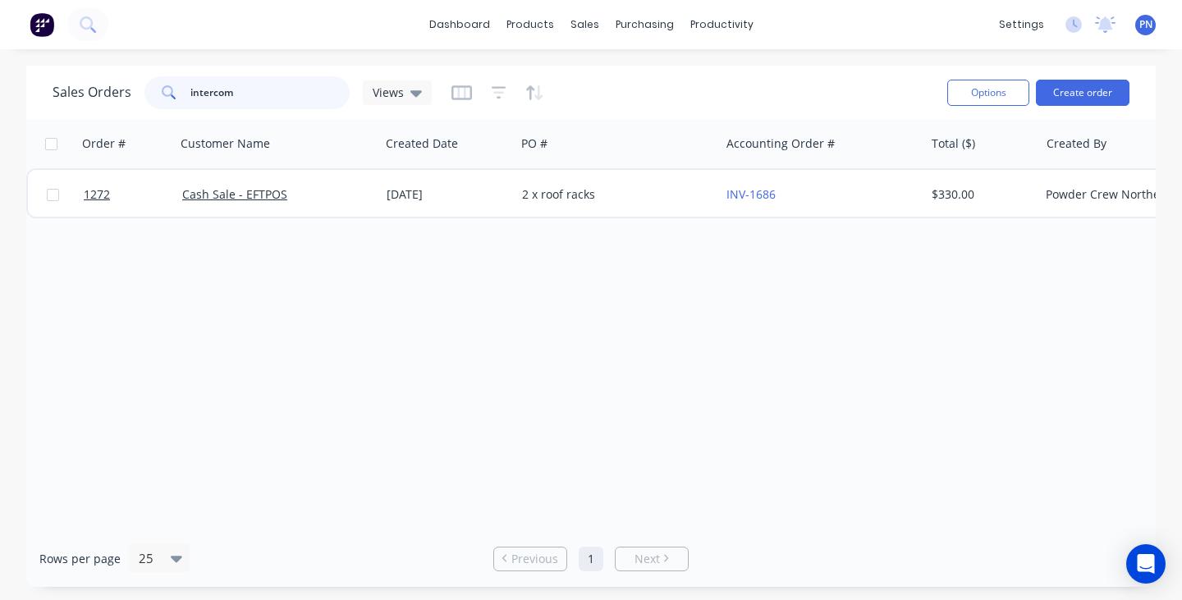
type input "intercom"
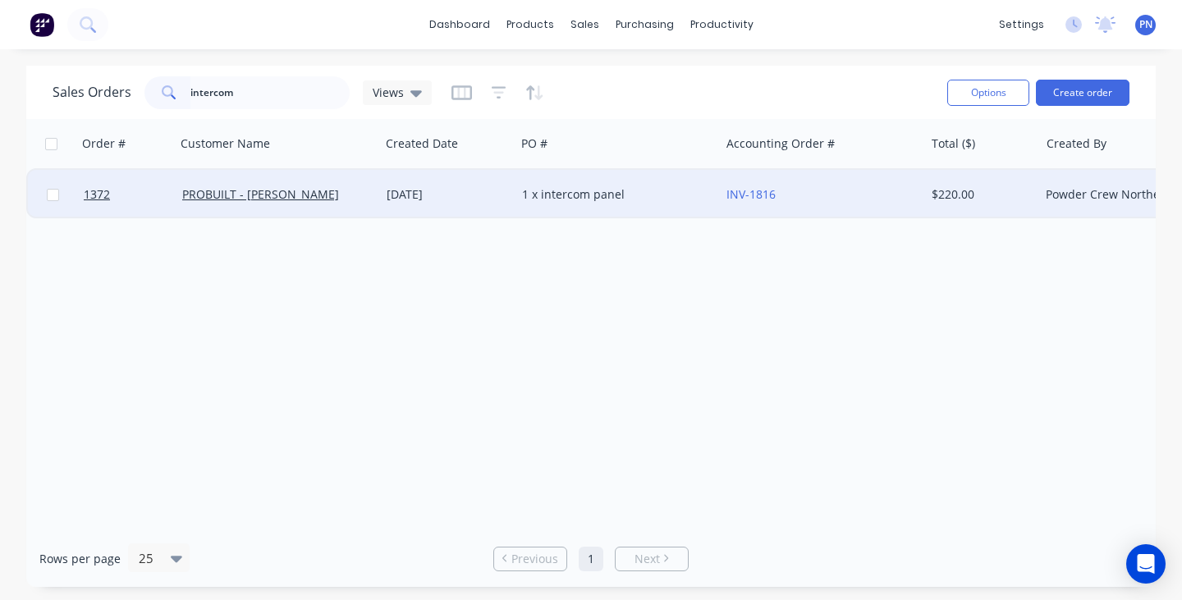
click at [346, 193] on div "PROBUILT - [PERSON_NAME]" at bounding box center [273, 194] width 182 height 16
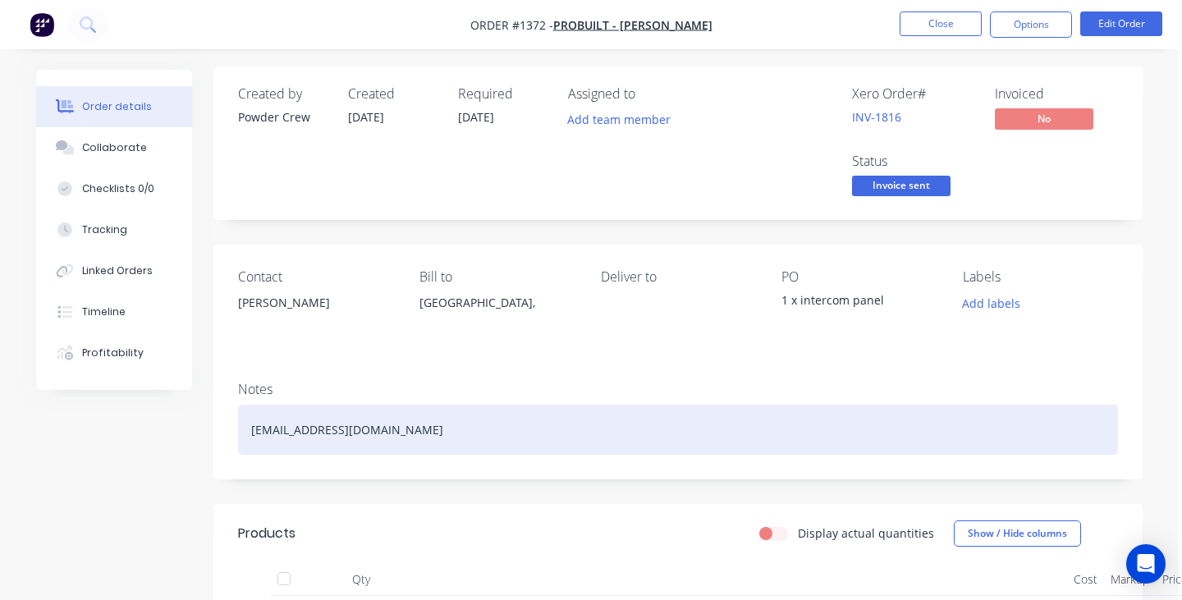
scroll to position [1, 3]
